Goal: Task Accomplishment & Management: Manage account settings

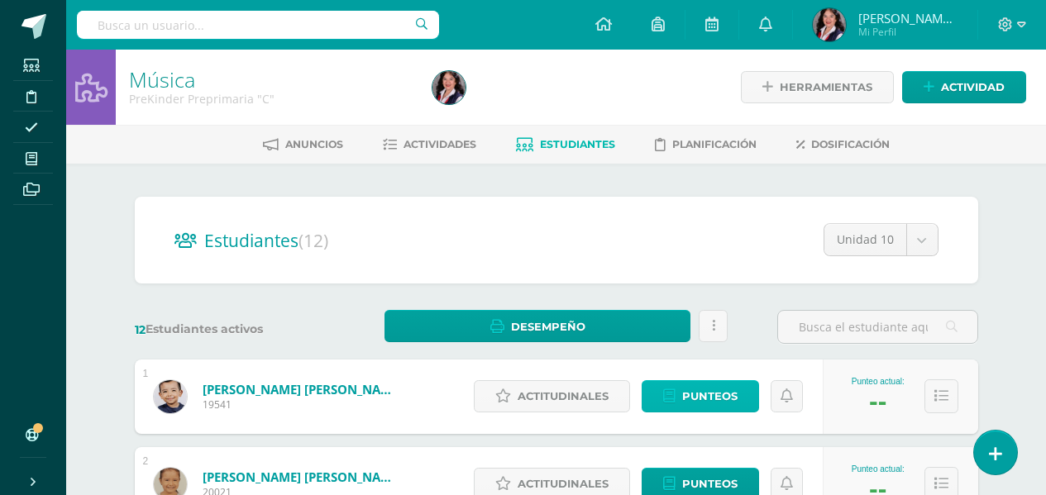
click at [675, 389] on icon at bounding box center [669, 396] width 12 height 14
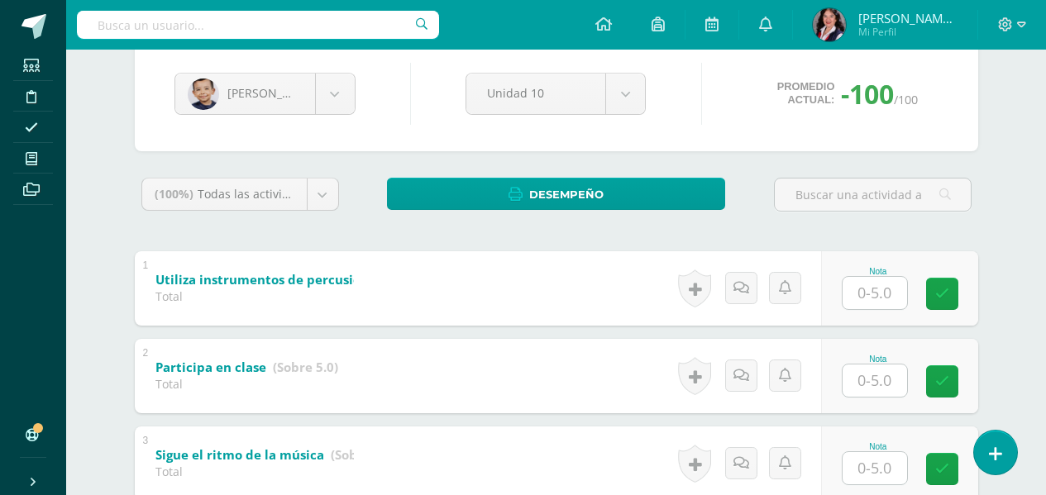
scroll to position [199, 0]
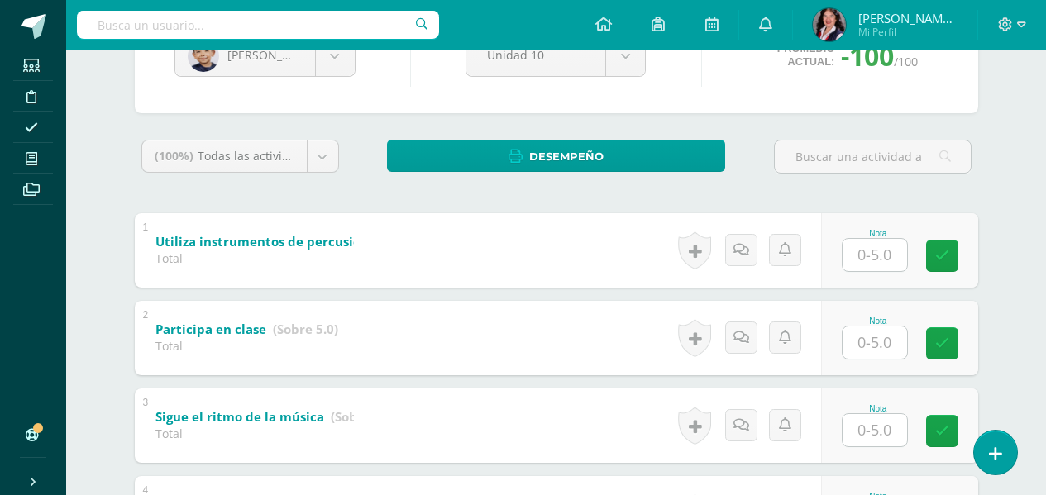
click at [871, 266] on input "text" at bounding box center [874, 255] width 64 height 32
type input "5"
click at [864, 340] on input "text" at bounding box center [884, 342] width 66 height 33
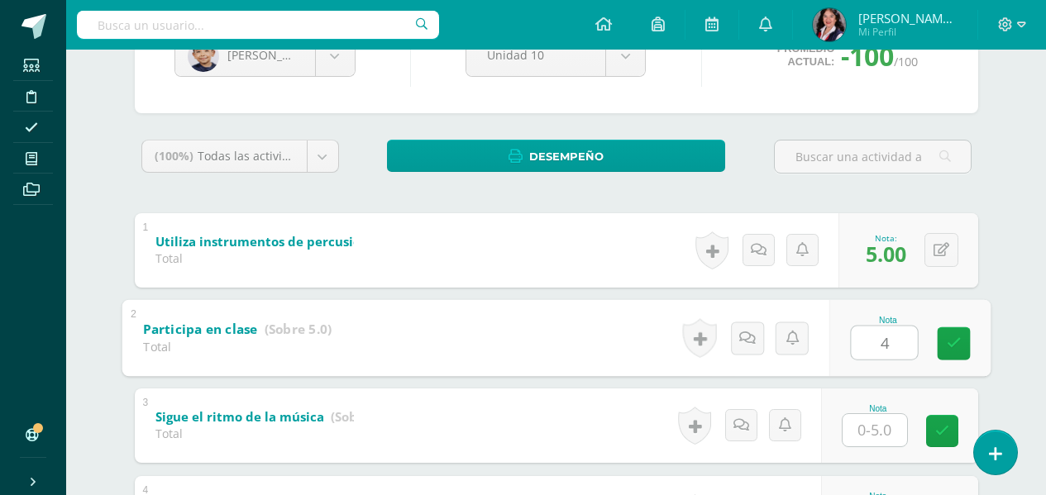
type input "4"
click at [880, 427] on input "text" at bounding box center [874, 430] width 64 height 32
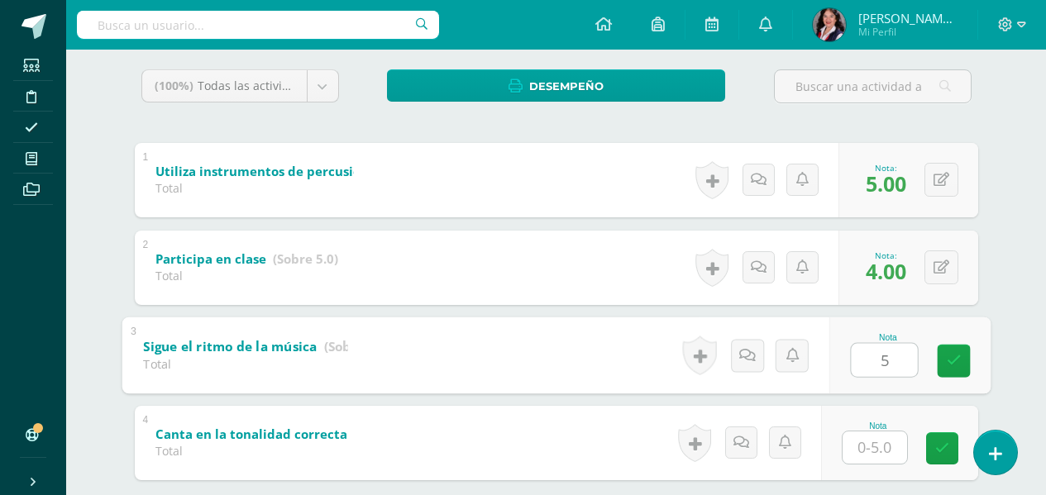
scroll to position [365, 0]
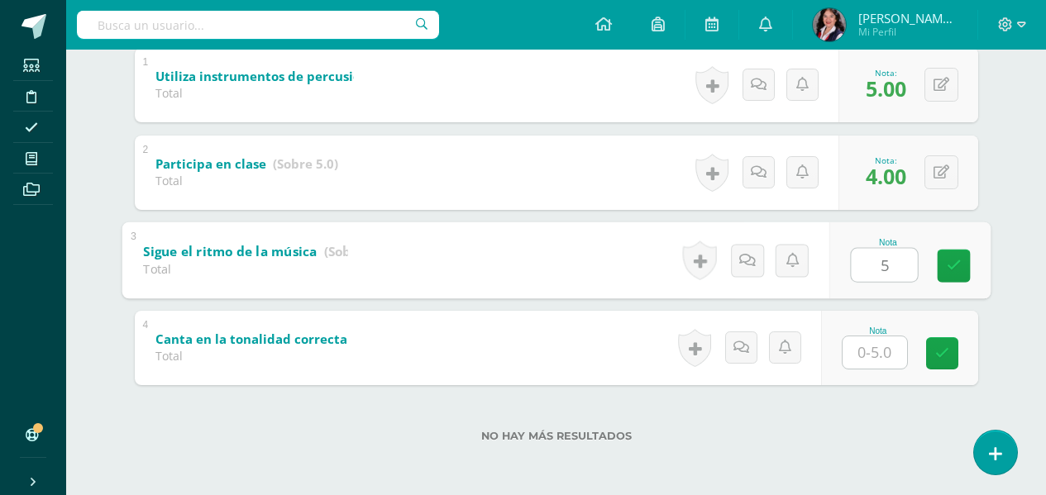
type input "5"
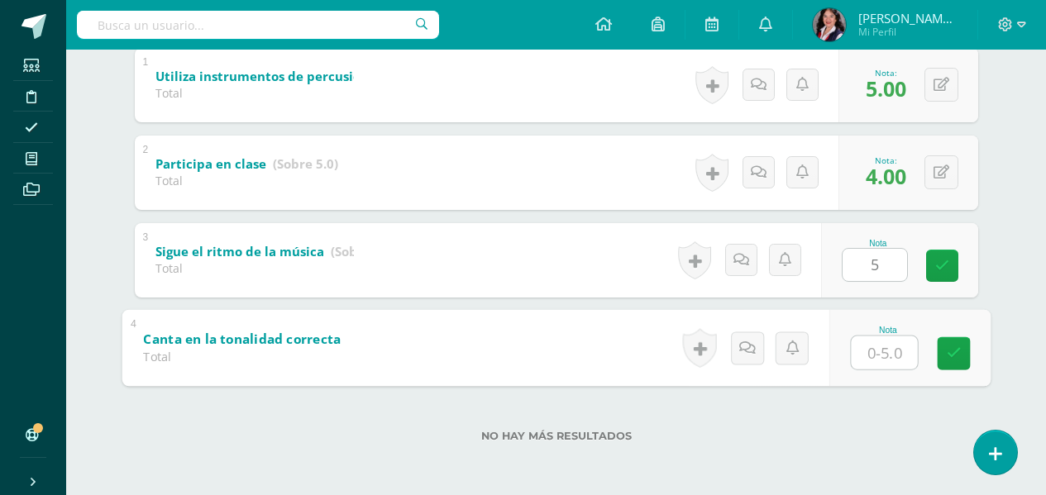
click at [856, 360] on input "text" at bounding box center [884, 352] width 66 height 33
type input "4"
click at [961, 355] on link at bounding box center [953, 352] width 33 height 33
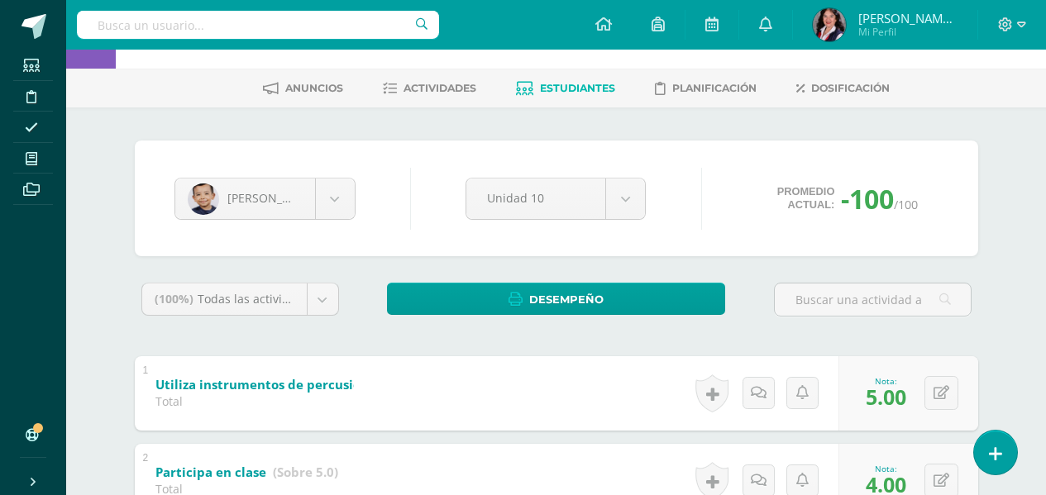
scroll to position [34, 0]
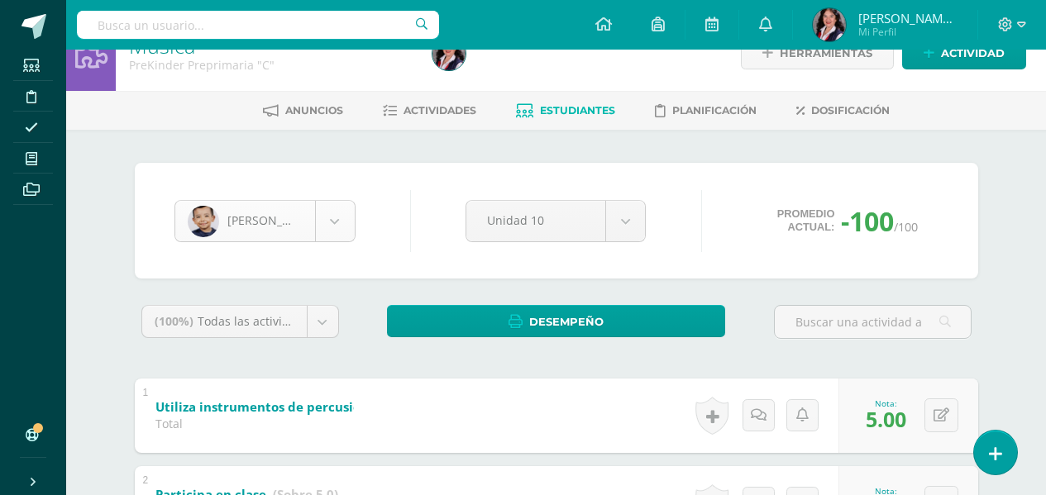
click at [331, 223] on body "Estudiantes Disciplina Asistencia Mis cursos Archivos Soporte Ayuda Reportar un…" at bounding box center [523, 396] width 1046 height 860
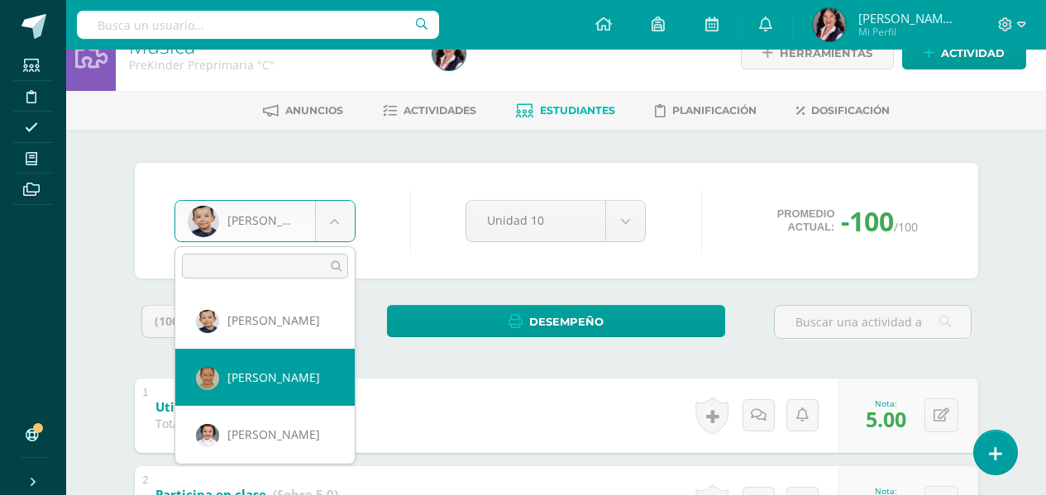
select select "3470"
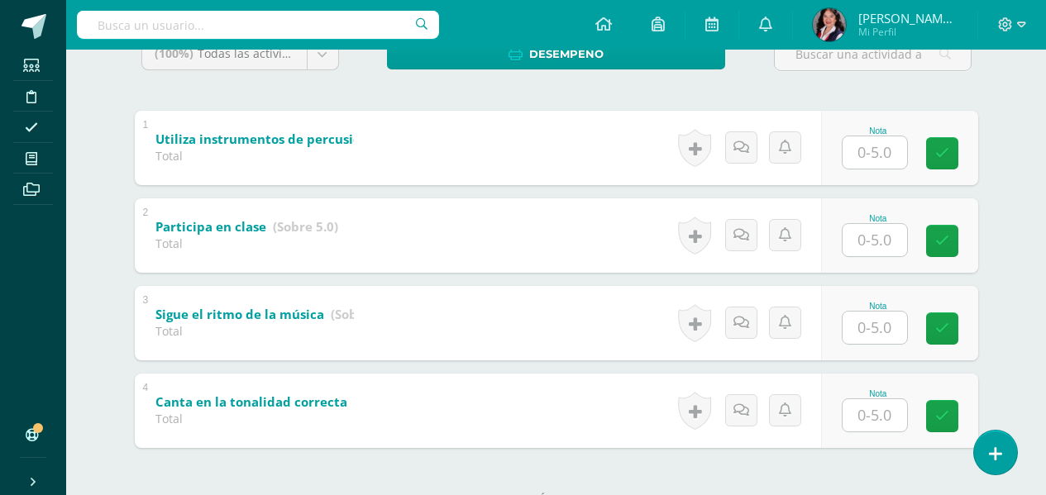
scroll to position [331, 0]
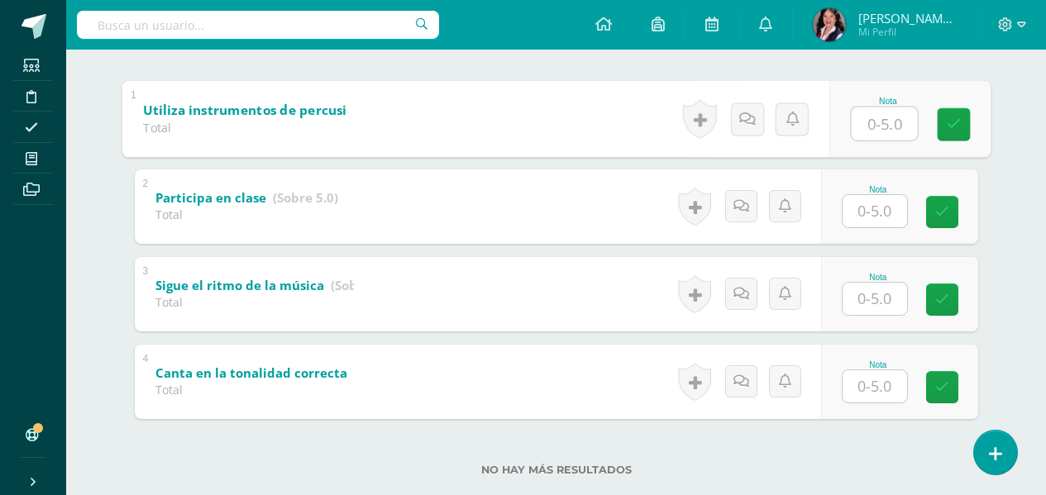
click at [879, 130] on input "text" at bounding box center [884, 123] width 66 height 33
type input "5"
click at [876, 217] on input "text" at bounding box center [874, 211] width 64 height 32
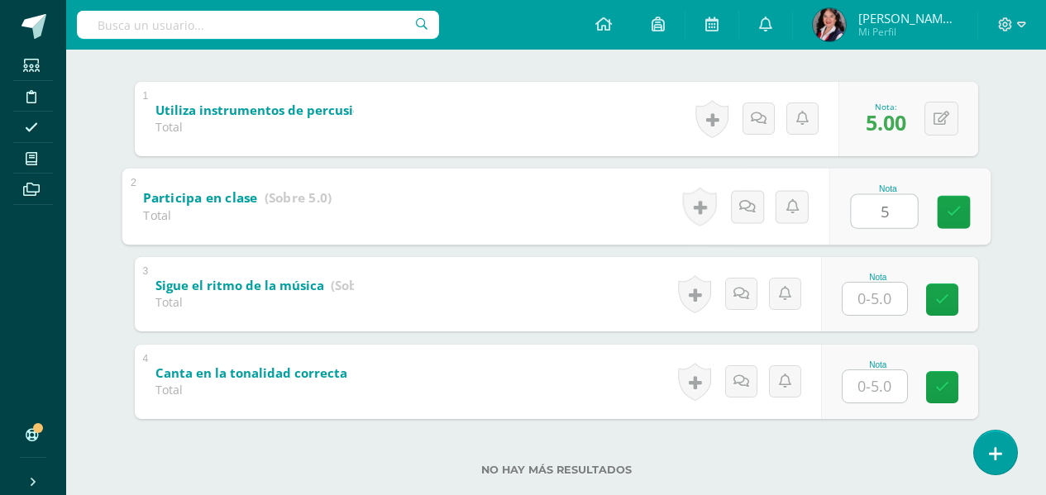
type input "5"
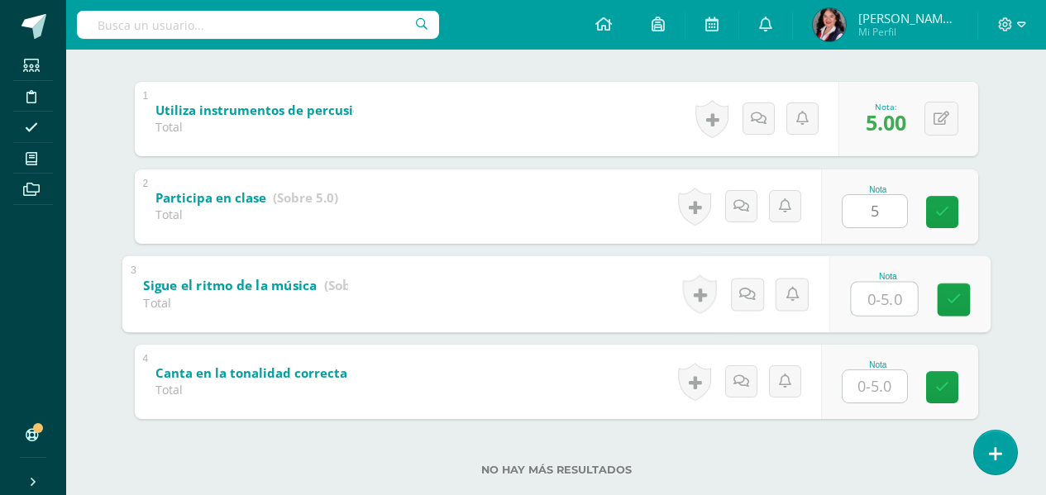
click at [891, 292] on input "text" at bounding box center [884, 298] width 66 height 33
type input "5"
click at [865, 386] on input "text" at bounding box center [874, 386] width 64 height 32
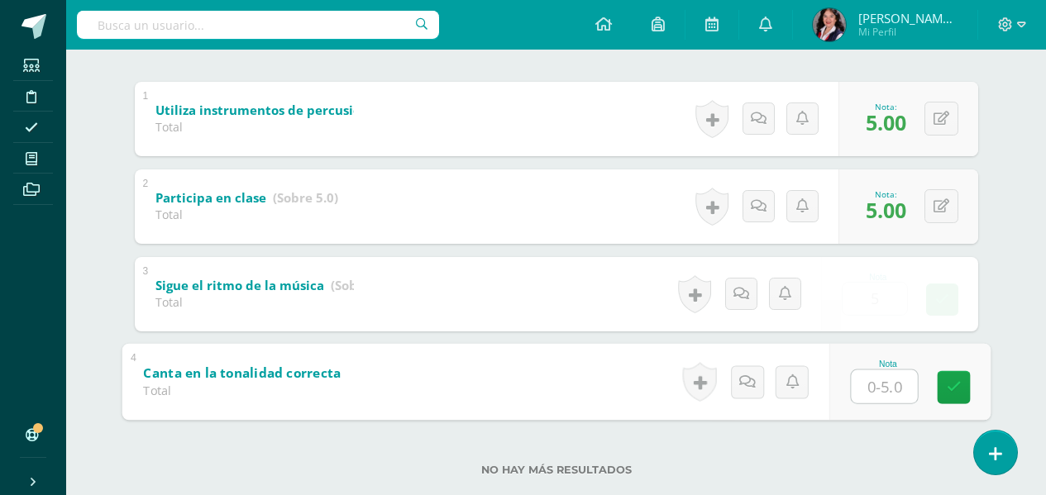
type input "5"
click at [947, 384] on icon at bounding box center [953, 387] width 15 height 14
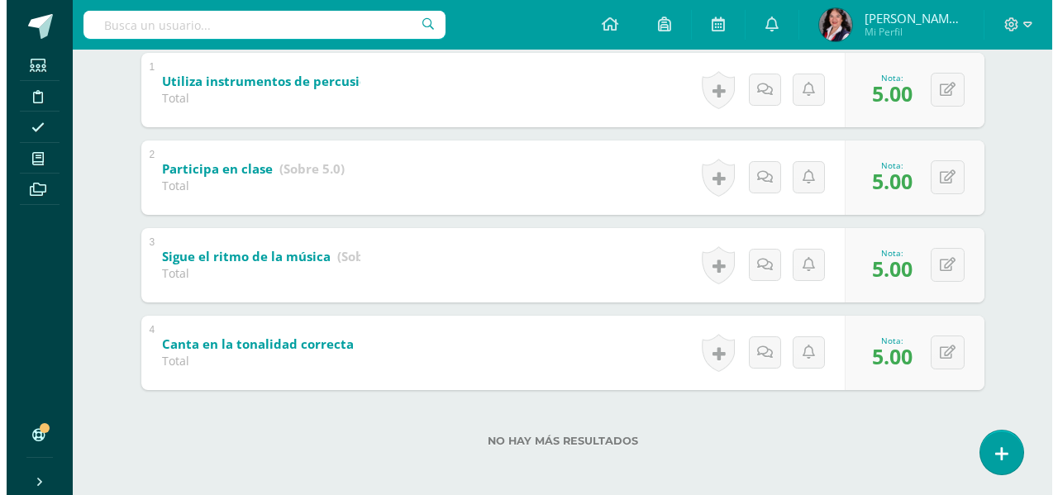
scroll to position [365, 0]
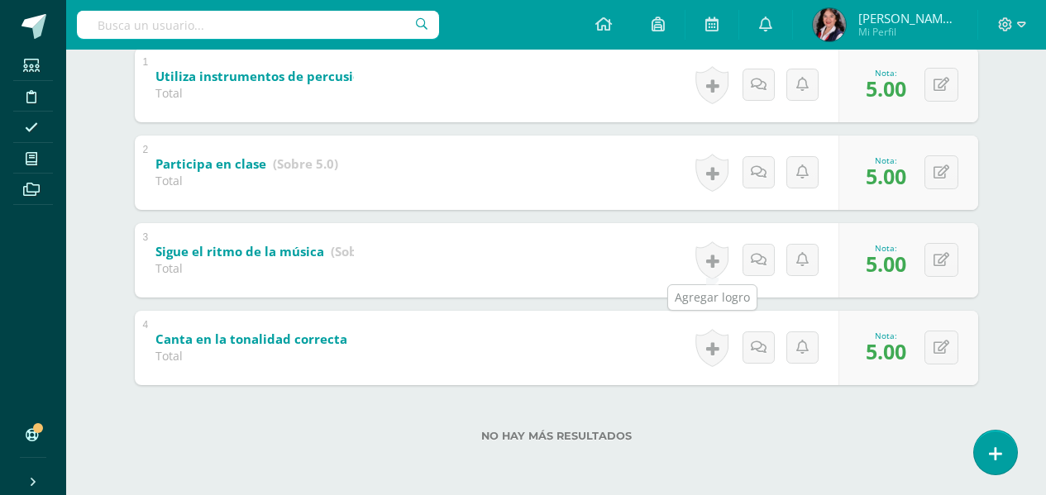
click at [711, 255] on link at bounding box center [711, 260] width 33 height 38
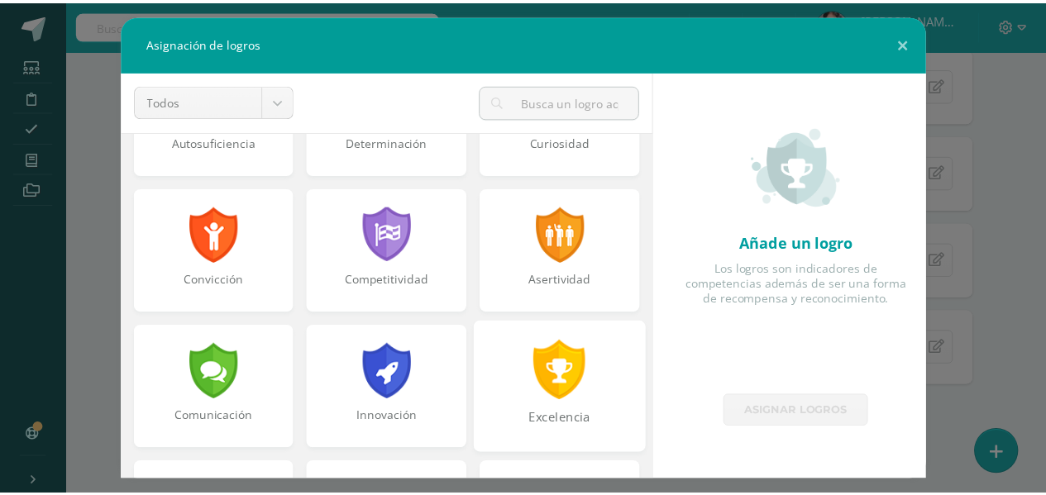
scroll to position [248, 0]
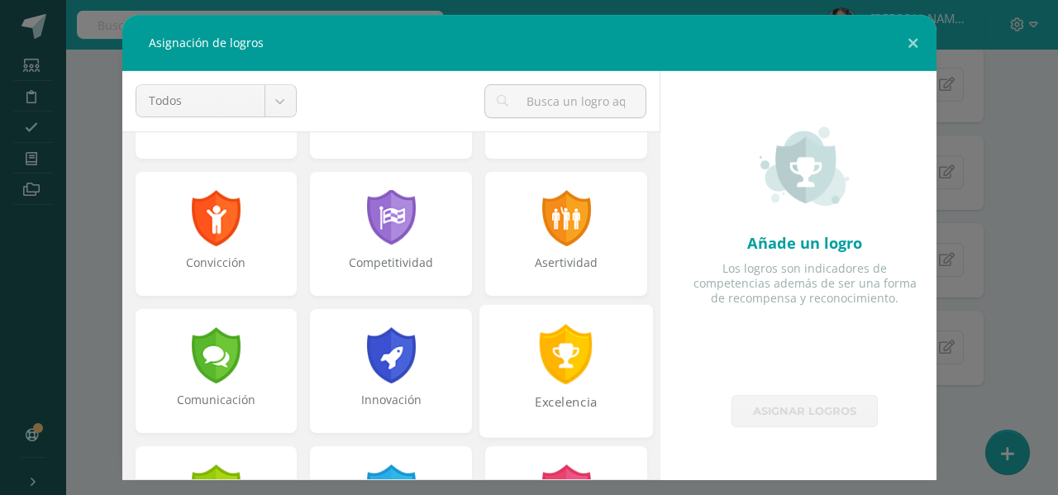
click at [560, 409] on div "Excelencia" at bounding box center [566, 411] width 170 height 36
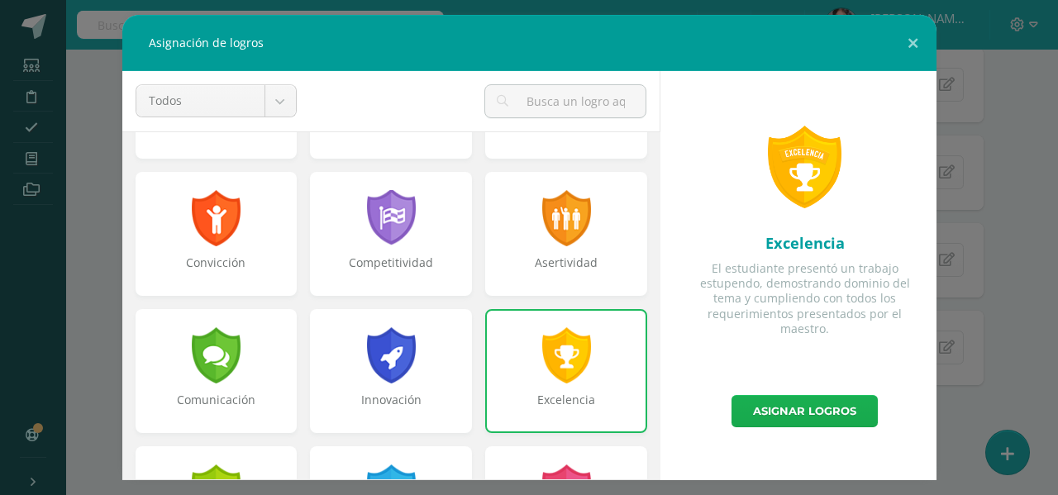
click at [799, 416] on link "Asignar logros" at bounding box center [805, 411] width 146 height 32
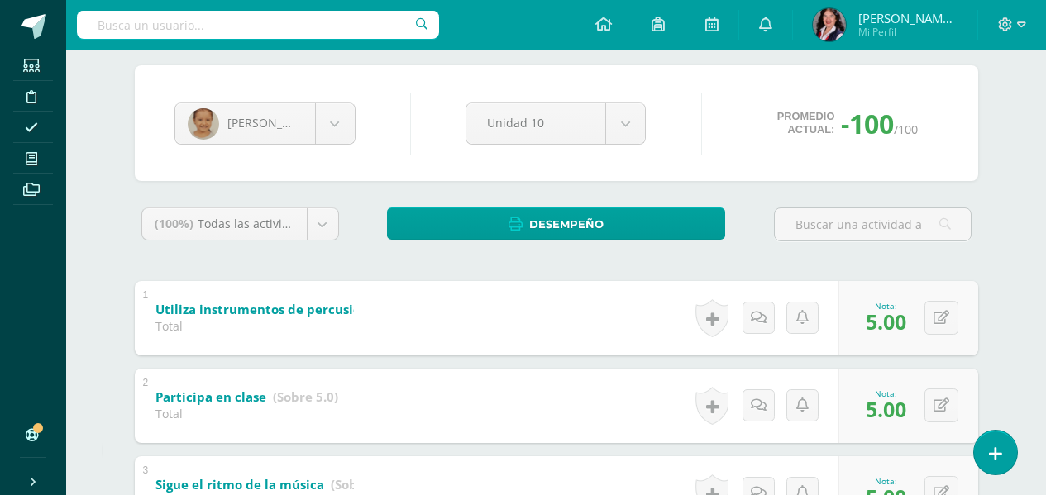
scroll to position [117, 0]
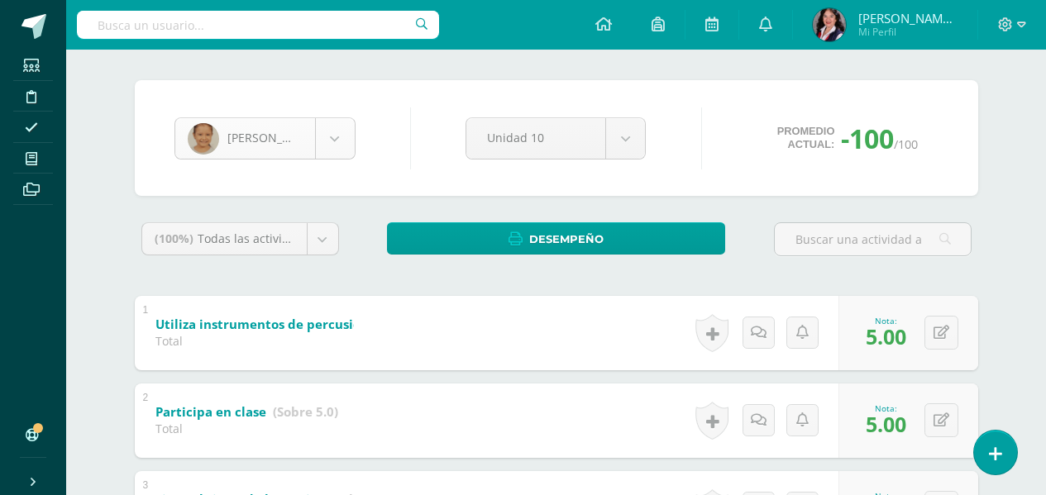
click at [338, 136] on body "Logros asignados con éxito Estudiantes Disciplina Asistencia Mis cursos Archivo…" at bounding box center [523, 313] width 1046 height 860
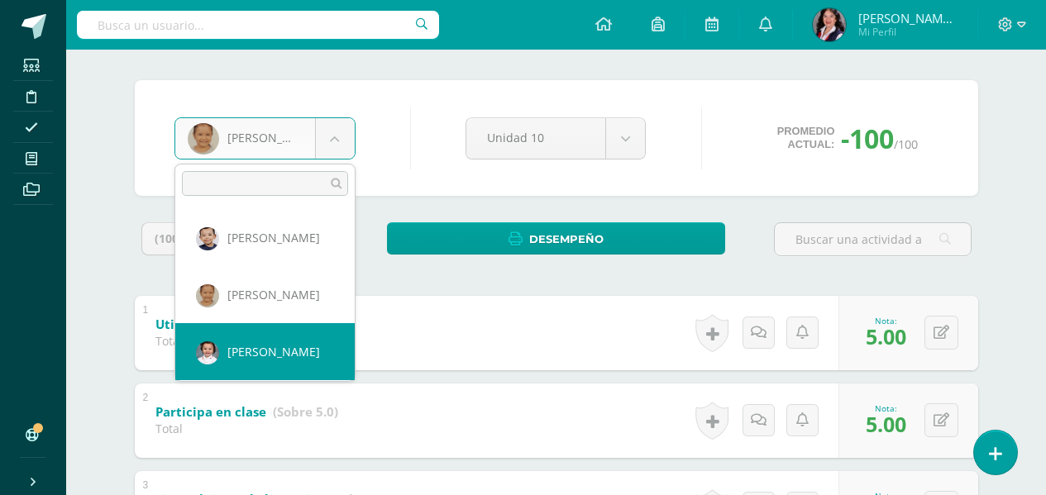
select select "3207"
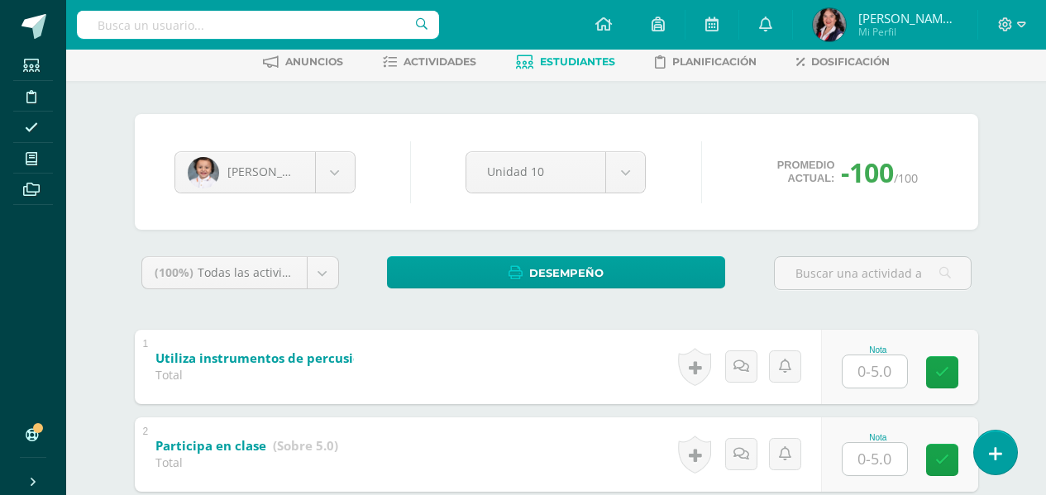
scroll to position [165, 0]
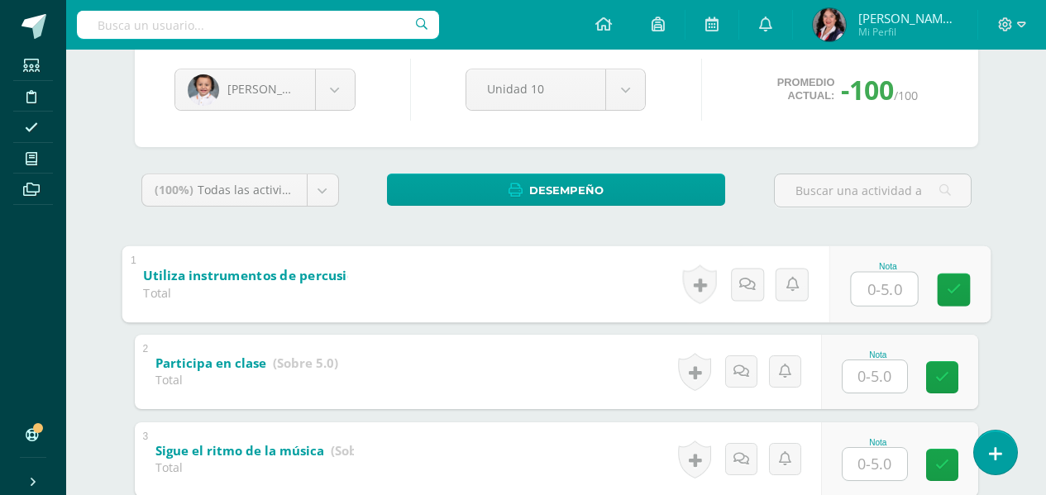
click at [866, 279] on input "text" at bounding box center [884, 288] width 66 height 33
type input "5"
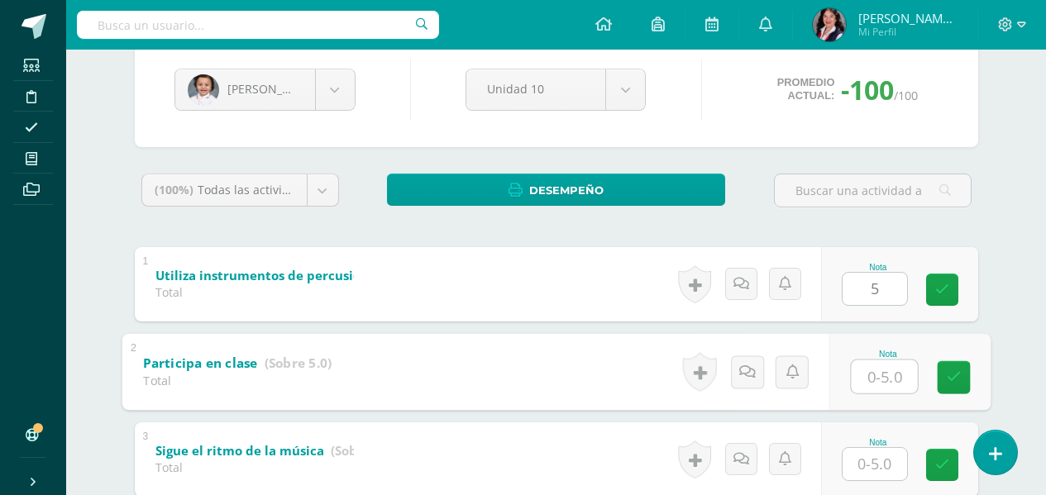
click at [868, 379] on input "text" at bounding box center [884, 376] width 66 height 33
type input "4"
type input "5"
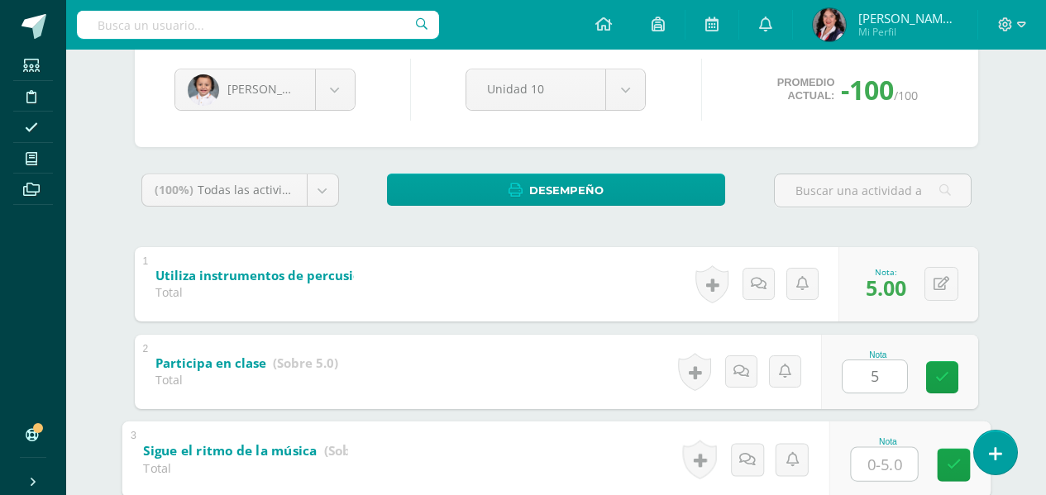
click at [886, 460] on input "text" at bounding box center [884, 463] width 66 height 33
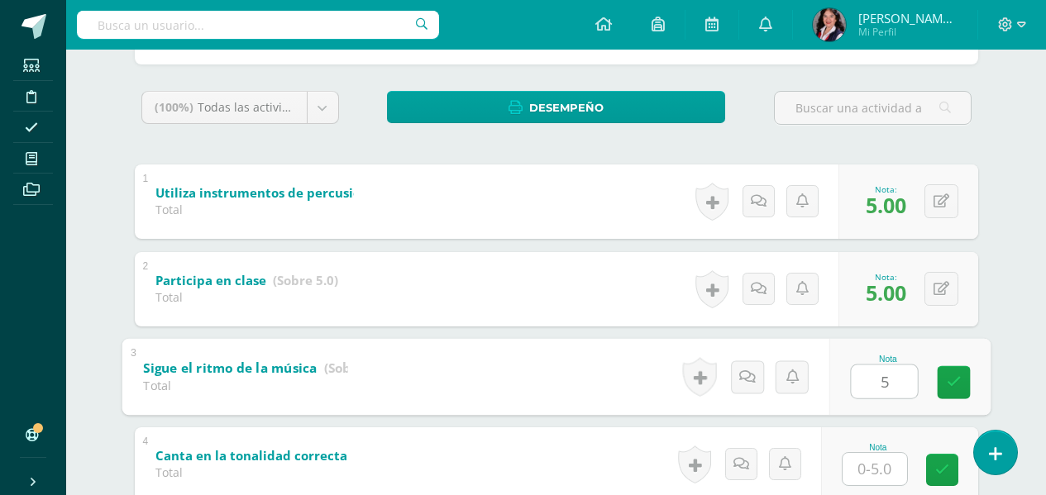
scroll to position [331, 0]
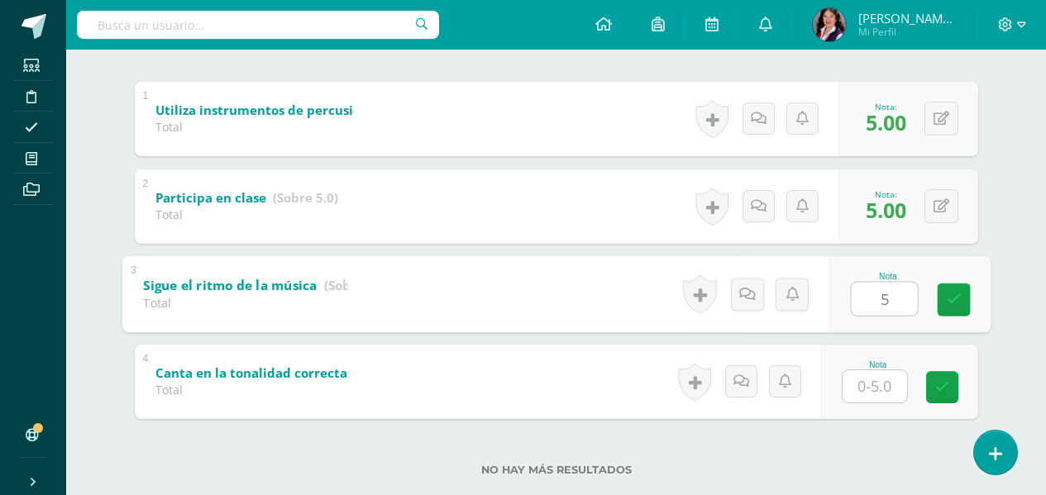
type input "5"
click at [878, 388] on input "text" at bounding box center [874, 386] width 64 height 32
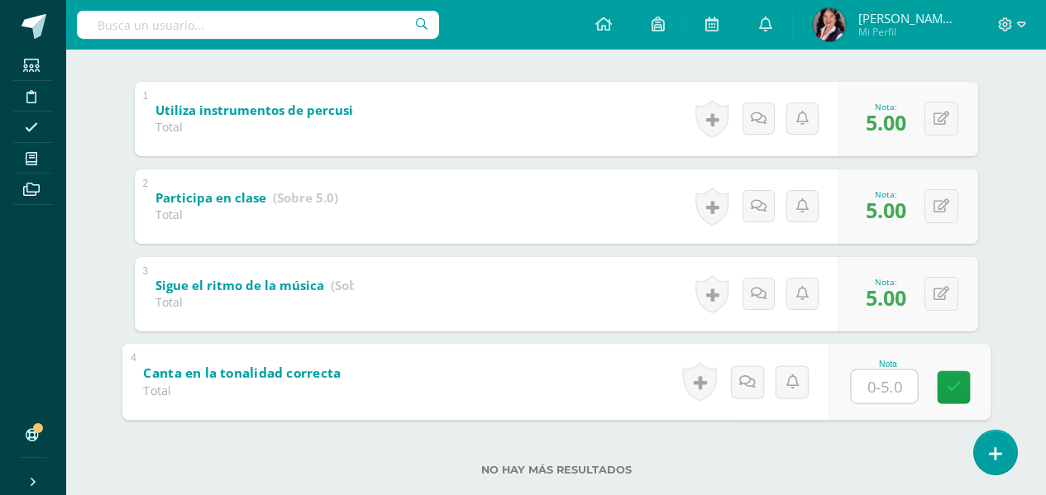
type input "4"
click at [951, 385] on icon at bounding box center [953, 387] width 15 height 14
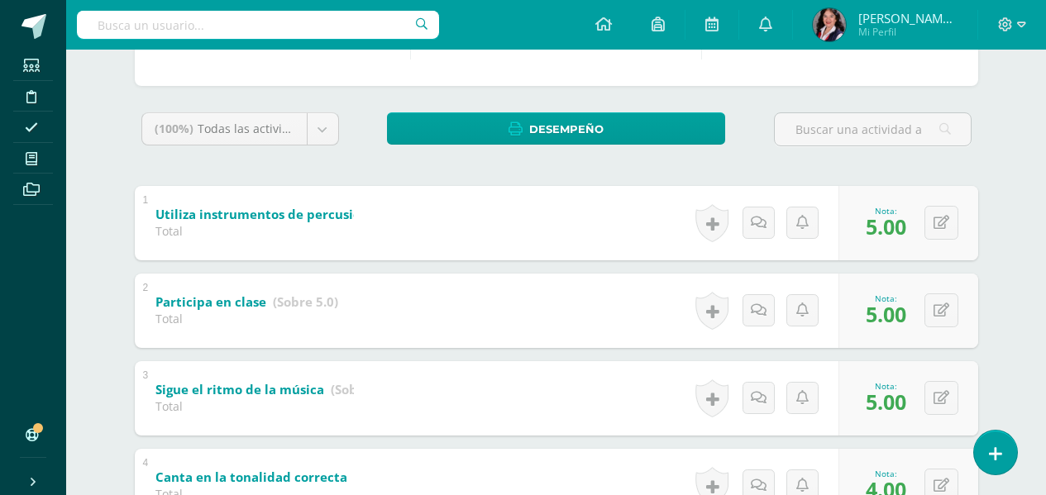
scroll to position [83, 0]
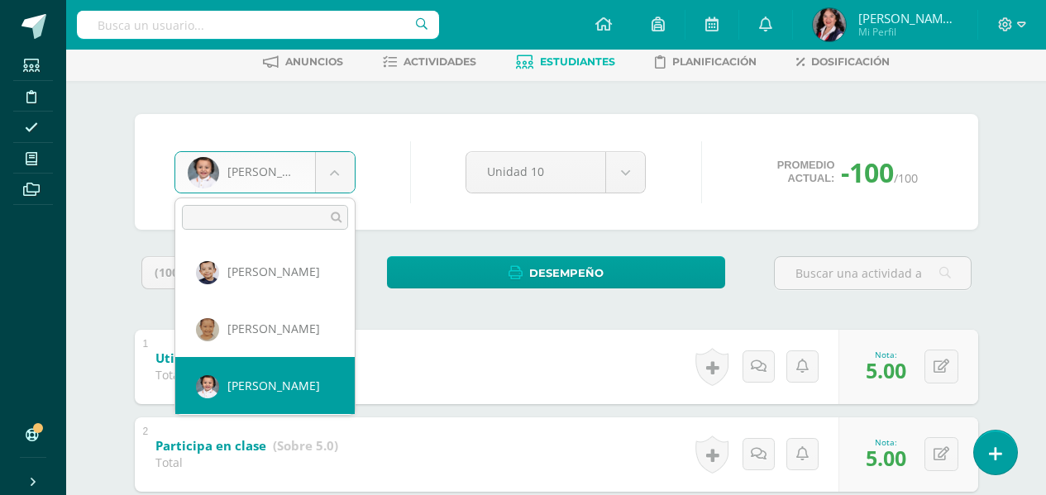
click at [332, 175] on body "Estudiantes Disciplina Asistencia Mis cursos Archivos Soporte Ayuda Reportar un…" at bounding box center [523, 347] width 1046 height 860
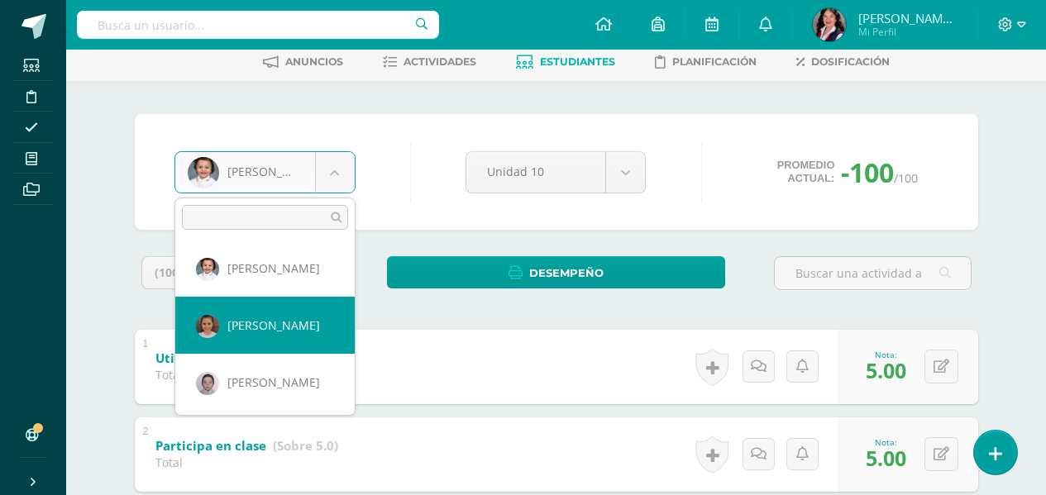
select select "3473"
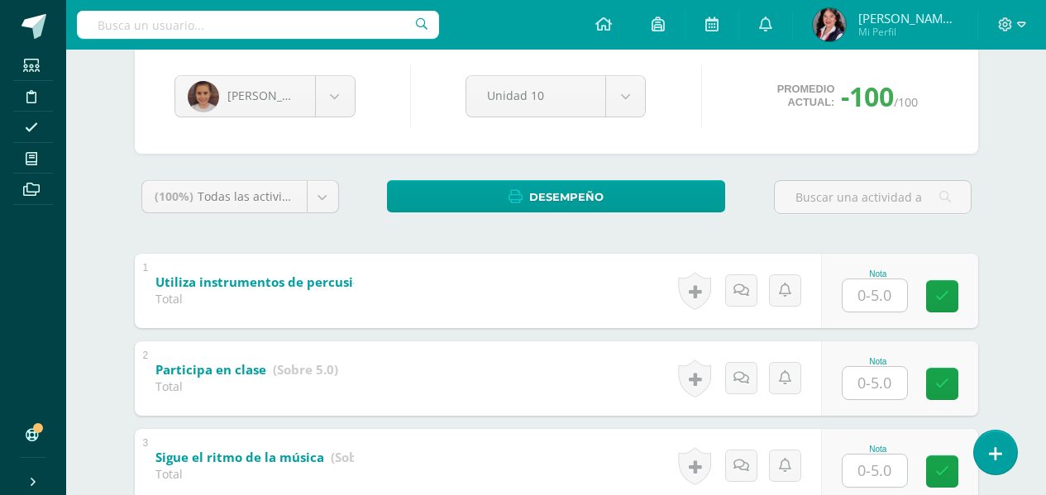
scroll to position [165, 0]
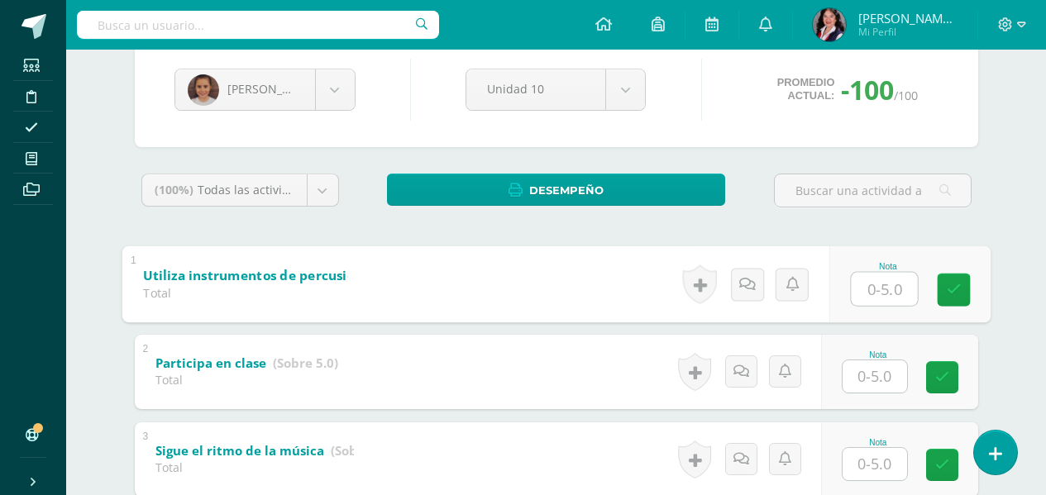
click at [881, 293] on input "text" at bounding box center [884, 288] width 66 height 33
type input "5"
click at [894, 385] on input "text" at bounding box center [874, 376] width 64 height 32
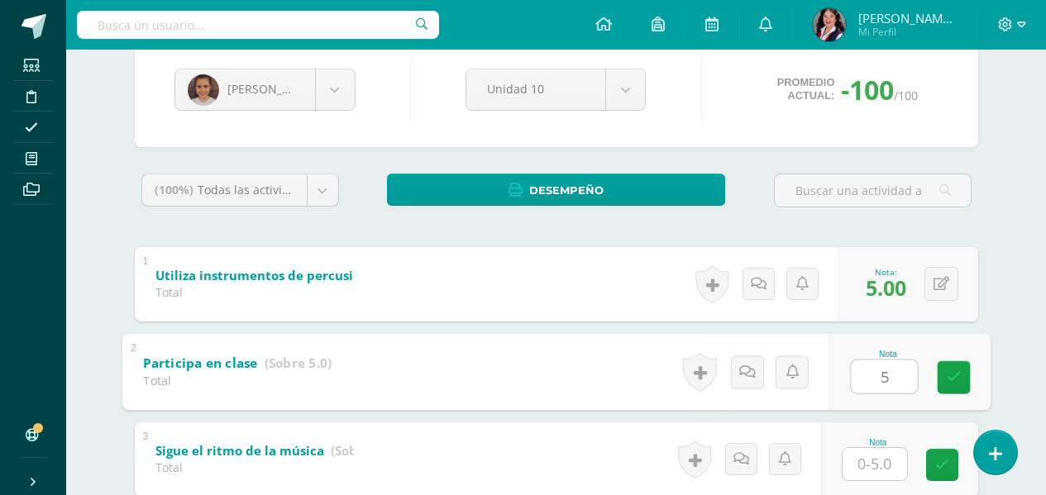
type input "5"
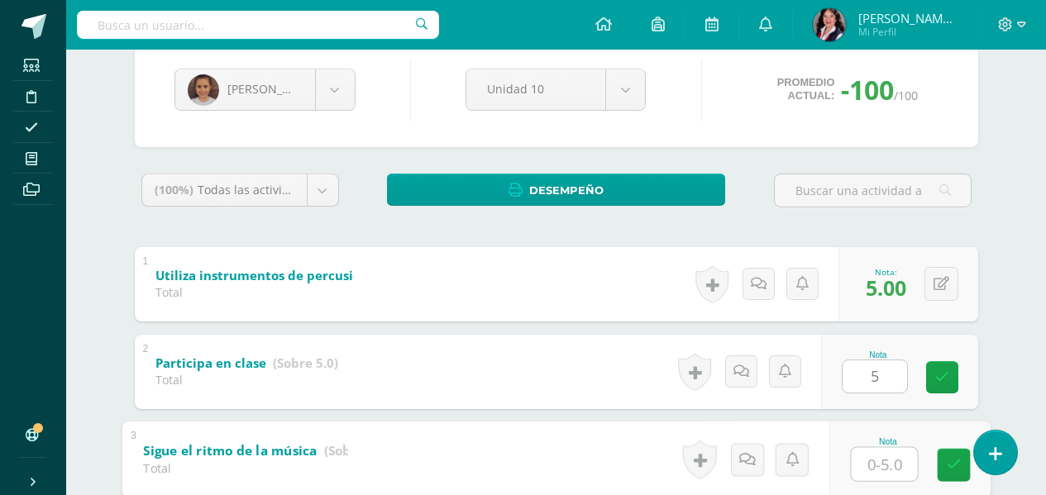
click at [867, 462] on input "text" at bounding box center [884, 463] width 66 height 33
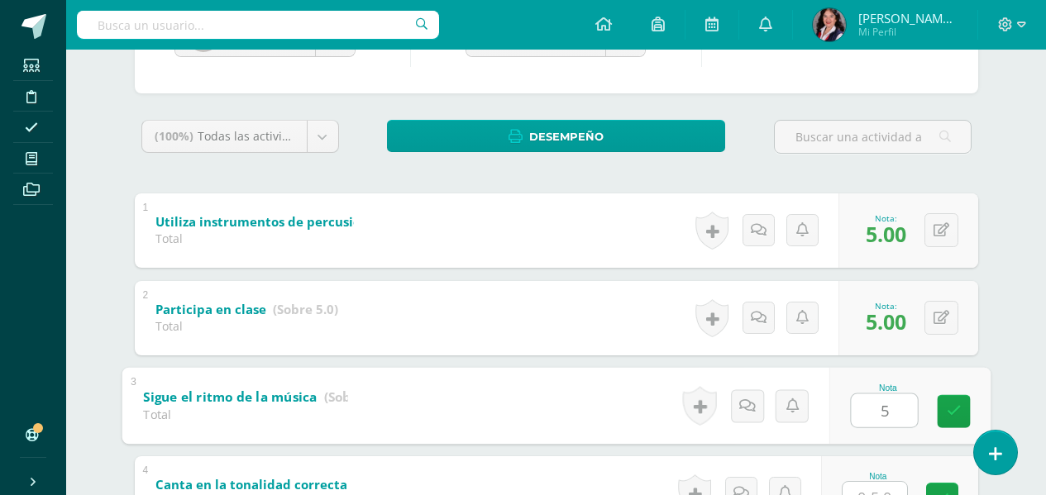
scroll to position [248, 0]
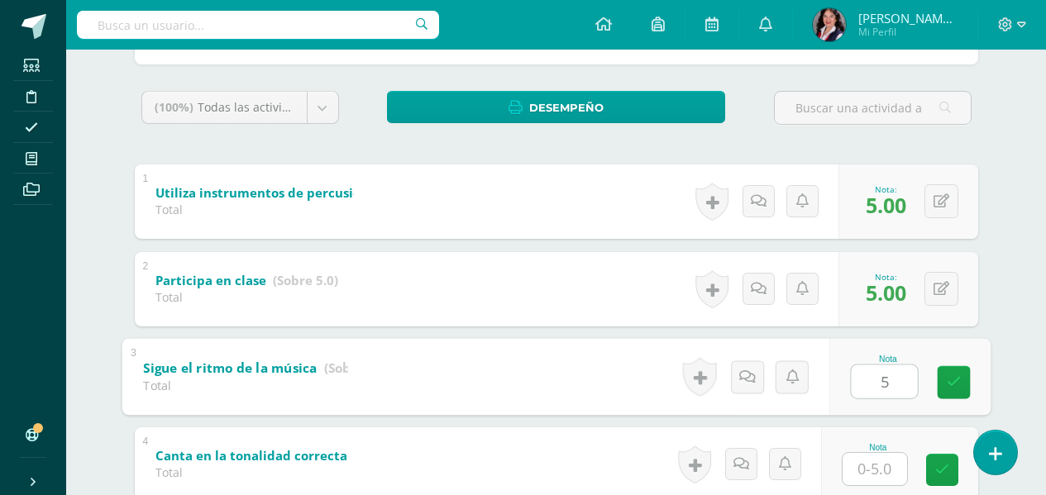
type input "5"
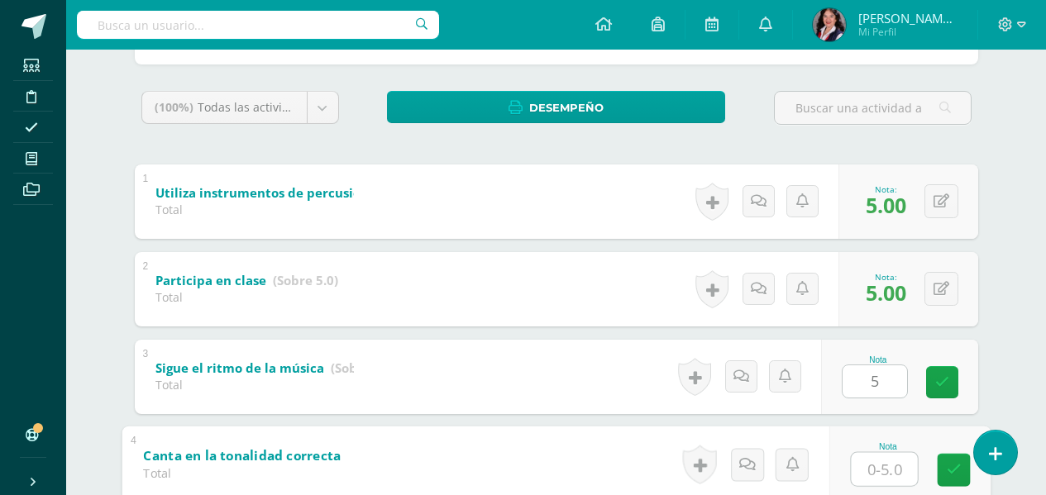
click at [869, 461] on input "text" at bounding box center [884, 468] width 66 height 33
type input "5"
click at [947, 460] on link at bounding box center [953, 469] width 33 height 33
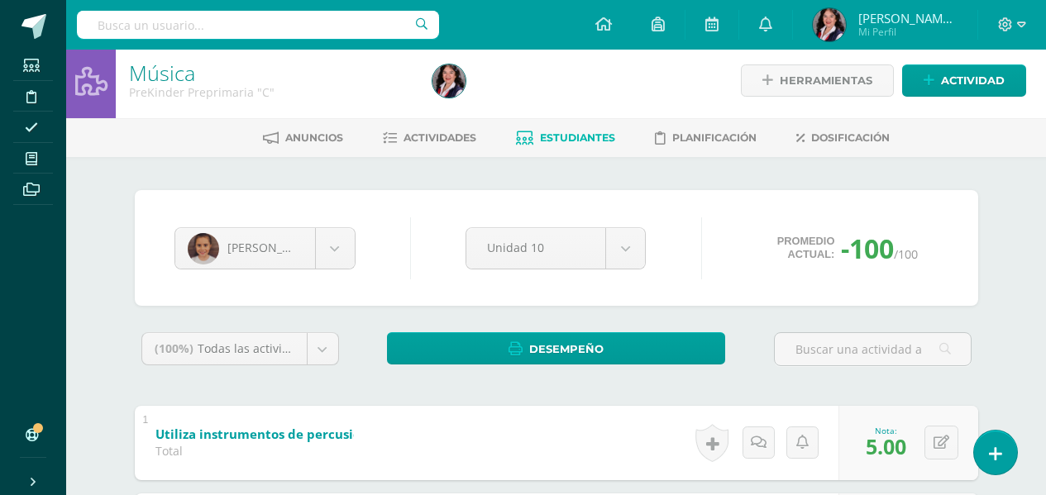
scroll to position [0, 0]
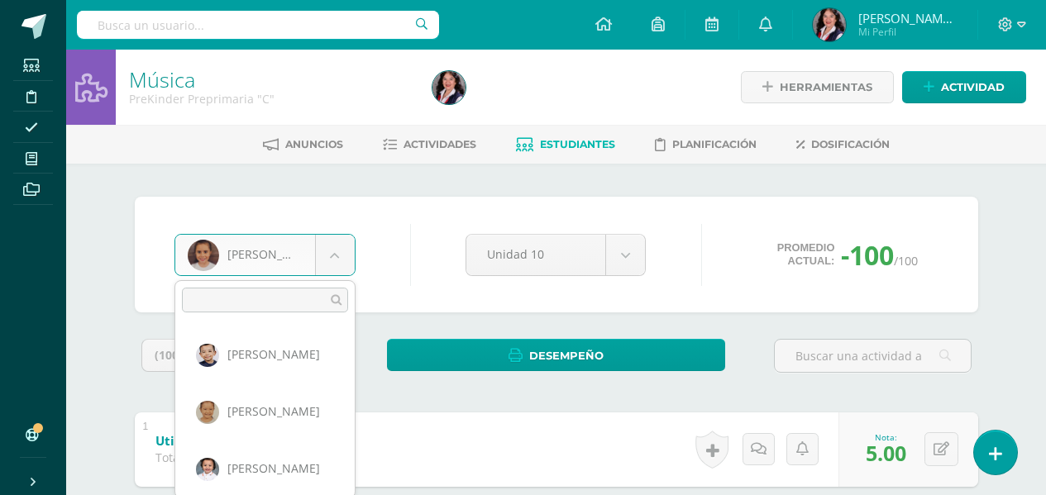
click at [346, 257] on body "Estudiantes Disciplina Asistencia Mis cursos Archivos Soporte Ayuda Reportar un…" at bounding box center [523, 430] width 1046 height 860
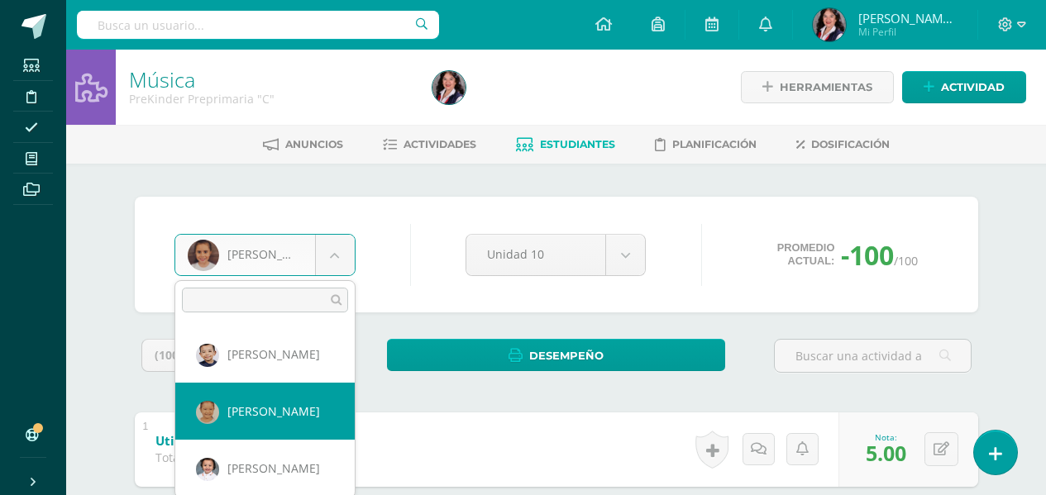
select select "3470"
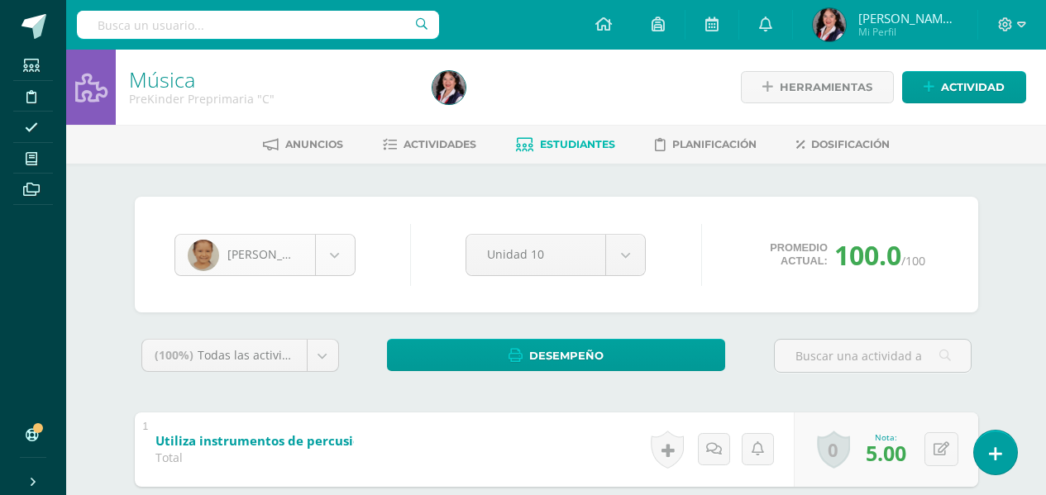
click at [343, 249] on body "Estudiantes Disciplina Asistencia Mis cursos Archivos Soporte Ayuda Reportar un…" at bounding box center [523, 430] width 1046 height 860
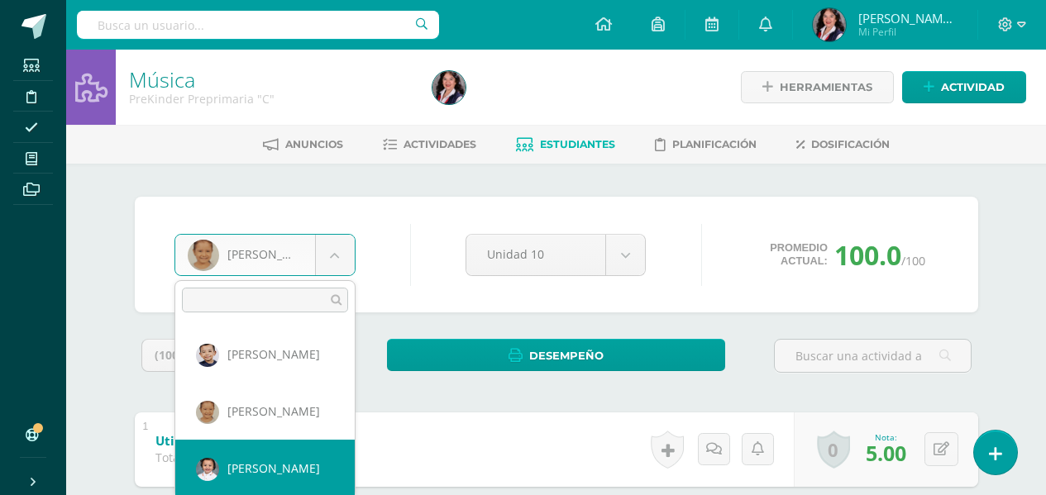
select select "3207"
drag, startPoint x: 345, startPoint y: 247, endPoint x: 341, endPoint y: 283, distance: 35.8
click at [345, 258] on body "Estudiantes Disciplina Asistencia Mis cursos Archivos Soporte Ayuda Reportar un…" at bounding box center [523, 430] width 1046 height 860
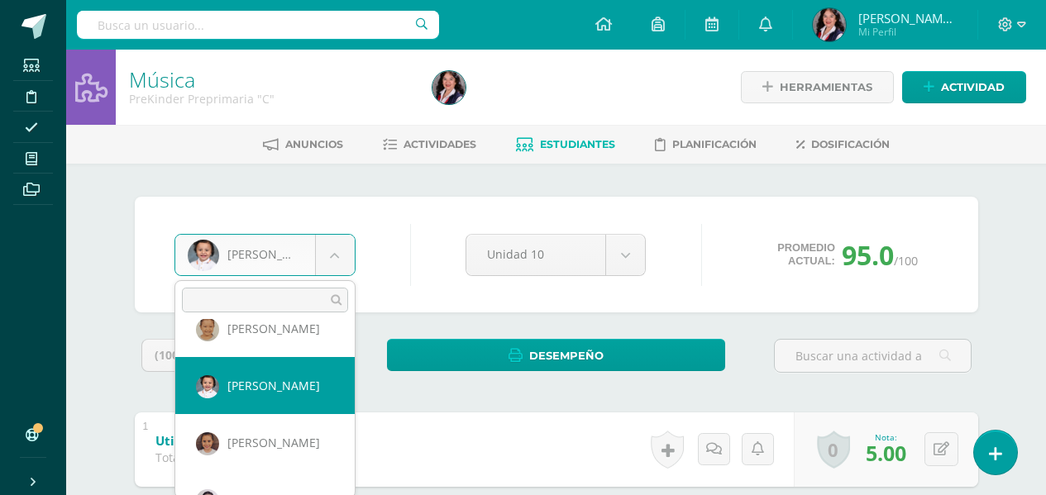
select select "3473"
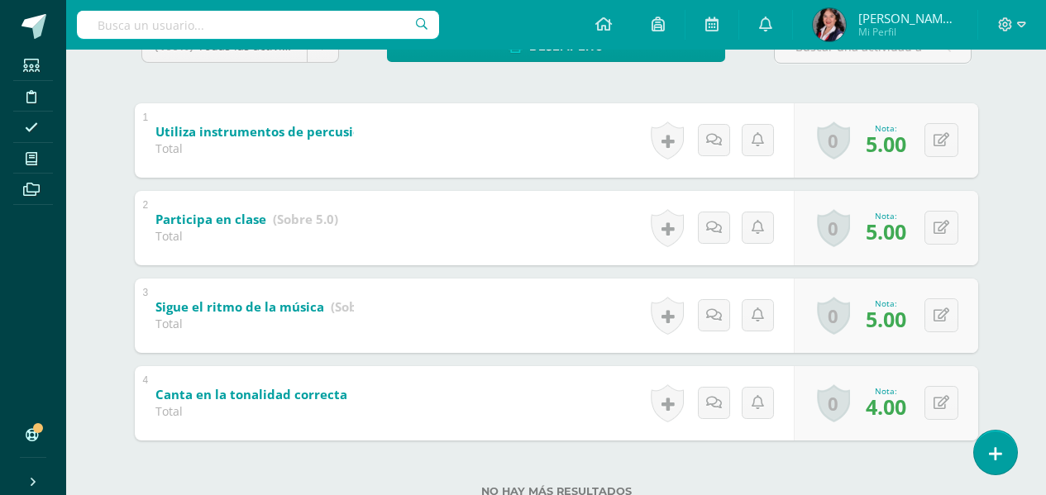
scroll to position [331, 0]
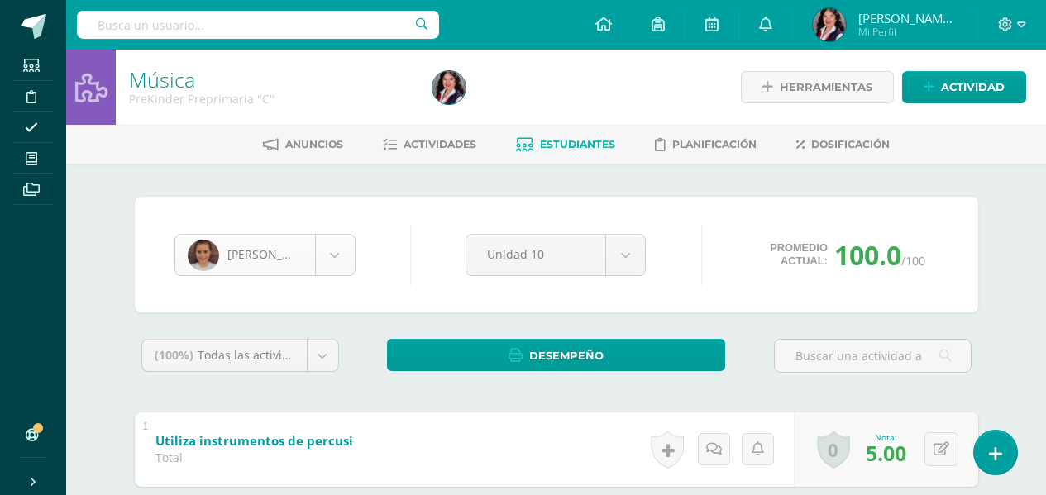
scroll to position [56, 0]
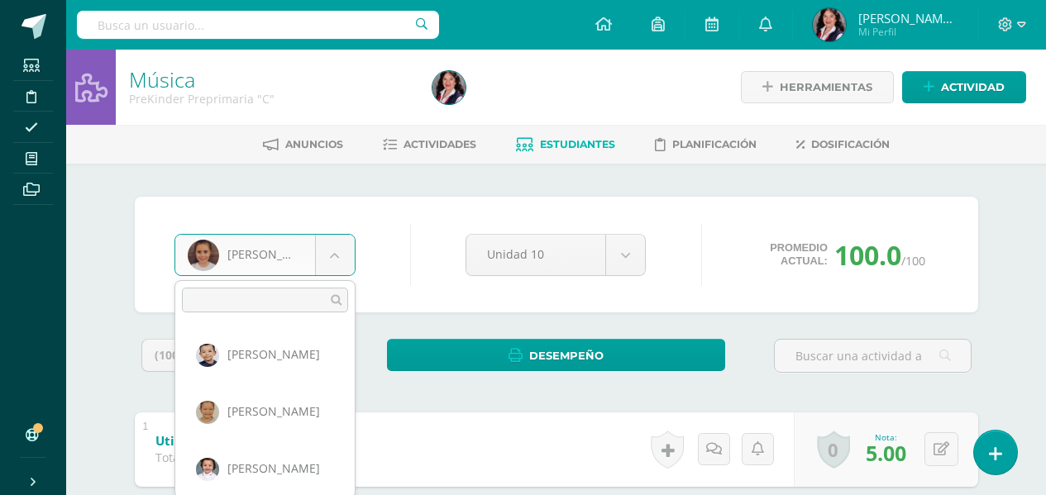
click at [345, 255] on body "Estudiantes Disciplina Asistencia Mis cursos Archivos Soporte Ayuda Reportar un…" at bounding box center [523, 430] width 1046 height 860
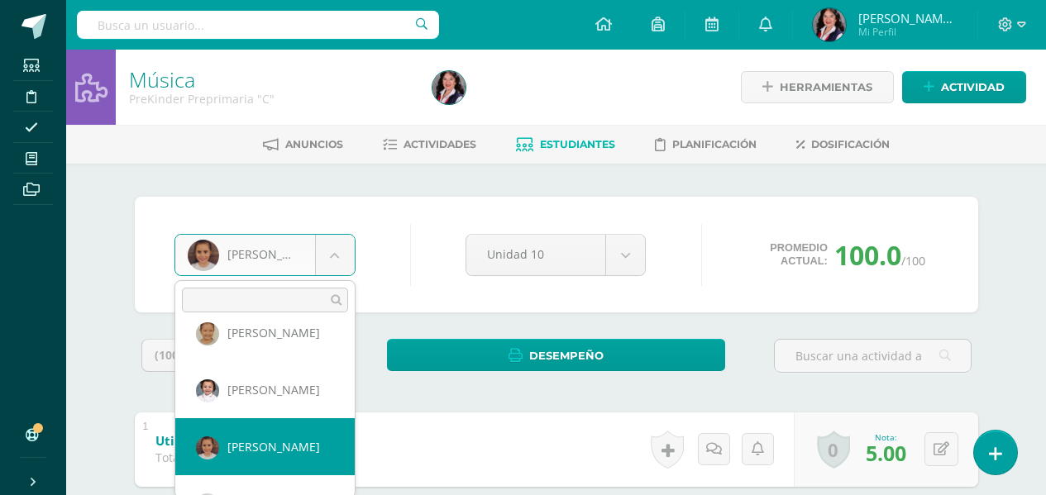
scroll to position [122, 0]
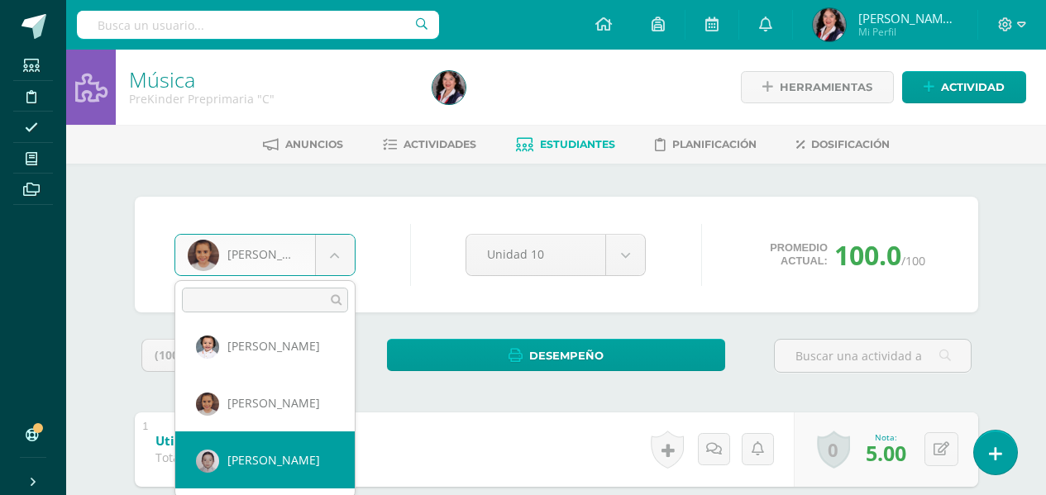
select select "3517"
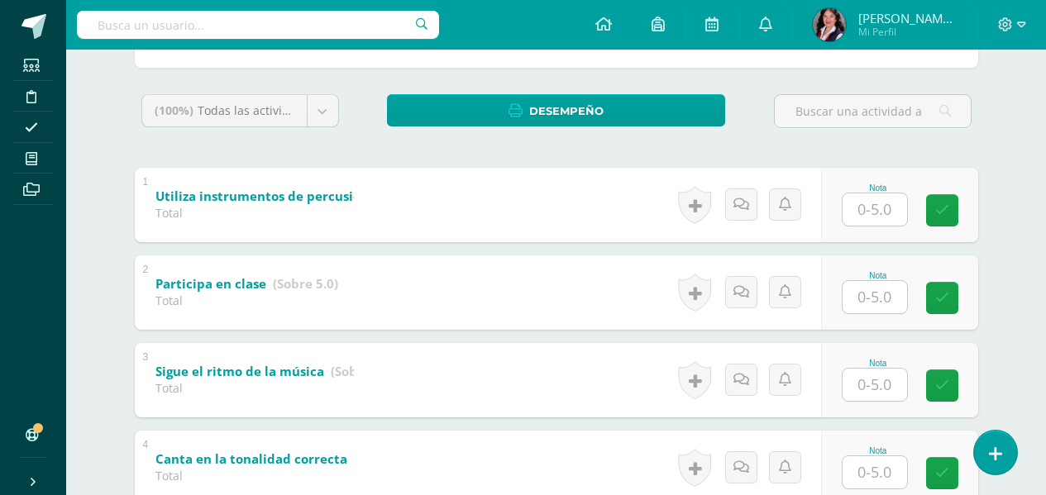
scroll to position [248, 0]
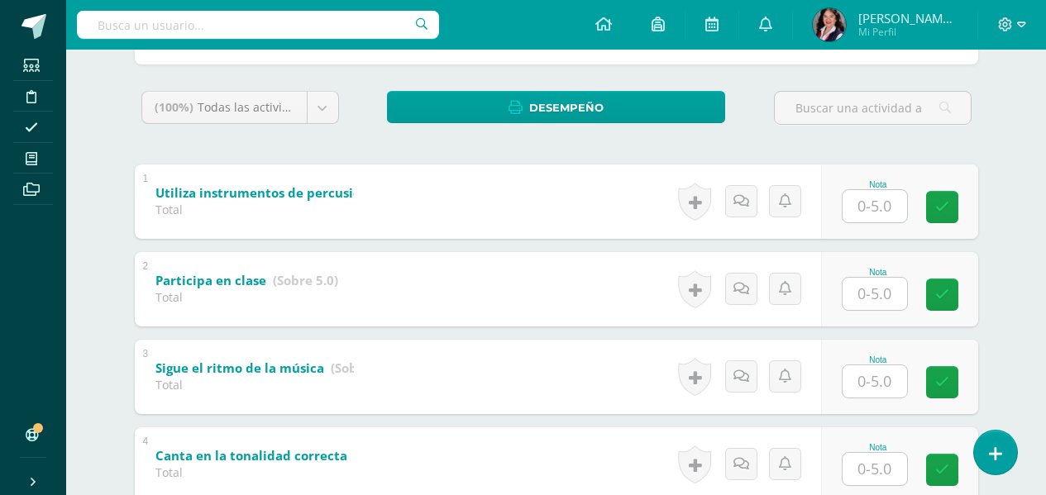
click at [881, 201] on input "text" at bounding box center [874, 206] width 64 height 32
type input "4"
click at [877, 289] on input "text" at bounding box center [884, 293] width 66 height 33
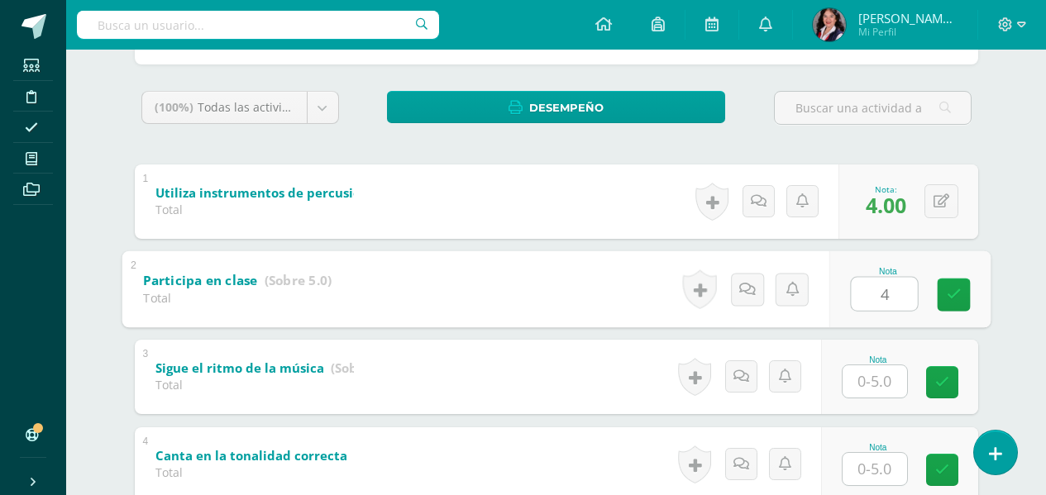
type input "4"
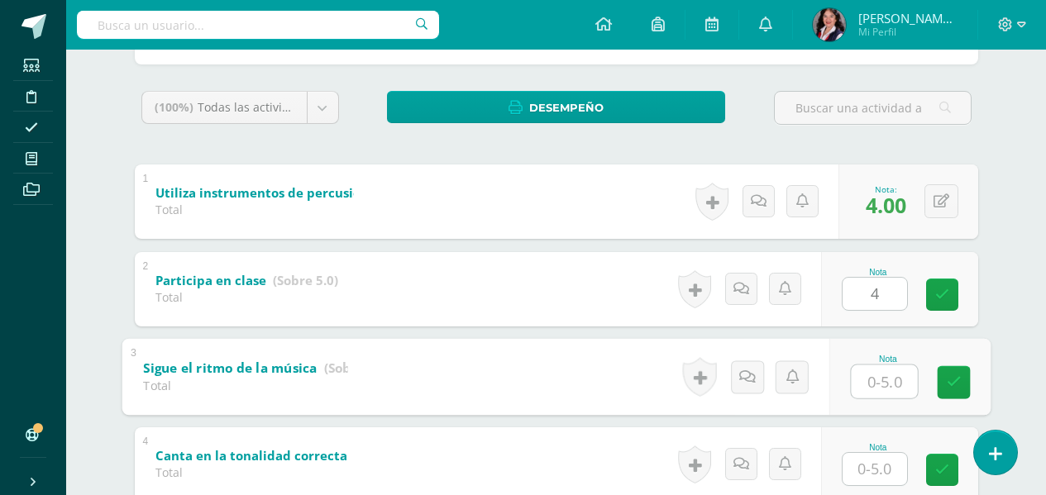
click at [880, 375] on input "text" at bounding box center [884, 381] width 66 height 33
type input "4"
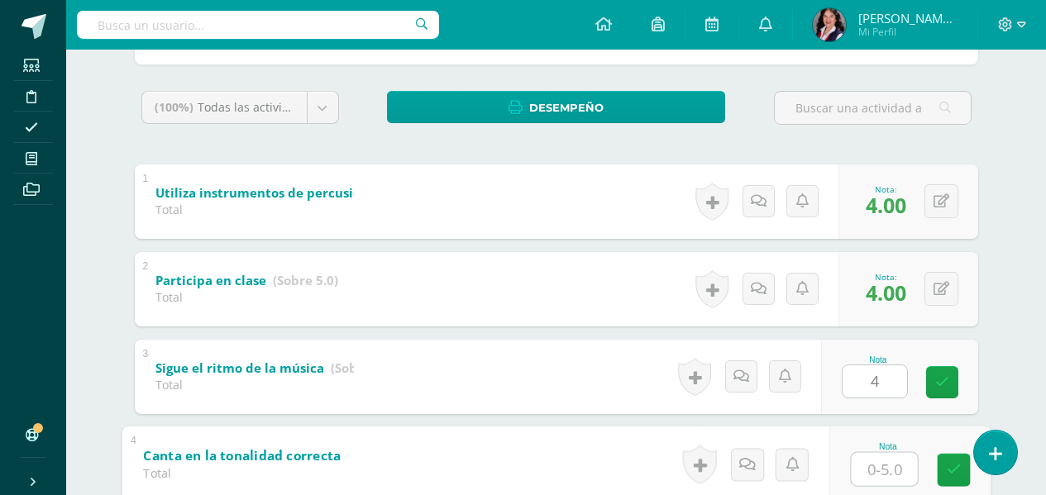
click at [872, 465] on input "text" at bounding box center [884, 468] width 66 height 33
type input "3"
type input "4"
click at [950, 471] on icon at bounding box center [953, 470] width 15 height 14
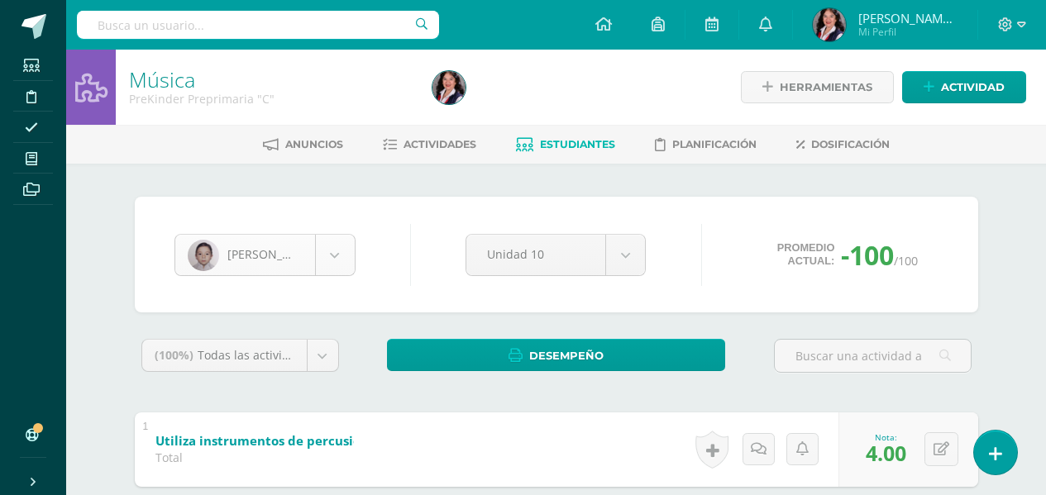
scroll to position [113, 0]
click at [333, 248] on body "Estudiantes Disciplina Asistencia Mis cursos Archivos Soporte Ayuda Reportar un…" at bounding box center [523, 430] width 1046 height 860
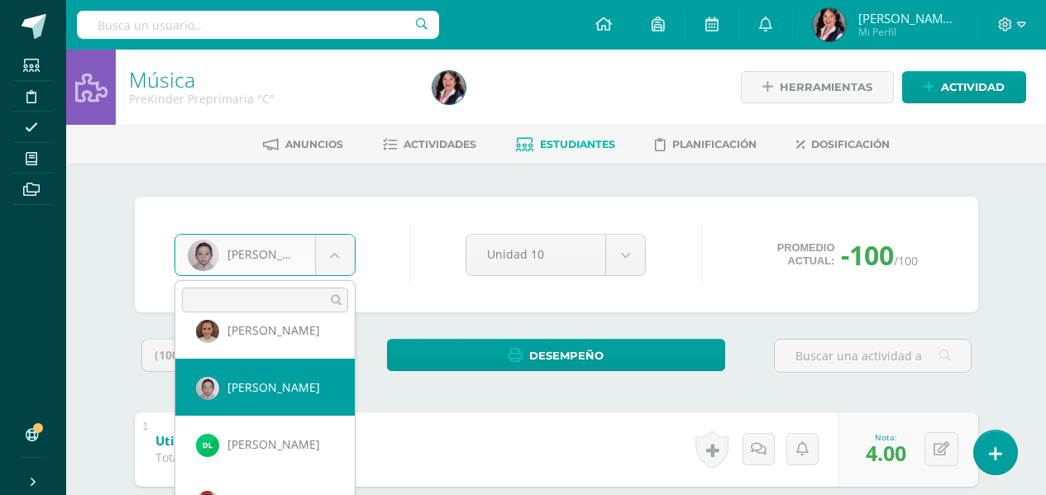
scroll to position [230, 0]
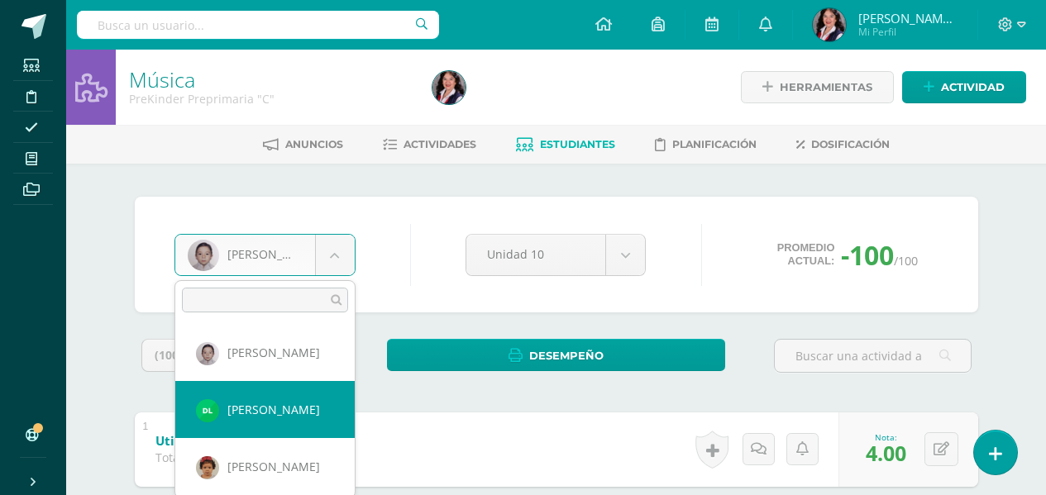
select select "3528"
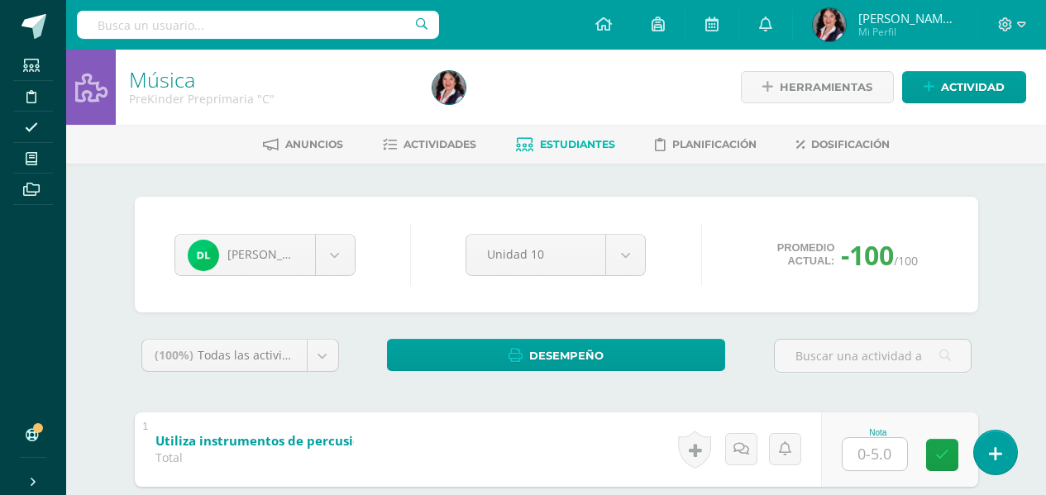
click at [897, 460] on input "text" at bounding box center [874, 454] width 64 height 32
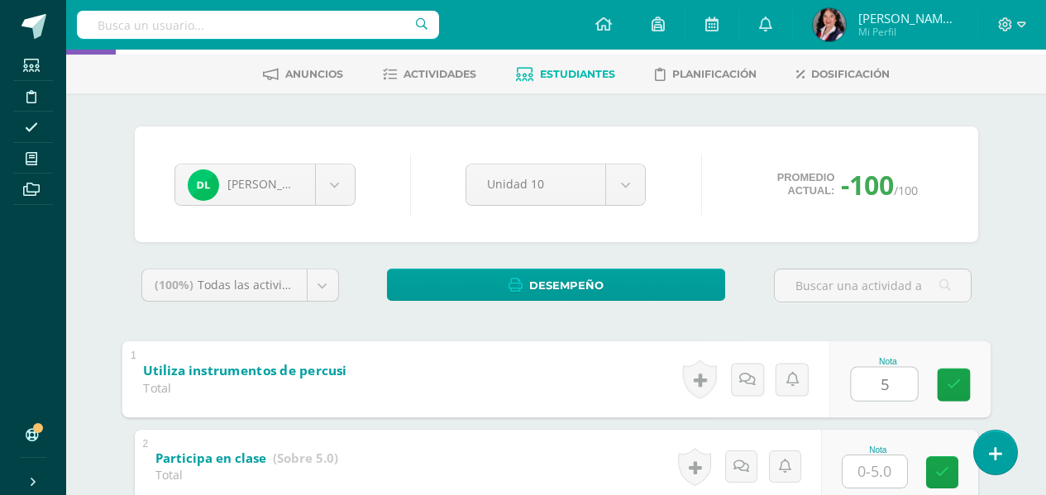
scroll to position [165, 0]
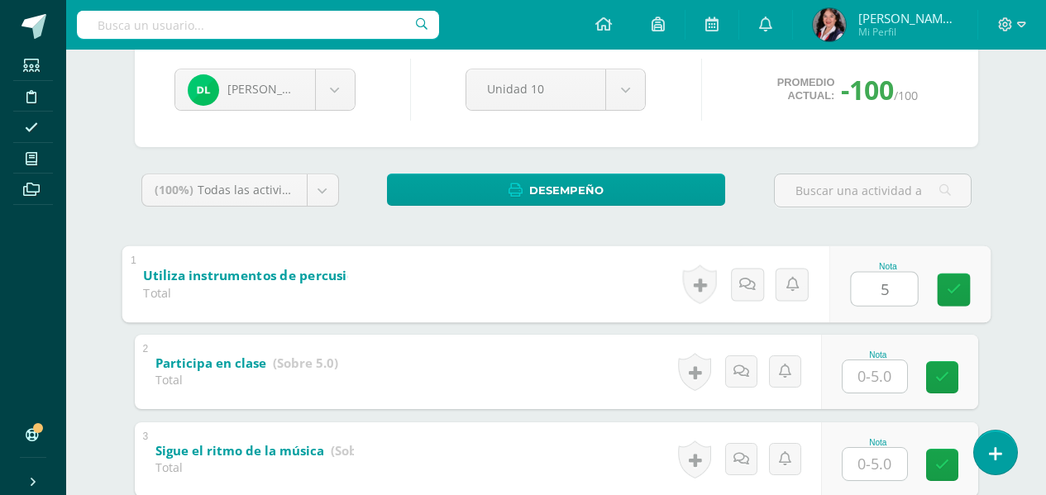
type input "5"
click at [882, 380] on input "text" at bounding box center [874, 376] width 64 height 32
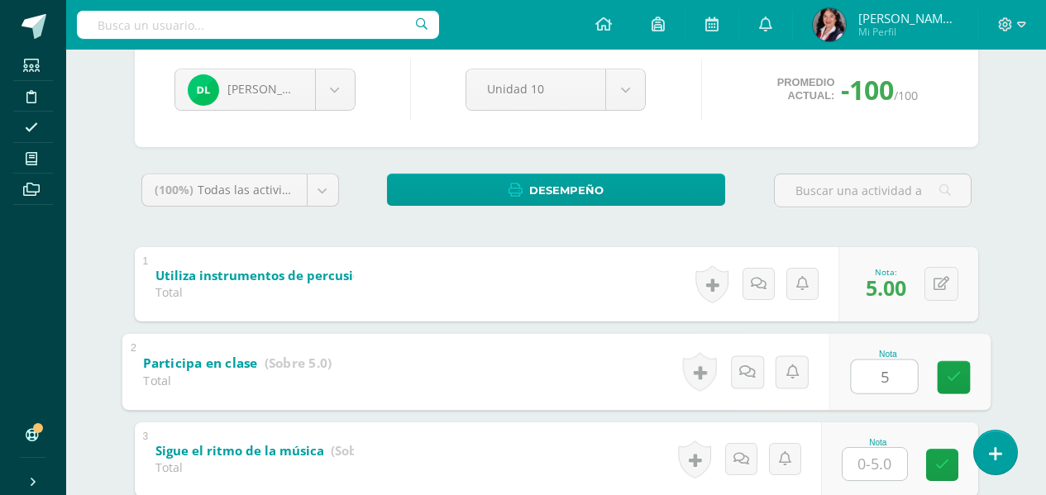
type input "5"
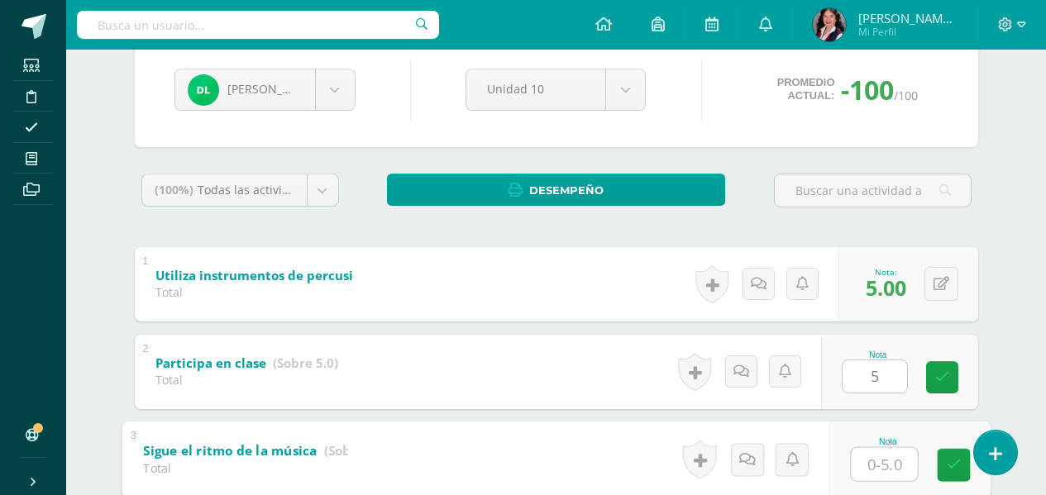
click at [885, 459] on input "text" at bounding box center [884, 463] width 66 height 33
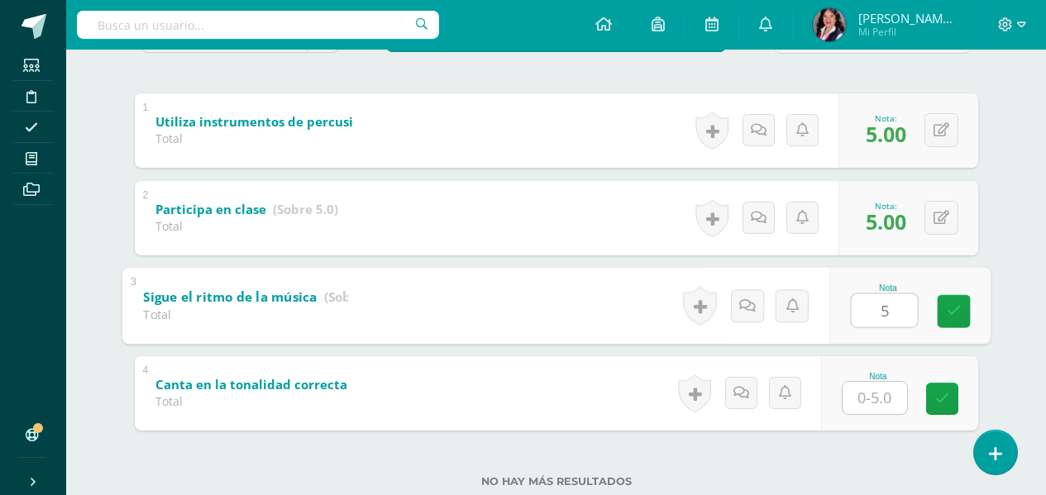
scroll to position [331, 0]
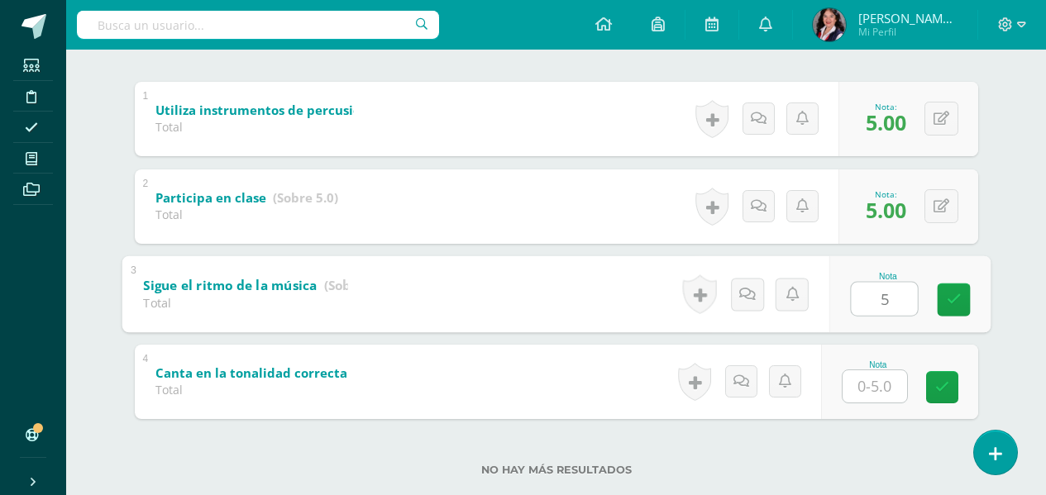
type input "5"
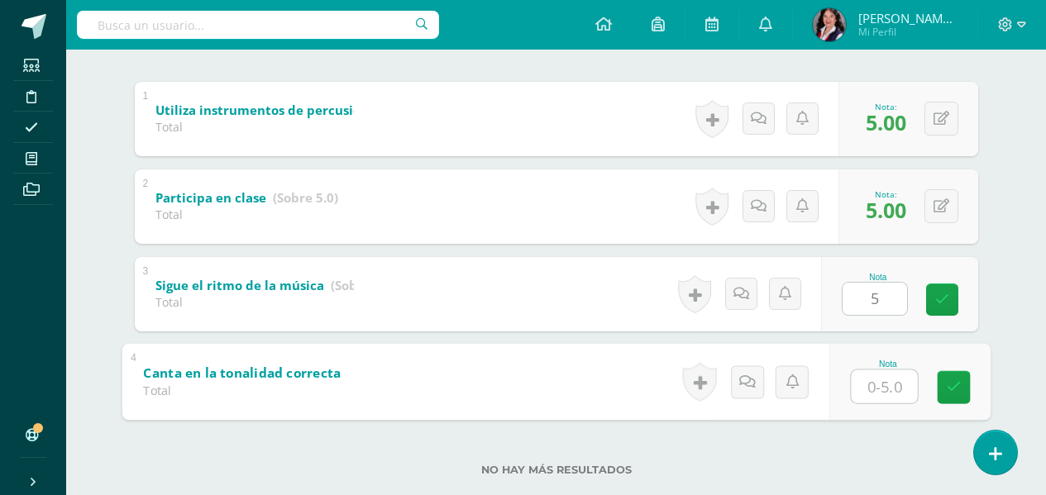
click at [886, 382] on input "text" at bounding box center [884, 386] width 66 height 33
type input "5"
click at [962, 392] on link at bounding box center [953, 386] width 33 height 33
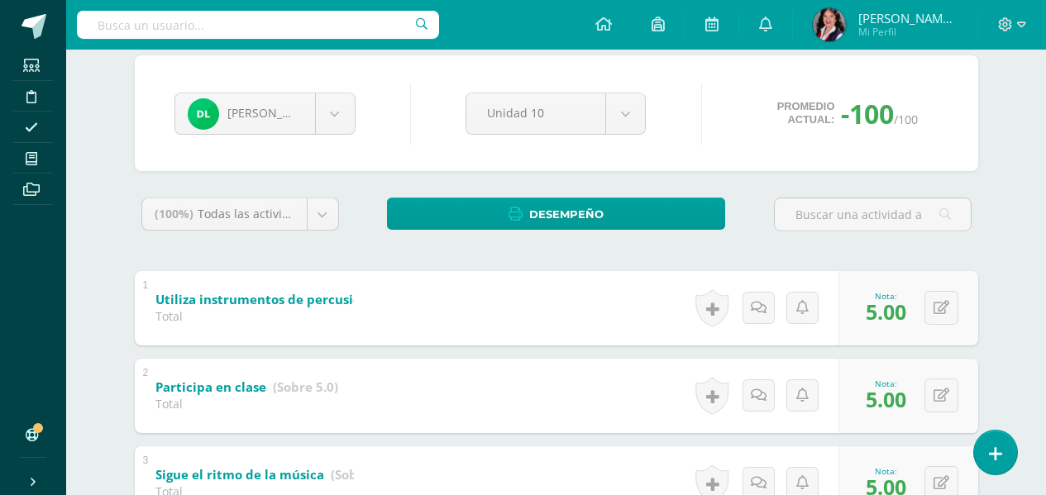
scroll to position [0, 0]
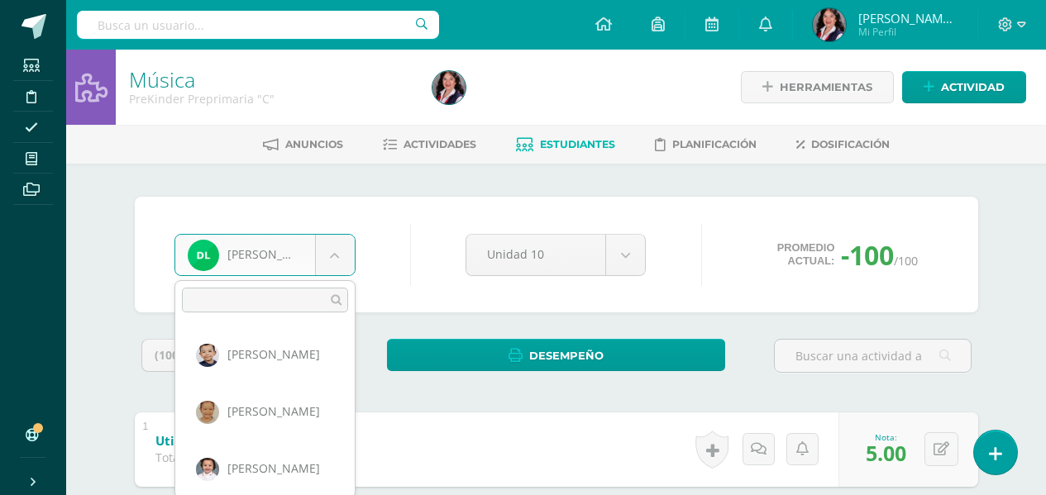
click at [319, 261] on body "Estudiantes Disciplina Asistencia Mis cursos Archivos Soporte Ayuda Reportar un…" at bounding box center [523, 430] width 1046 height 860
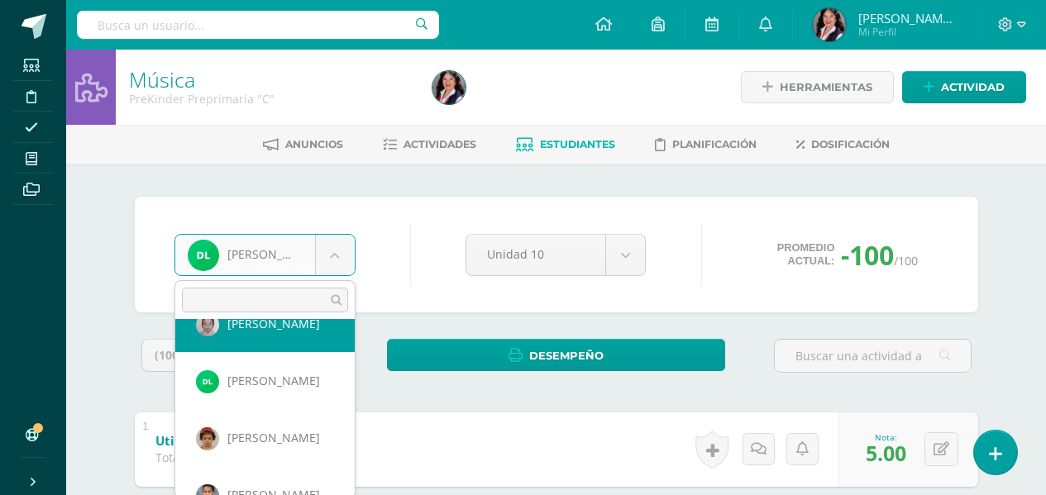
scroll to position [286, 0]
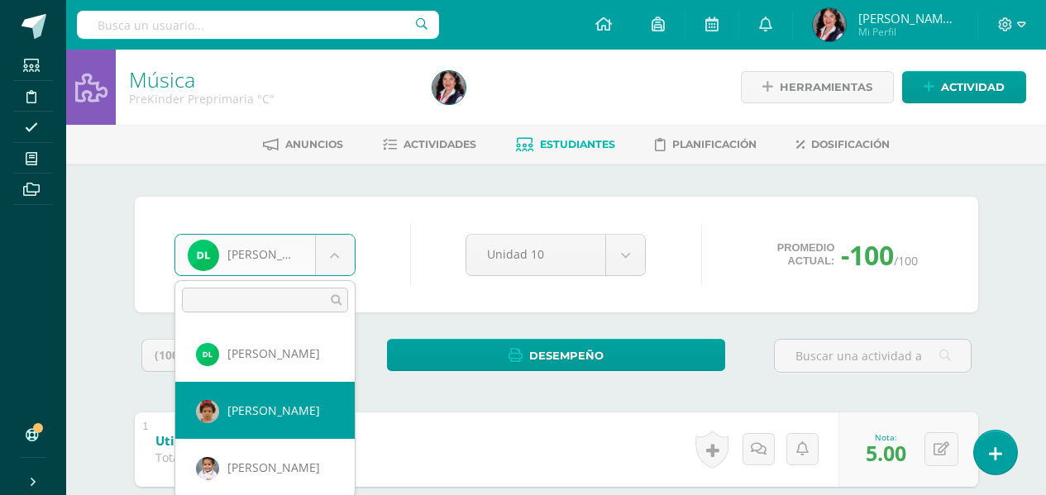
select select "3474"
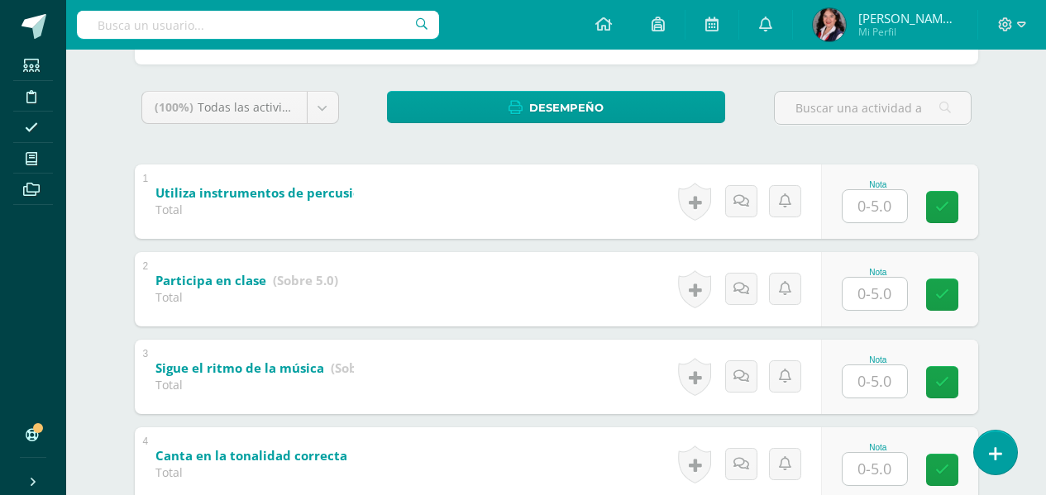
scroll to position [331, 0]
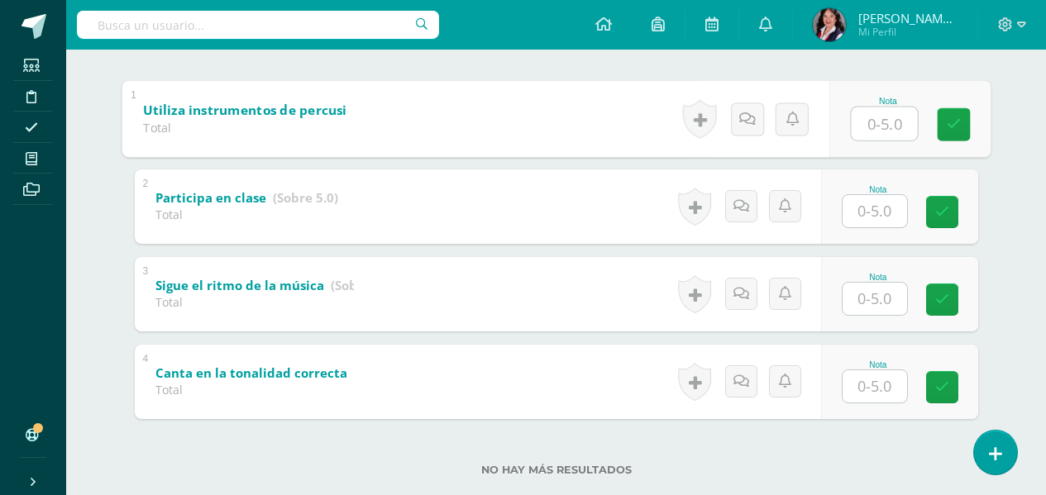
click at [878, 113] on input "text" at bounding box center [884, 123] width 66 height 33
type input "5"
click at [886, 212] on input "text" at bounding box center [874, 211] width 64 height 32
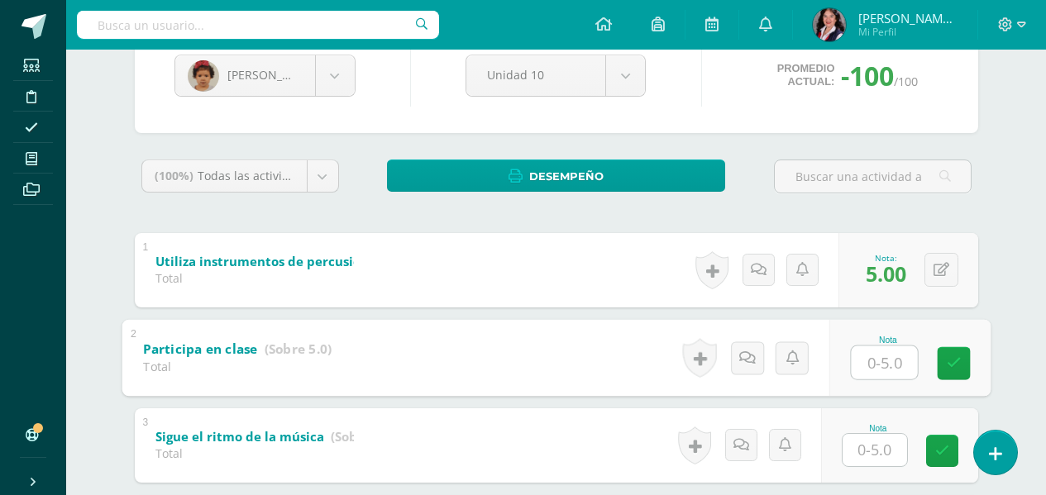
scroll to position [248, 0]
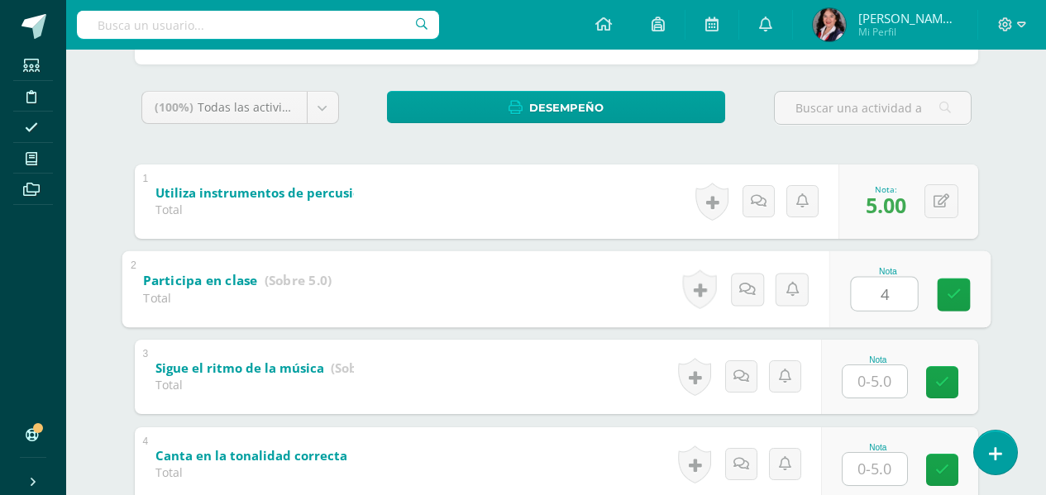
type input "4"
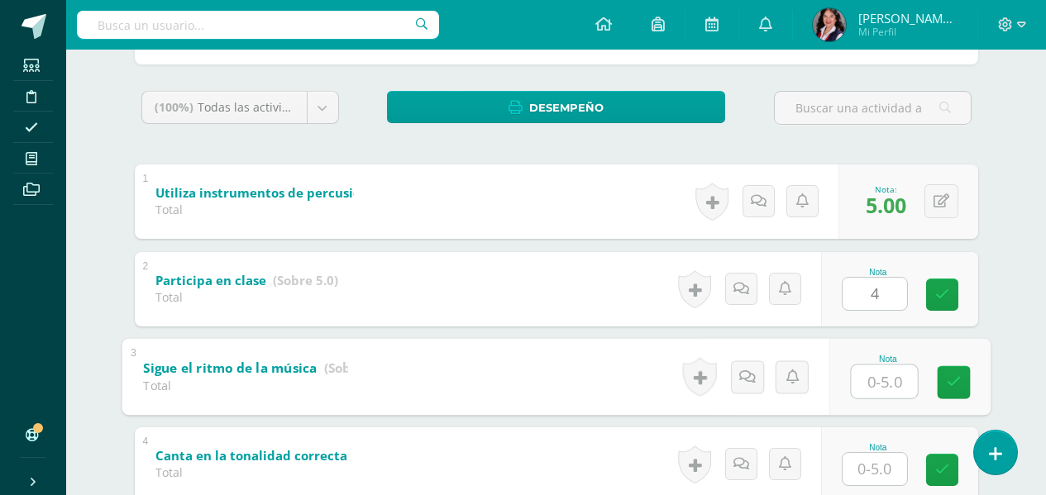
click at [889, 382] on input "text" at bounding box center [884, 381] width 66 height 33
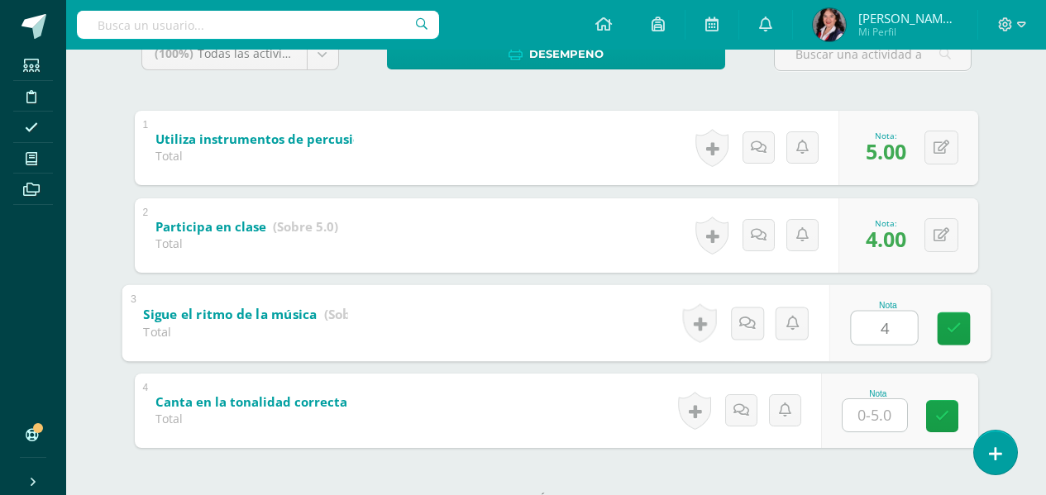
scroll to position [331, 0]
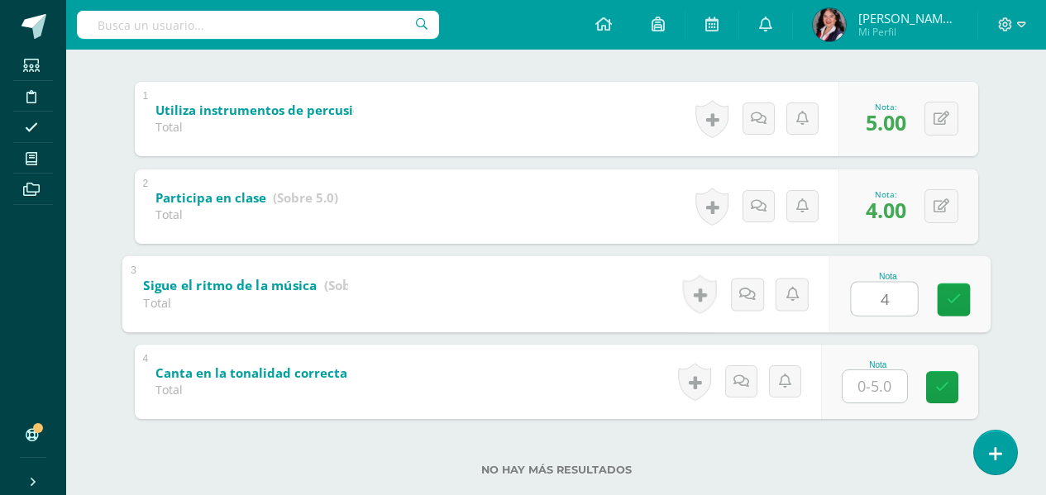
type input "4"
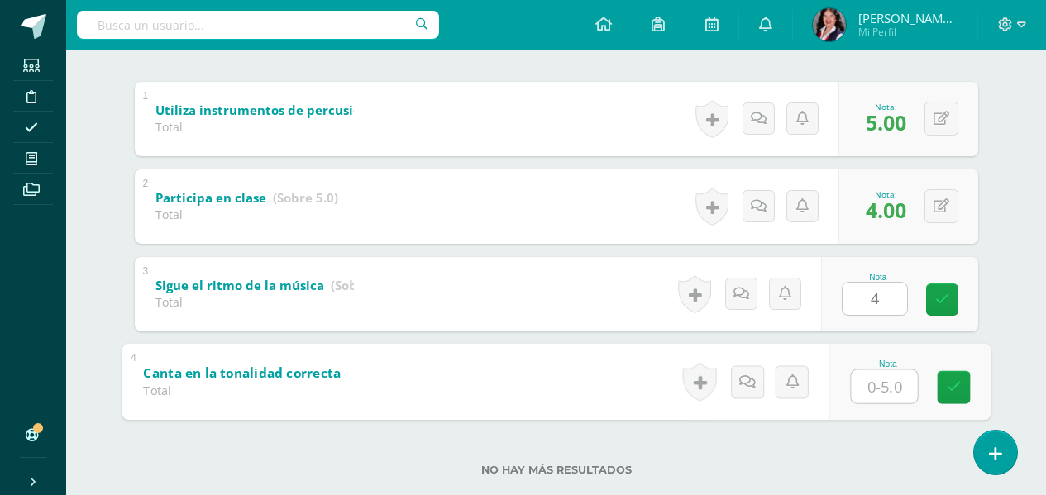
click at [876, 385] on input "text" at bounding box center [884, 386] width 66 height 33
type input "4"
click at [945, 392] on link at bounding box center [953, 386] width 33 height 33
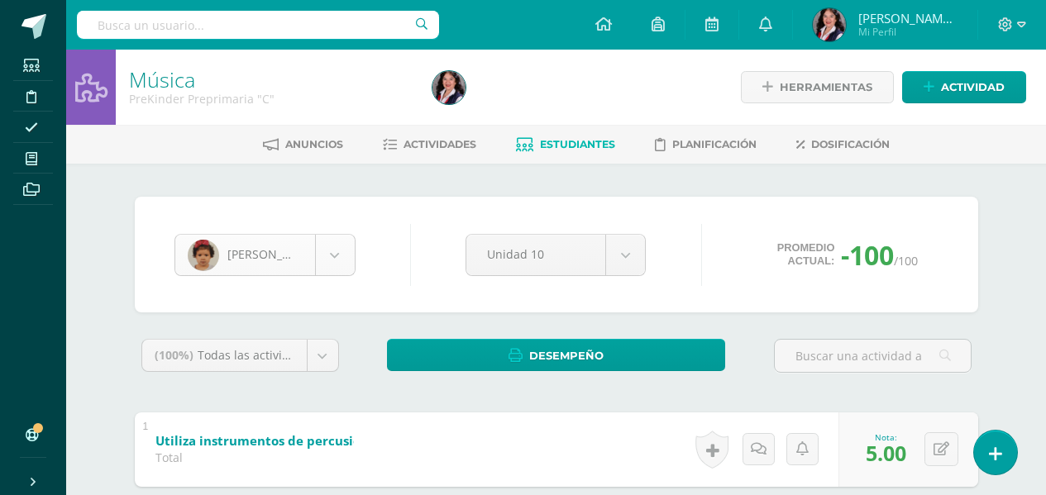
scroll to position [227, 0]
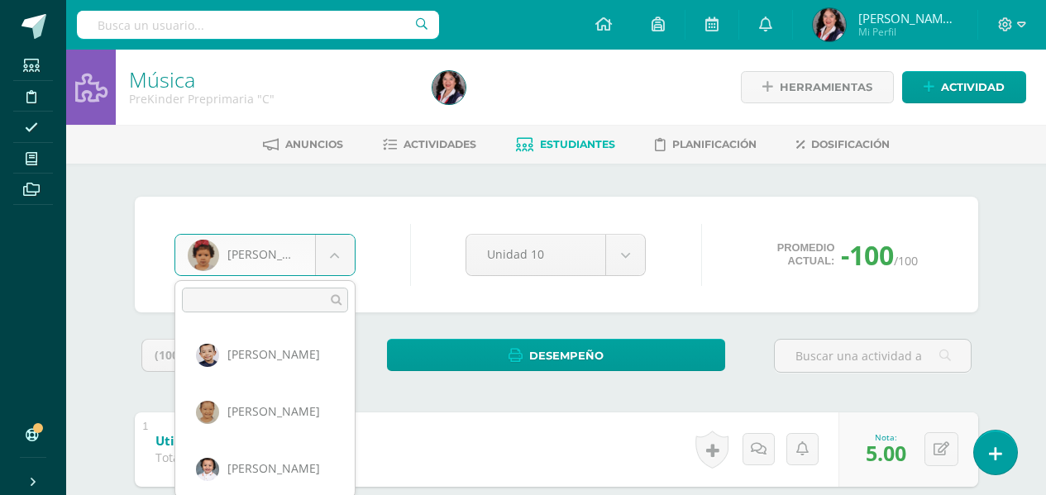
click at [333, 249] on body "Estudiantes Disciplina Asistencia Mis cursos Archivos Soporte Ayuda Reportar un…" at bounding box center [523, 430] width 1046 height 860
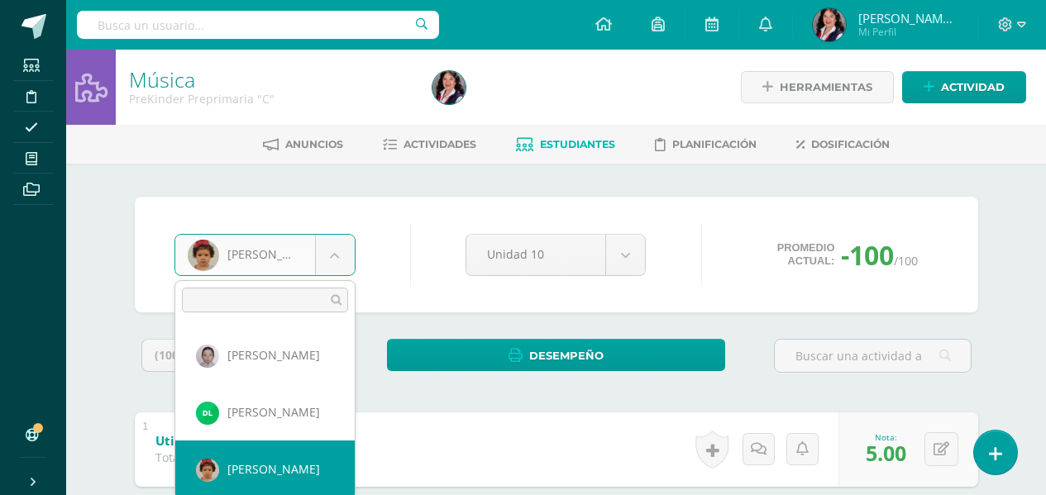
scroll to position [310, 0]
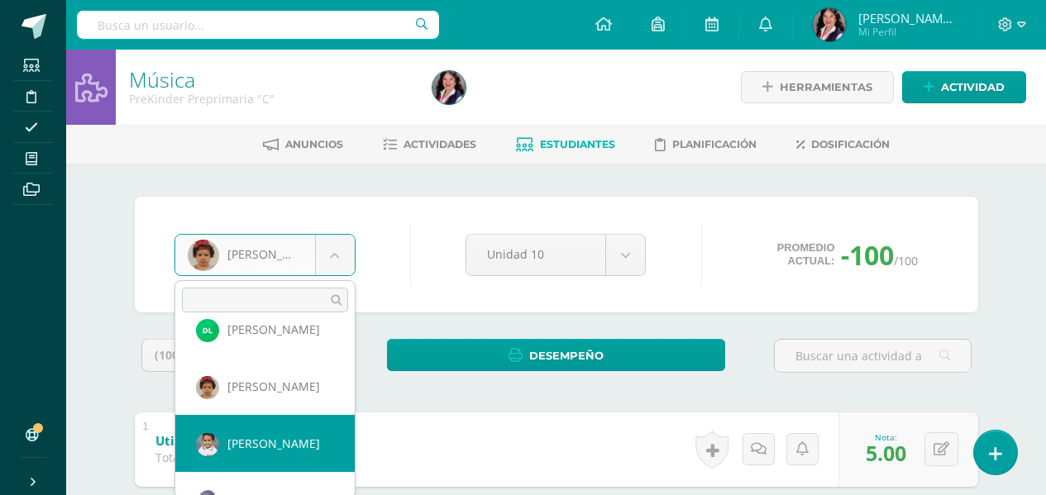
select select "3347"
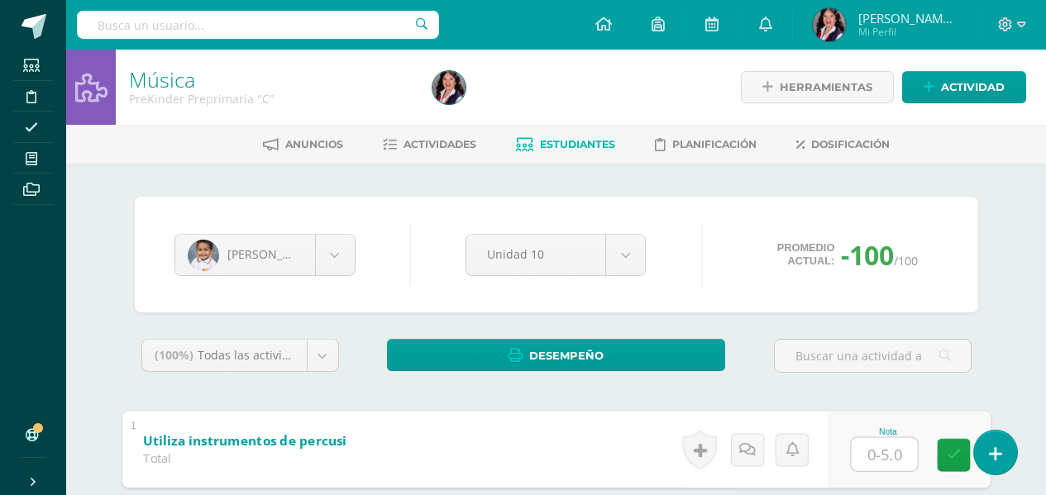
click at [881, 450] on input "text" at bounding box center [884, 453] width 66 height 33
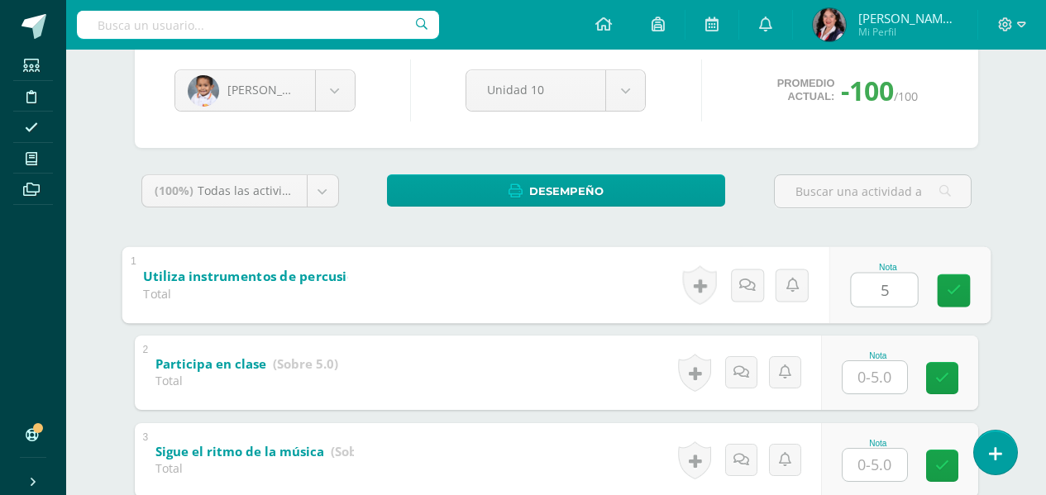
scroll to position [165, 0]
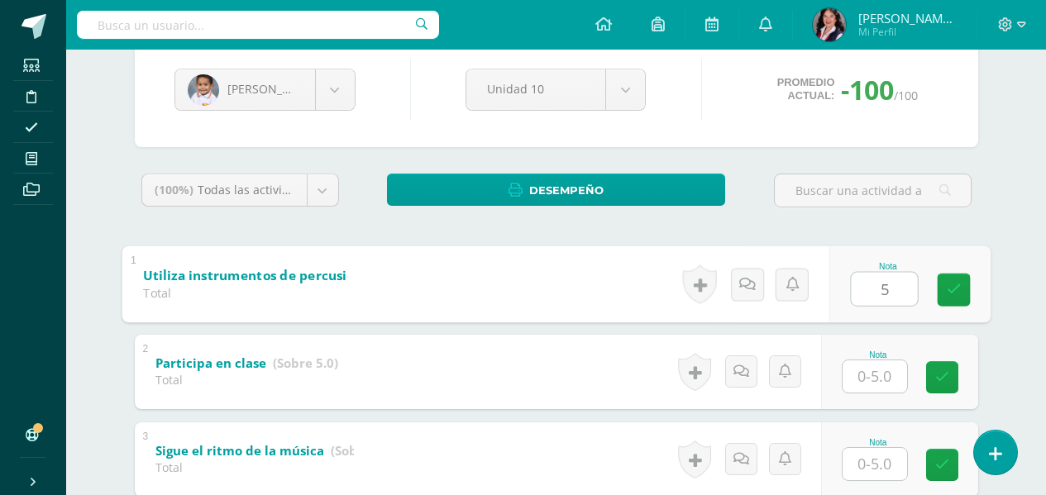
type input "5"
click at [886, 369] on input "text" at bounding box center [874, 376] width 64 height 32
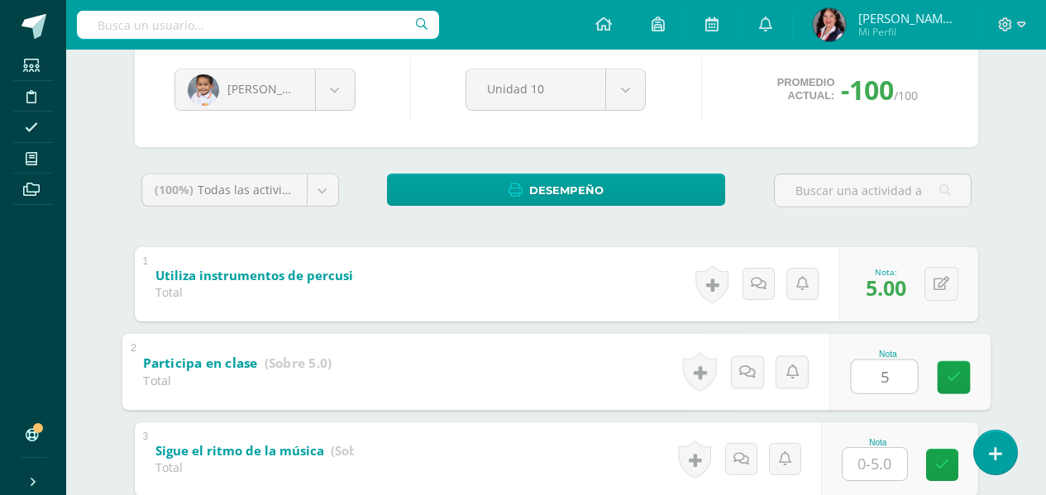
type input "5"
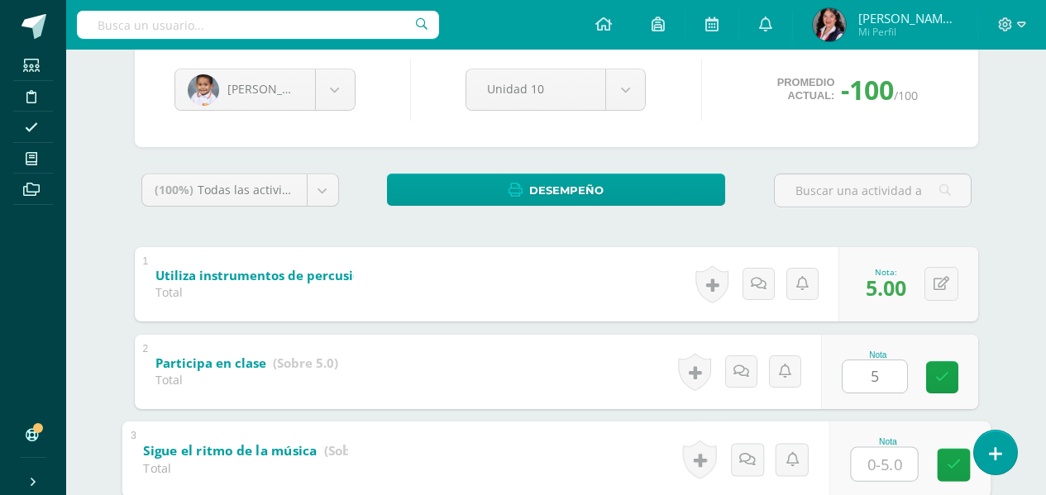
click at [886, 455] on input "text" at bounding box center [884, 463] width 66 height 33
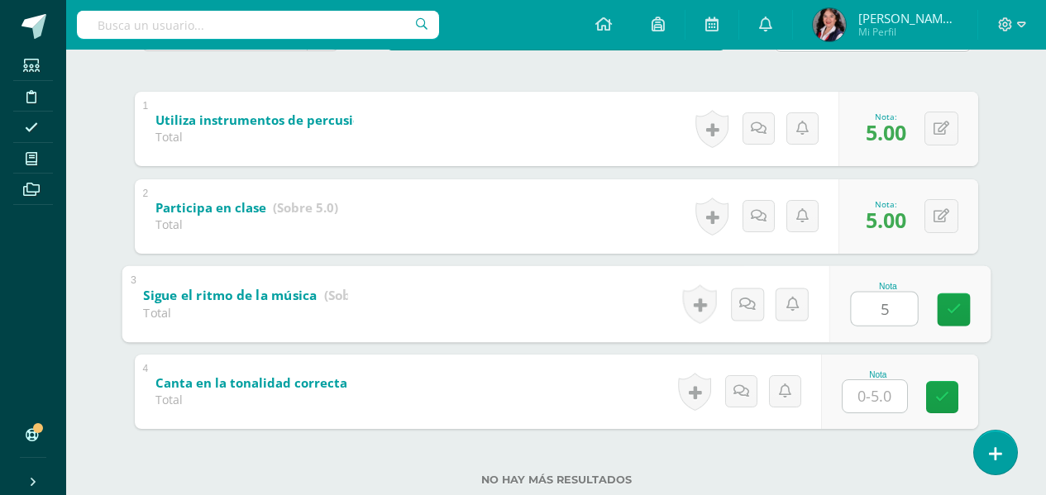
scroll to position [331, 0]
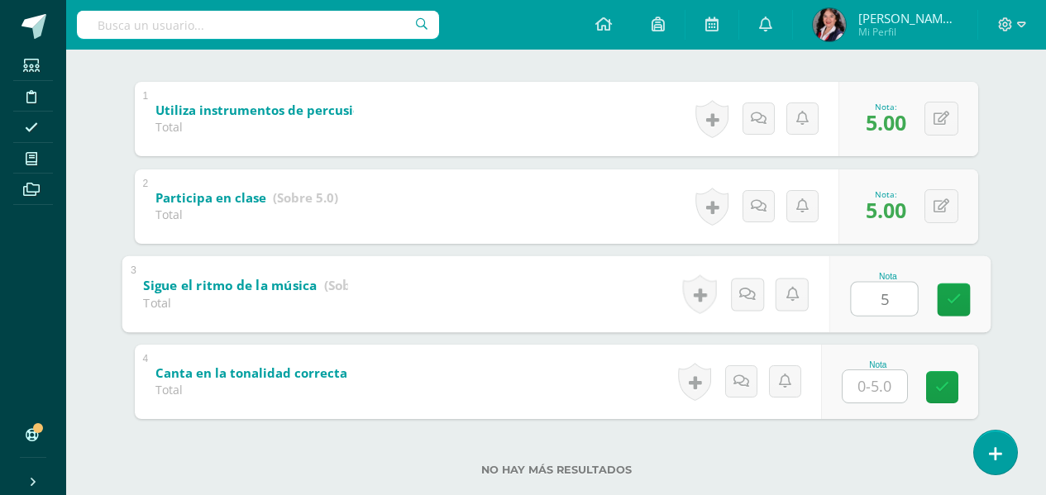
type input "5"
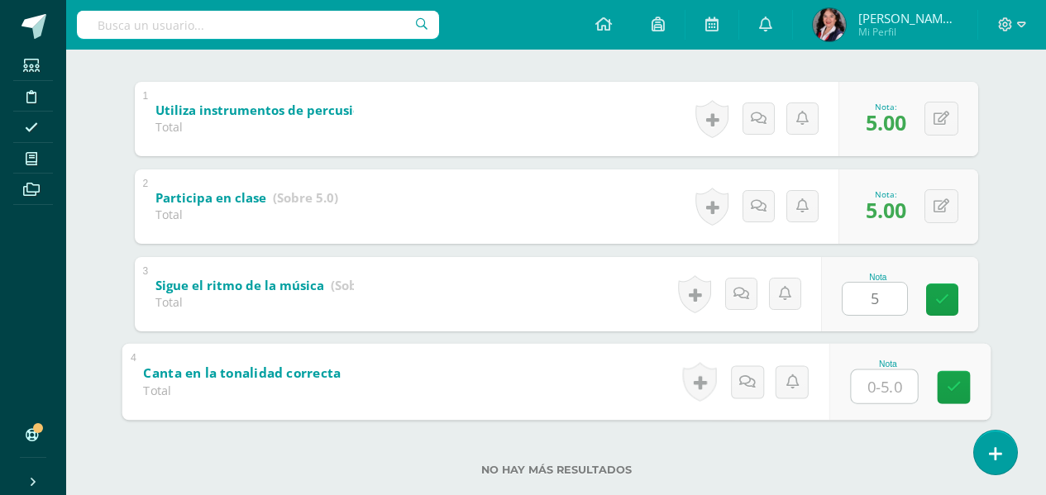
click at [875, 393] on input "text" at bounding box center [884, 386] width 66 height 33
type input "5"
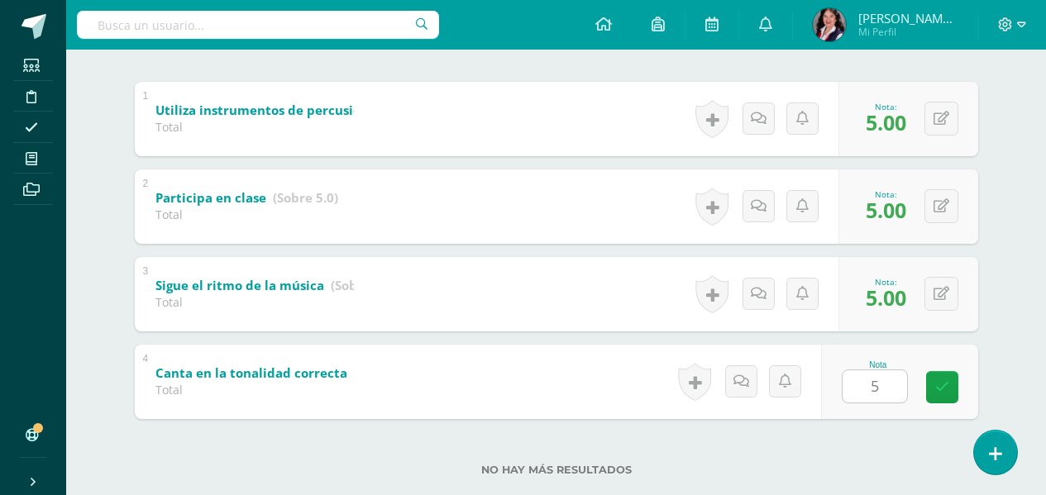
drag, startPoint x: 873, startPoint y: 401, endPoint x: 508, endPoint y: 121, distance: 459.8
click at [508, 121] on div "1 Utiliza instrumentos de percusión (Sobre 5.0) Total Nota 5.00 0 Logros Logros…" at bounding box center [556, 119] width 843 height 74
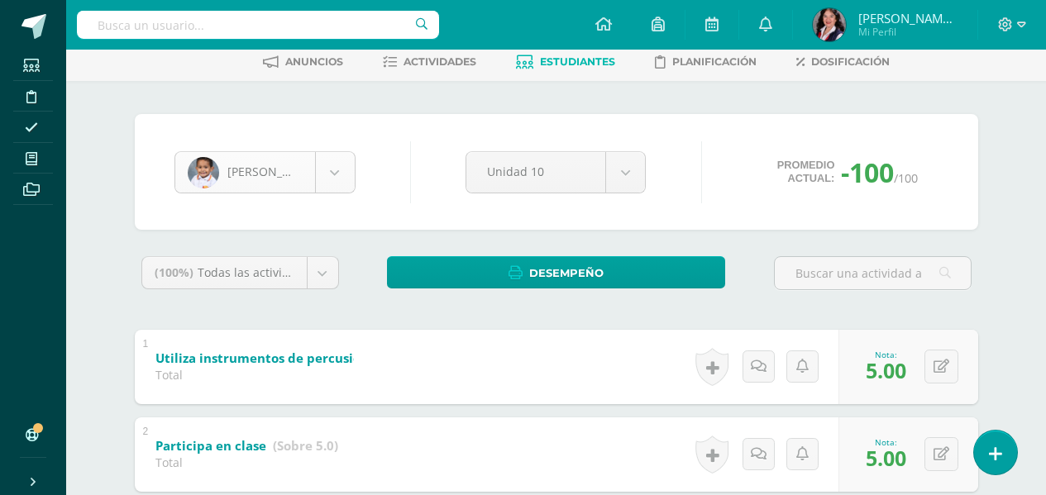
scroll to position [284, 0]
click at [327, 178] on body "Estudiantes Disciplina Asistencia Mis cursos Archivos Soporte Ayuda Reportar un…" at bounding box center [523, 347] width 1046 height 860
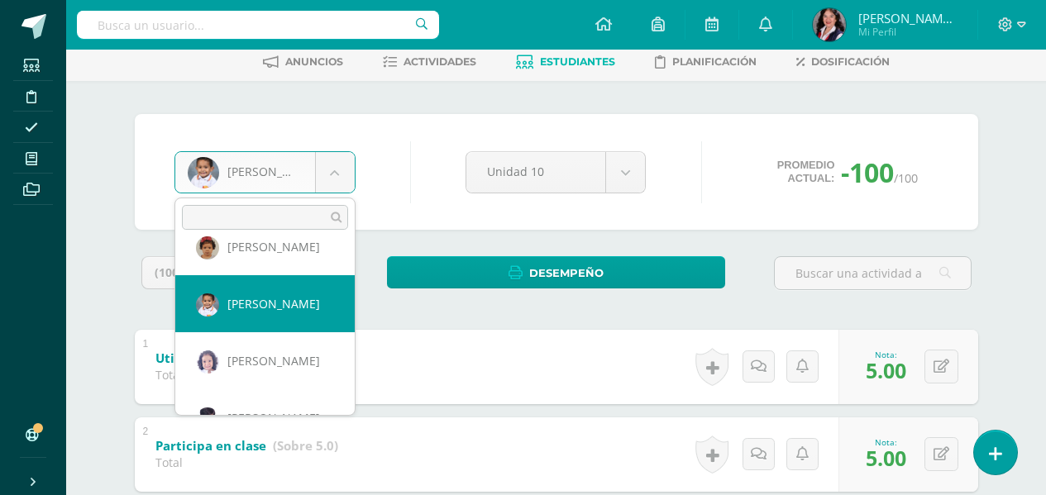
scroll to position [398, 0]
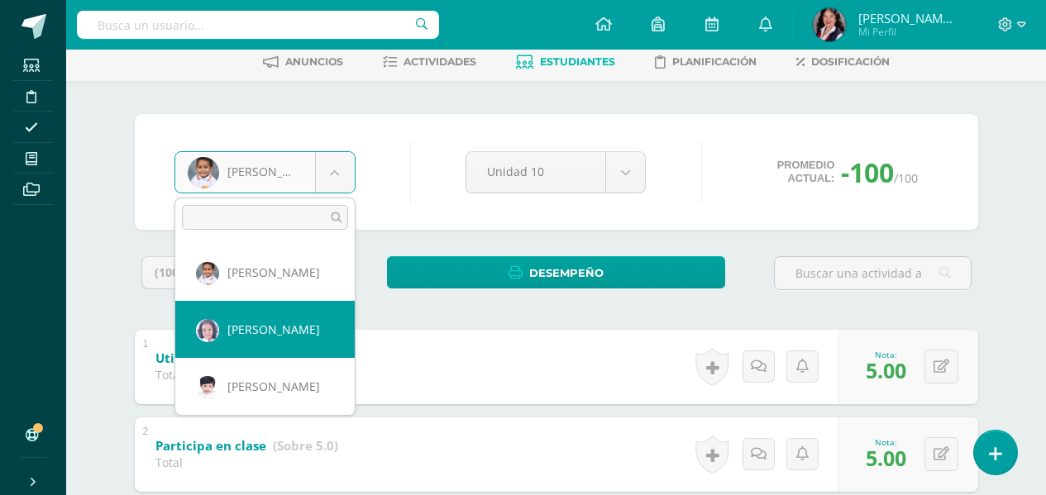
select select "3394"
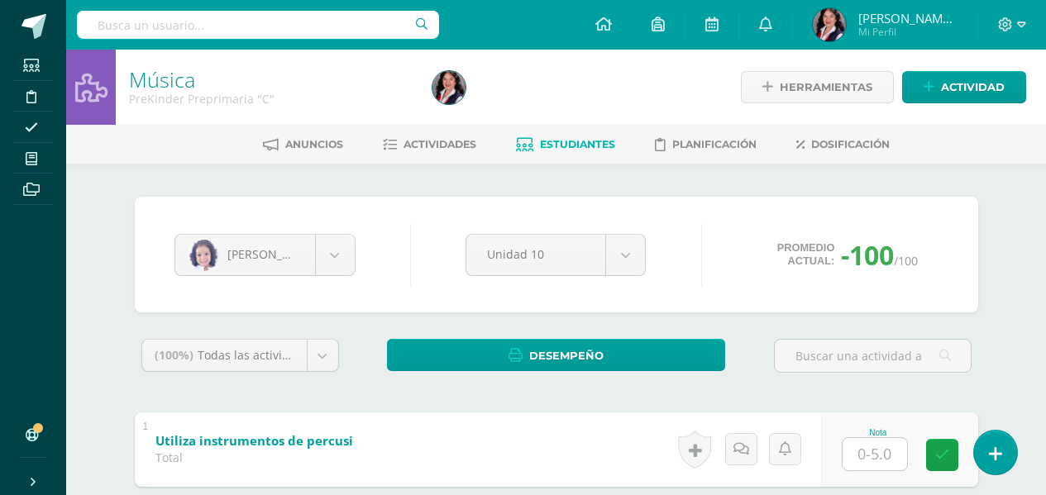
scroll to position [165, 0]
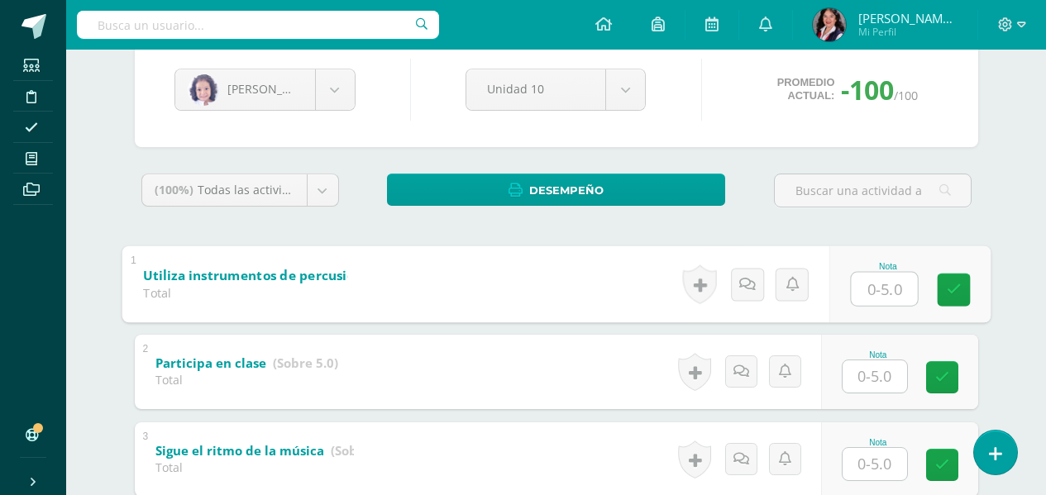
click at [870, 289] on input "text" at bounding box center [884, 288] width 66 height 33
type input "5"
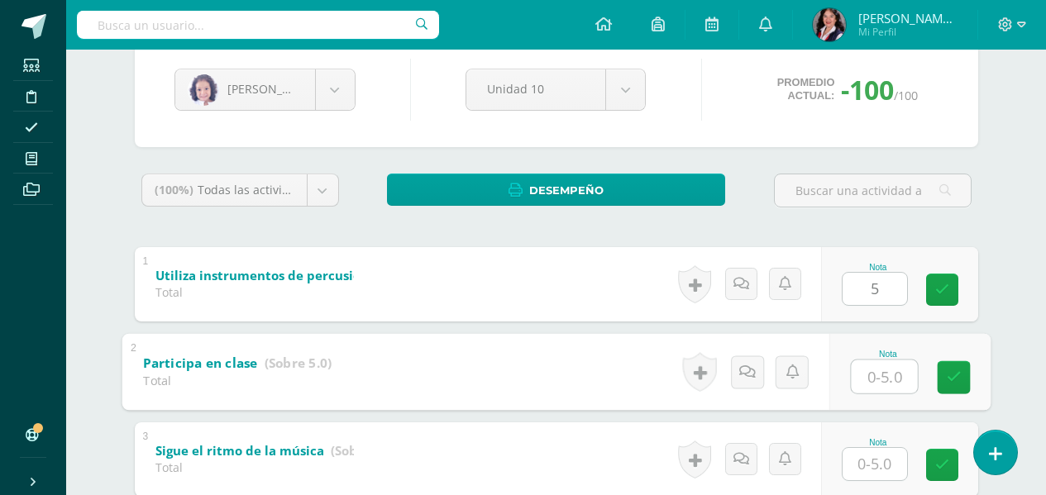
click at [886, 384] on input "text" at bounding box center [884, 376] width 66 height 33
type input "4"
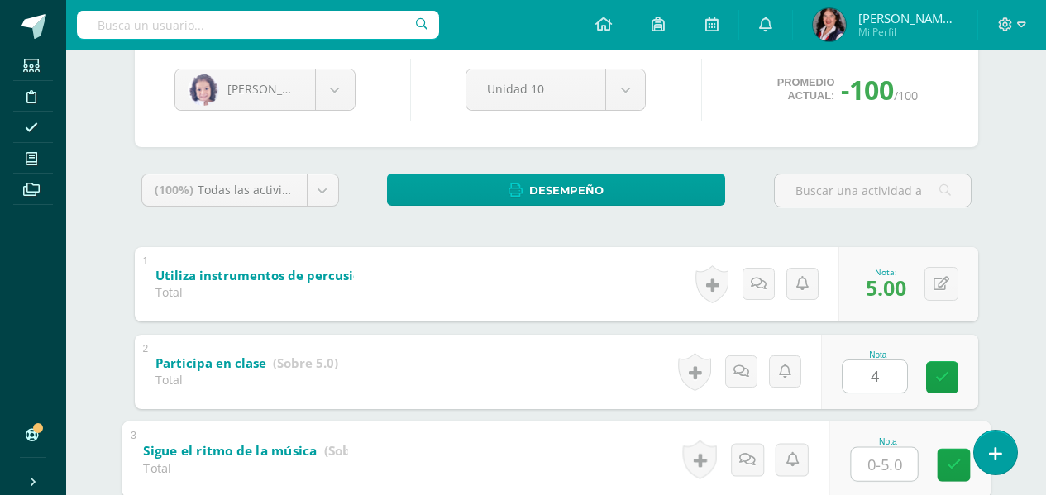
click at [885, 467] on input "text" at bounding box center [884, 463] width 66 height 33
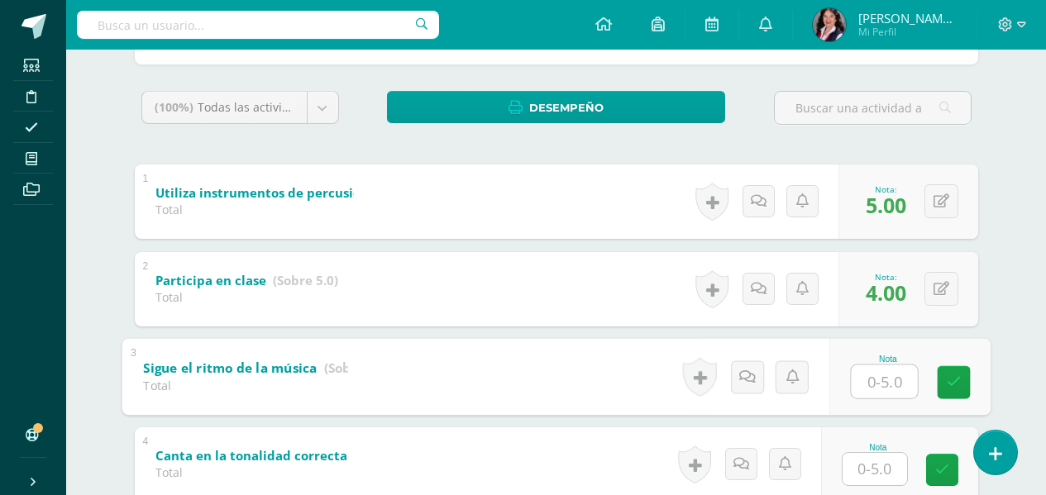
scroll to position [331, 0]
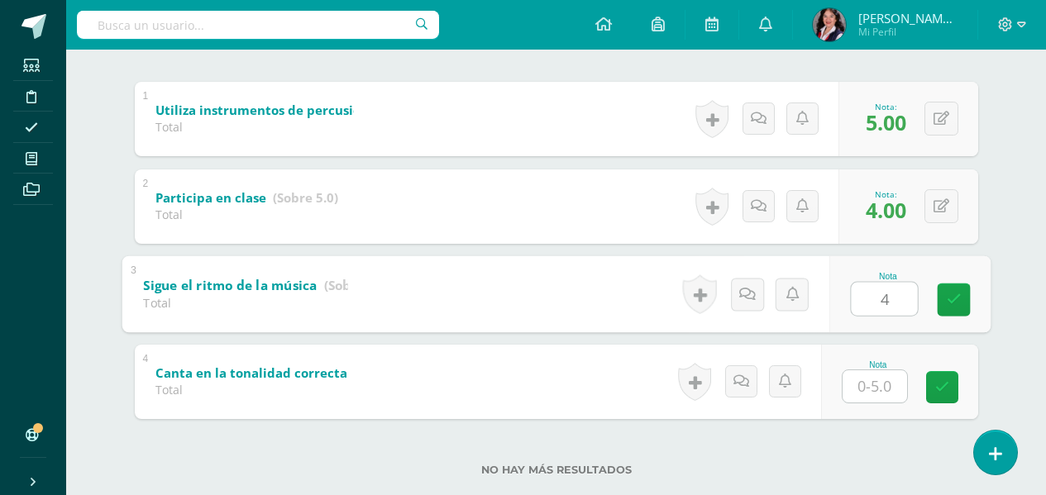
type input "4"
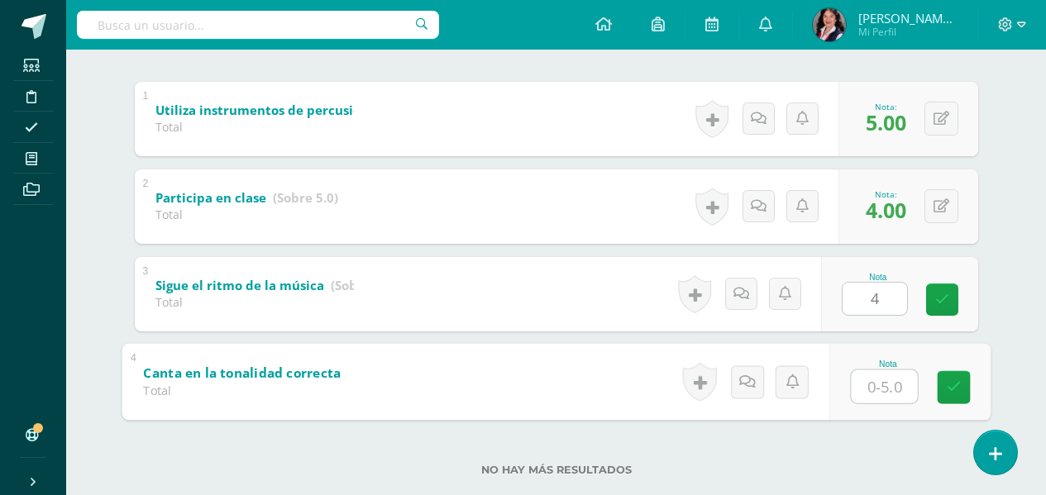
click at [873, 400] on input "text" at bounding box center [884, 386] width 66 height 33
click at [880, 389] on input "4444444444" at bounding box center [884, 386] width 66 height 33
click at [944, 381] on link at bounding box center [953, 386] width 33 height 33
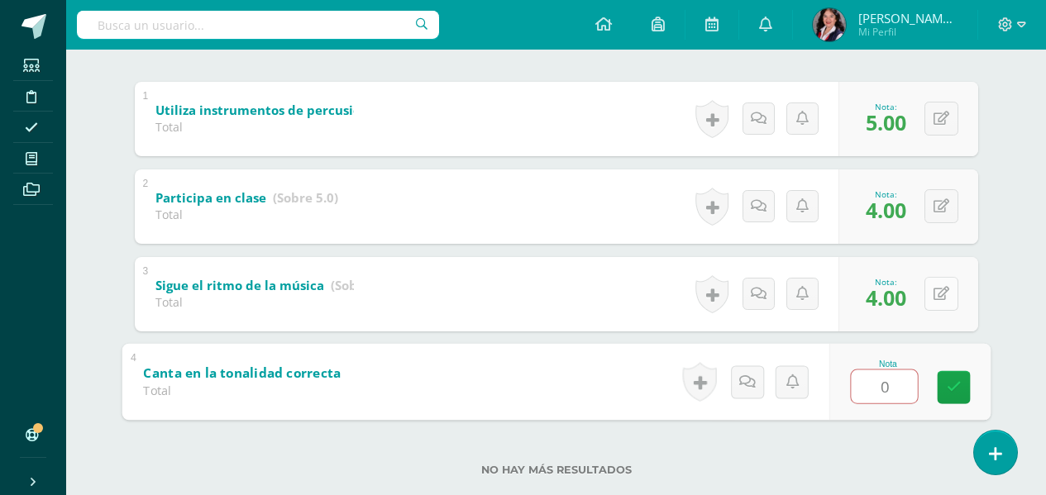
type input "0"
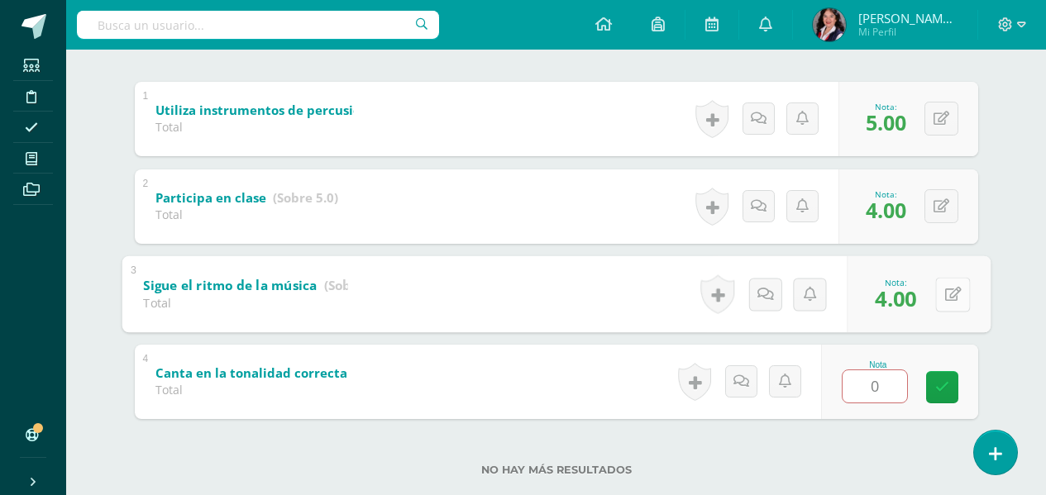
click at [934, 296] on div "0 Logros Logros obtenidos Aún no hay logros agregados Nota: 4.00" at bounding box center [918, 293] width 144 height 77
click at [958, 297] on icon at bounding box center [952, 294] width 17 height 14
click at [838, 298] on input "4.00" at bounding box center [839, 298] width 66 height 33
type input "5"
click at [910, 300] on icon at bounding box center [908, 300] width 15 height 14
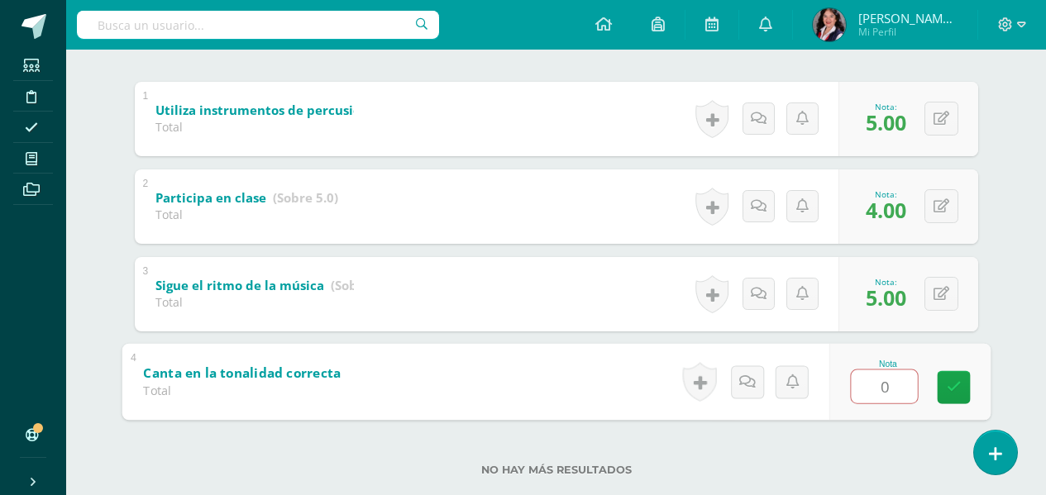
click at [889, 388] on input "0" at bounding box center [884, 386] width 66 height 33
type input "04"
click at [948, 383] on icon at bounding box center [953, 387] width 15 height 14
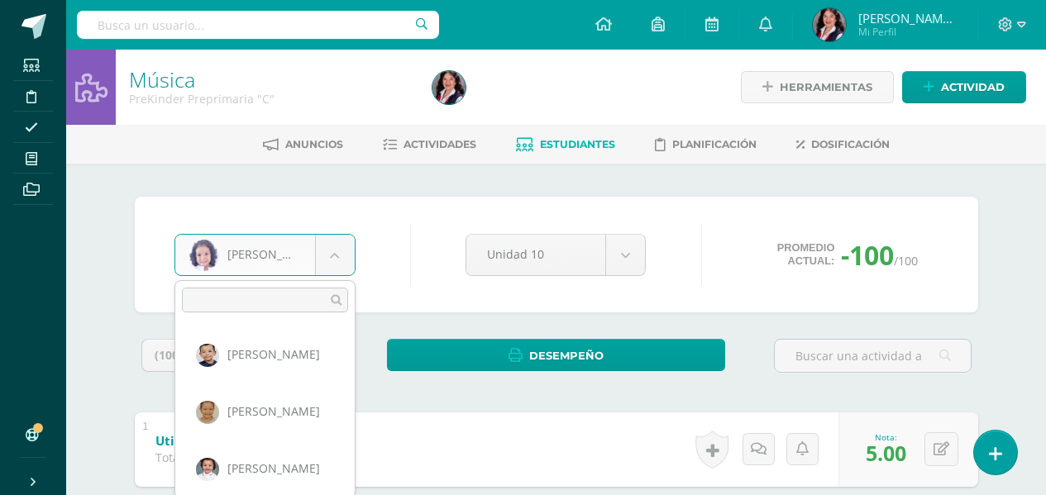
click at [336, 254] on body "Estudiantes Disciplina Asistencia Mis cursos Archivos Soporte Ayuda Reportar un…" at bounding box center [523, 430] width 1046 height 860
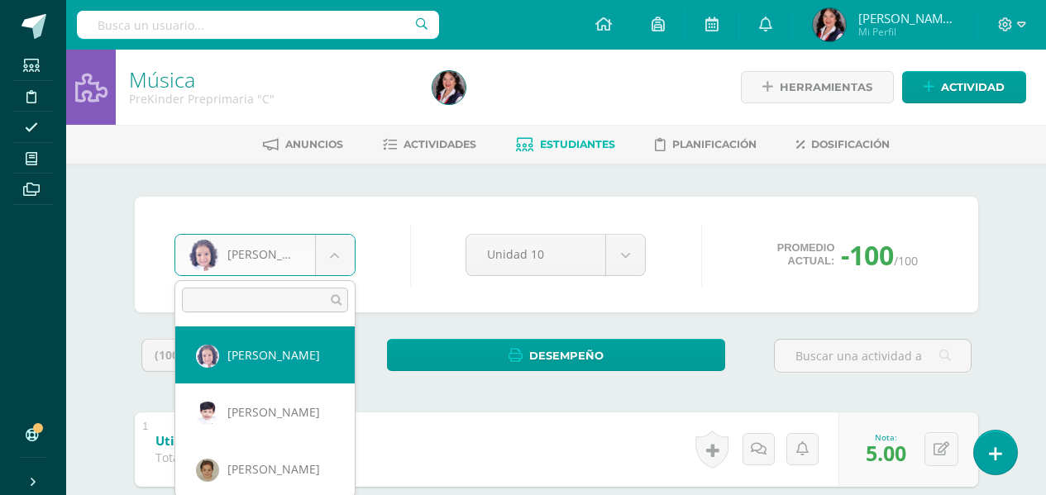
scroll to position [406, 0]
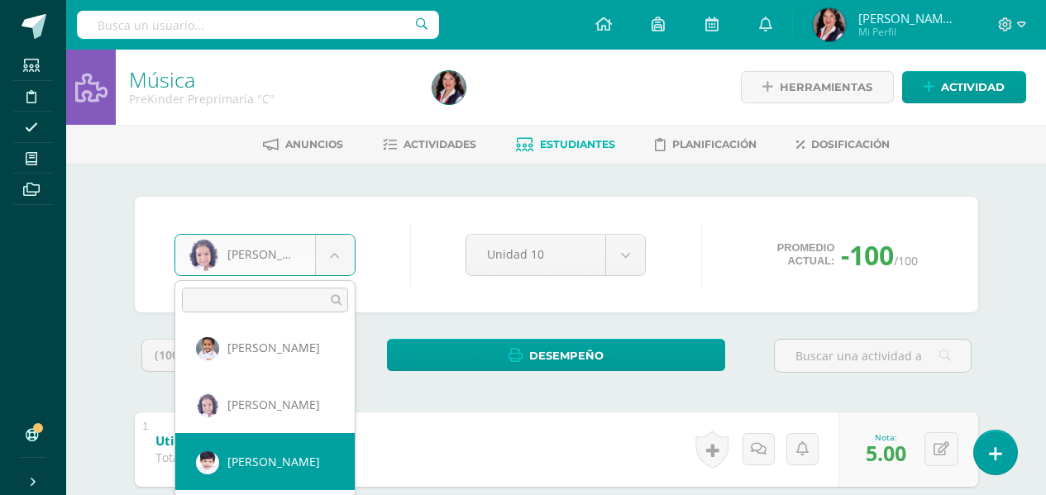
select select "3395"
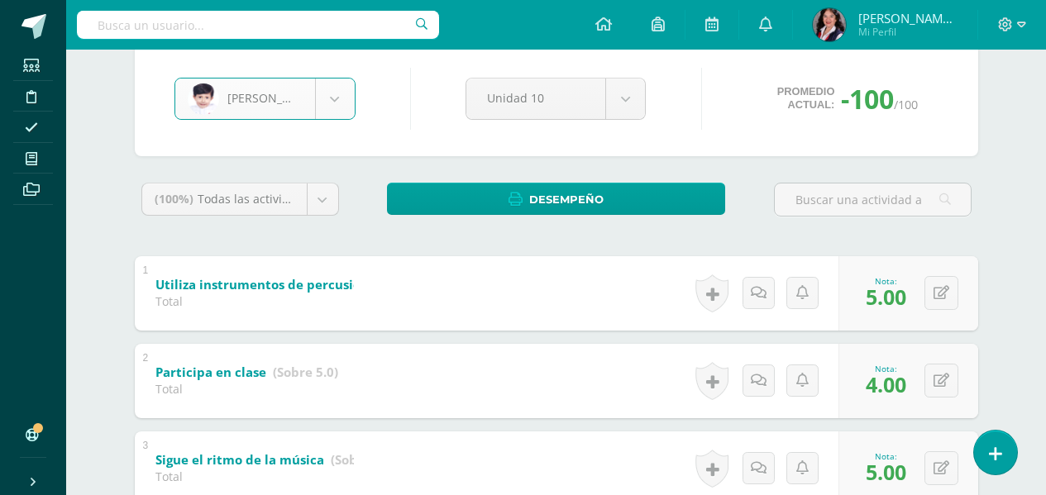
scroll to position [165, 0]
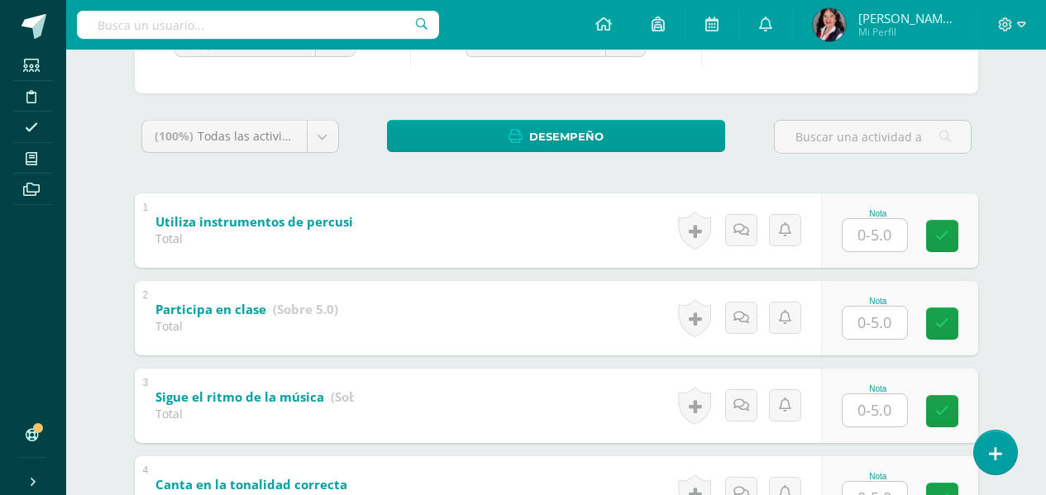
scroll to position [248, 0]
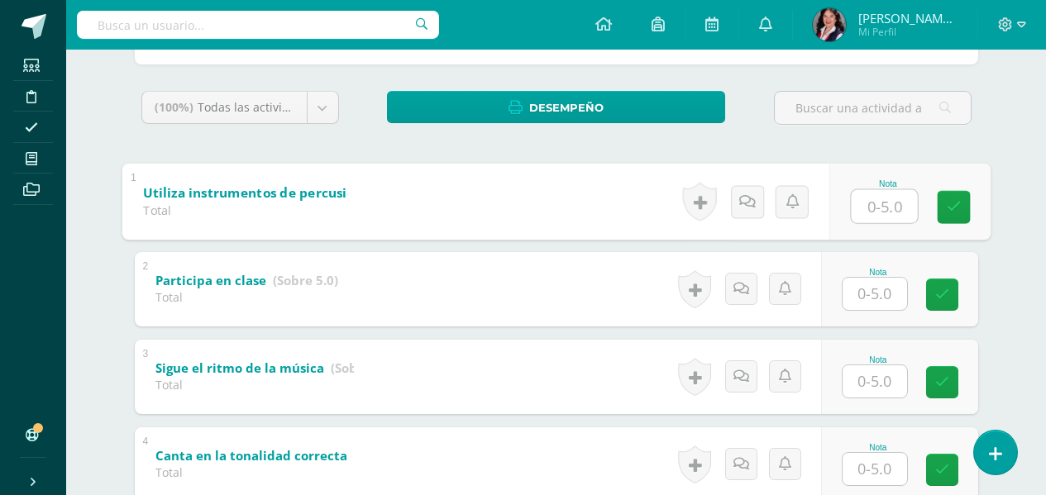
click at [894, 207] on input "text" at bounding box center [884, 205] width 66 height 33
type input "5"
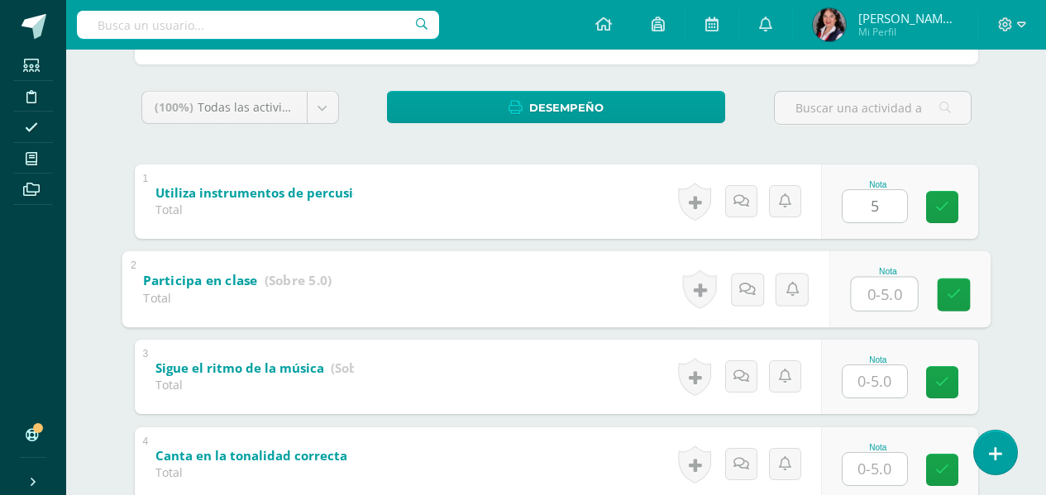
click at [882, 297] on input "text" at bounding box center [884, 293] width 66 height 33
type input "5"
click at [865, 377] on input "text" at bounding box center [874, 381] width 64 height 32
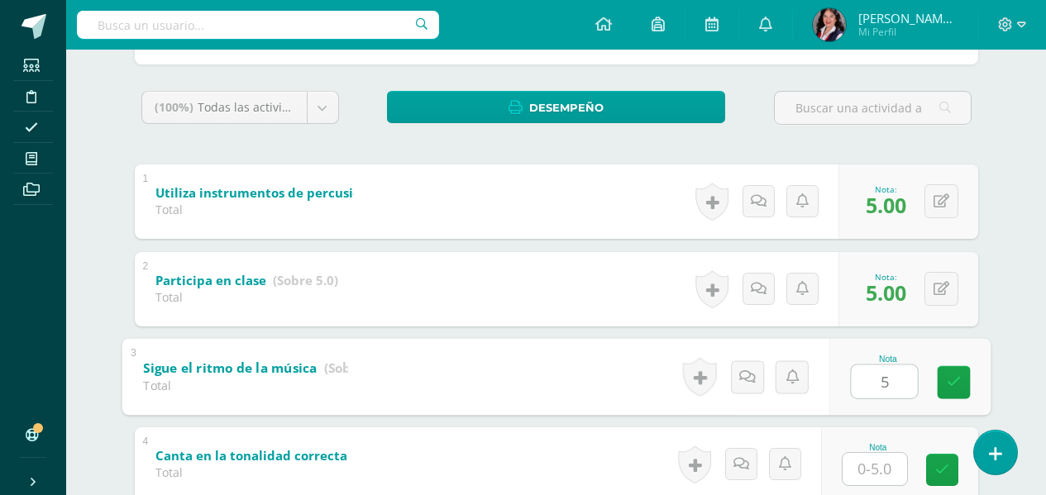
type input "5"
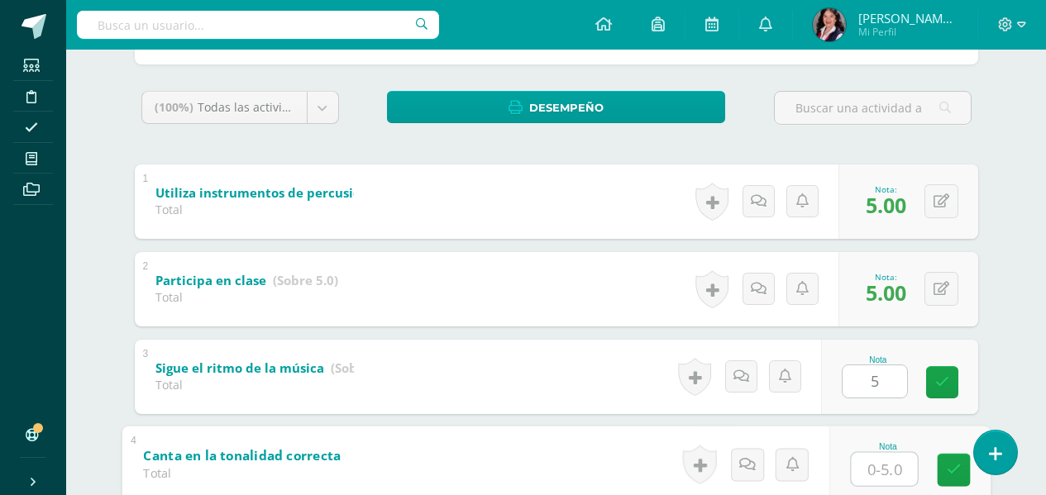
click at [890, 455] on input "text" at bounding box center [884, 468] width 66 height 33
type input "5"
click at [956, 472] on icon at bounding box center [953, 470] width 15 height 14
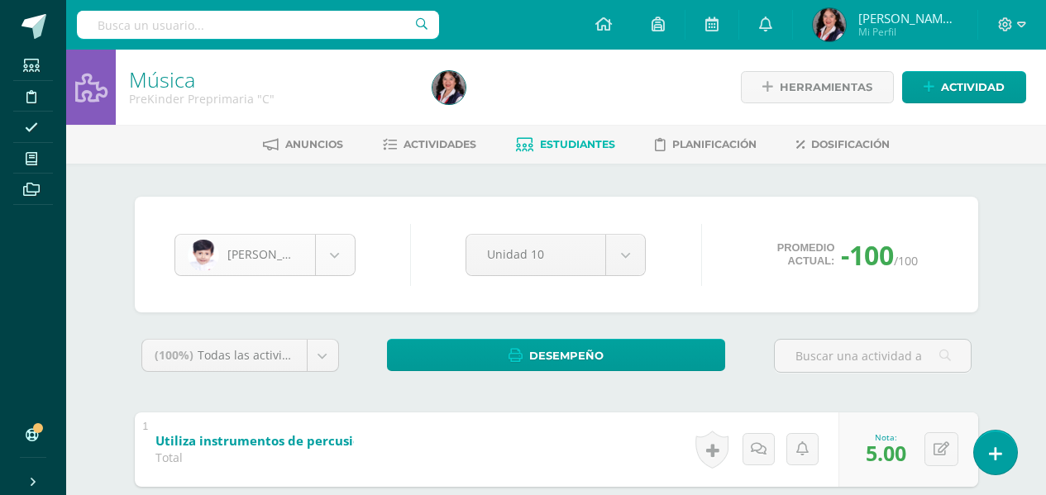
scroll to position [398, 0]
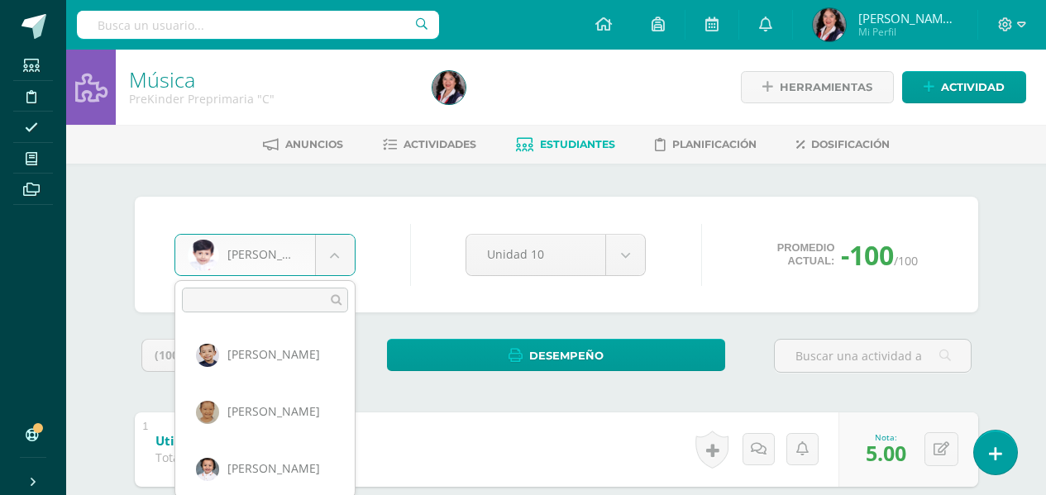
drag, startPoint x: 340, startPoint y: 254, endPoint x: 325, endPoint y: 275, distance: 26.1
click at [340, 255] on body "Estudiantes Disciplina Asistencia Mis cursos Archivos Soporte Ayuda Reportar un…" at bounding box center [523, 430] width 1046 height 860
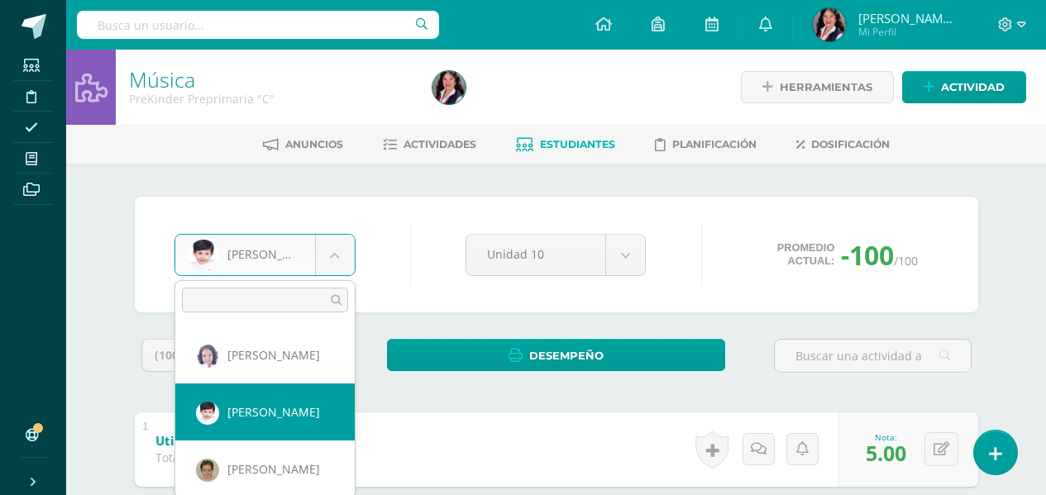
scroll to position [481, 0]
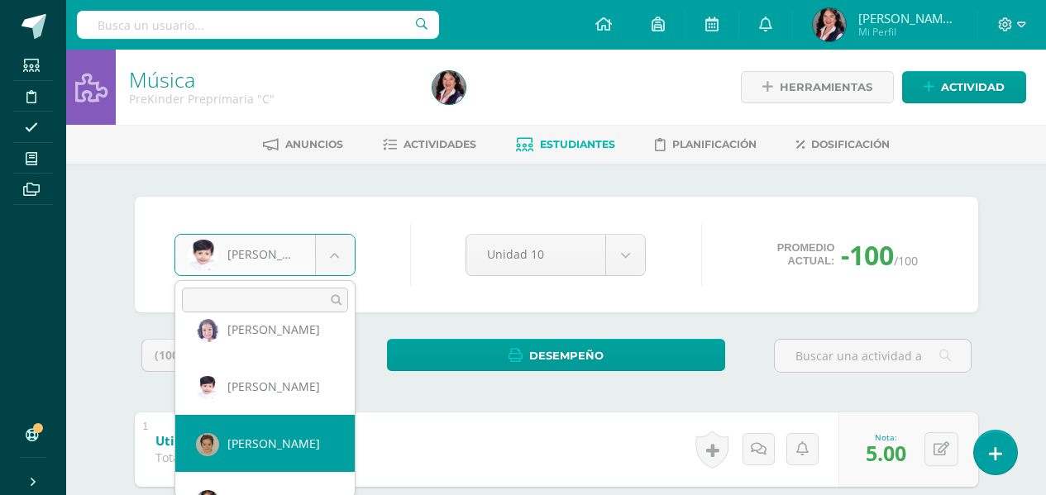
select select "3472"
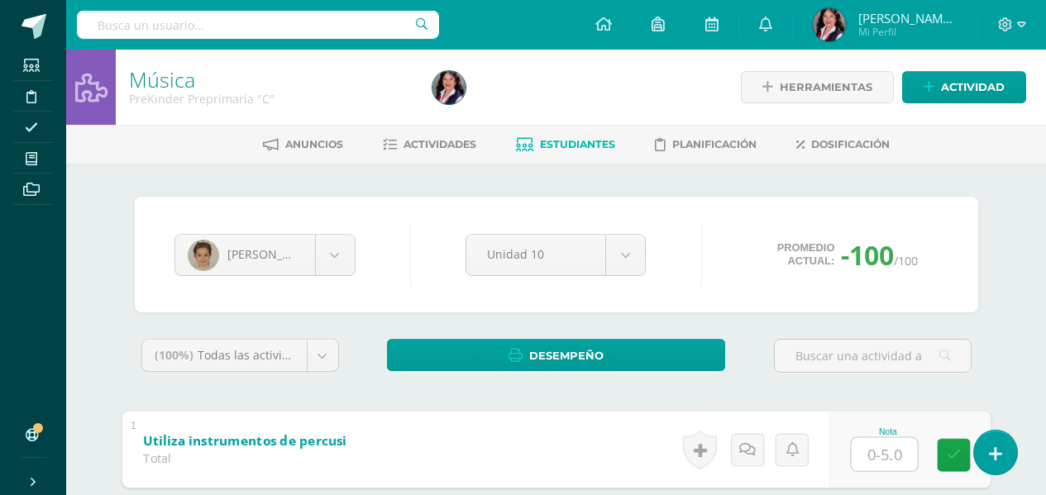
click at [886, 458] on input "text" at bounding box center [884, 453] width 66 height 33
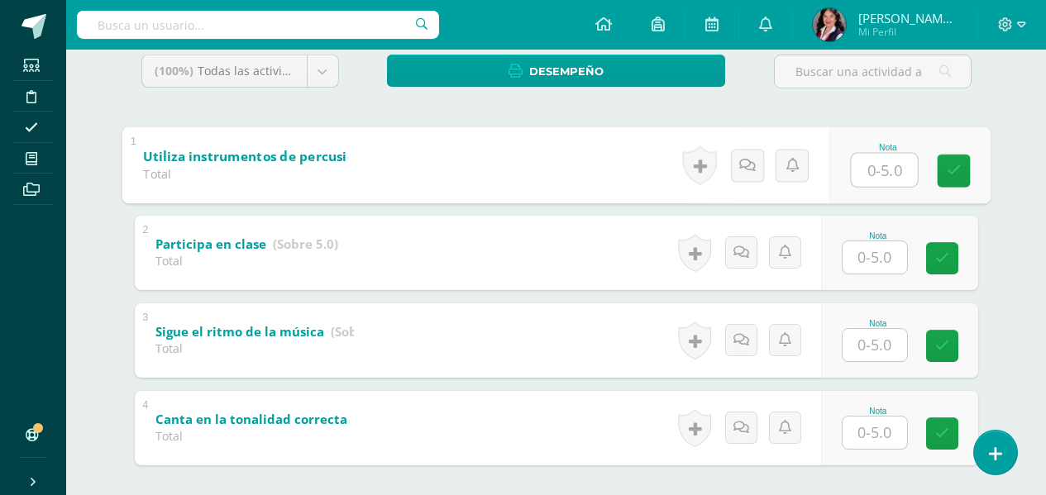
scroll to position [331, 0]
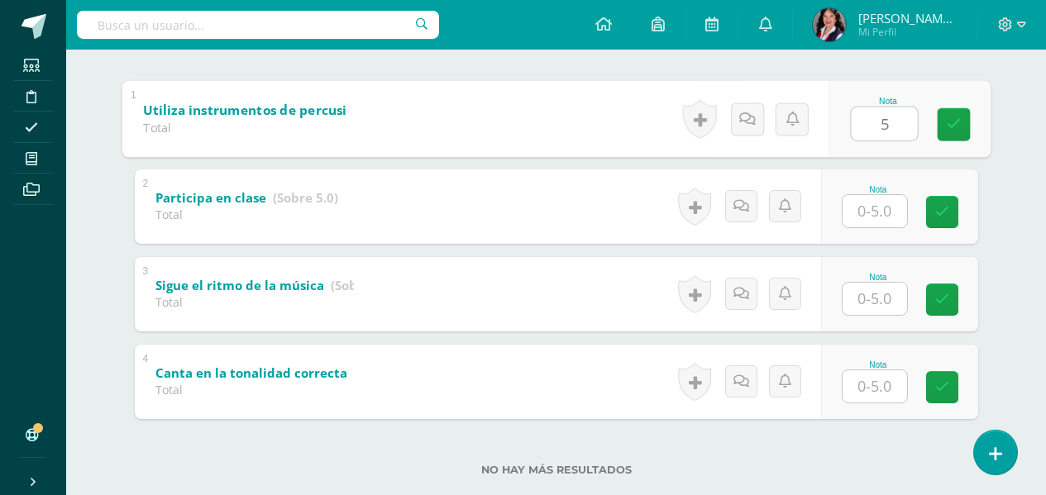
type input "5"
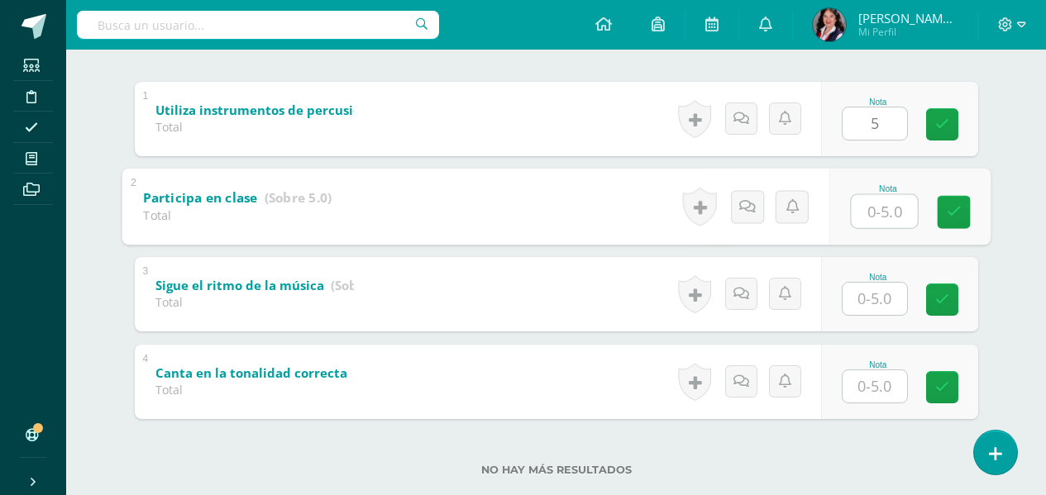
click at [878, 213] on input "text" at bounding box center [884, 210] width 66 height 33
type input "5"
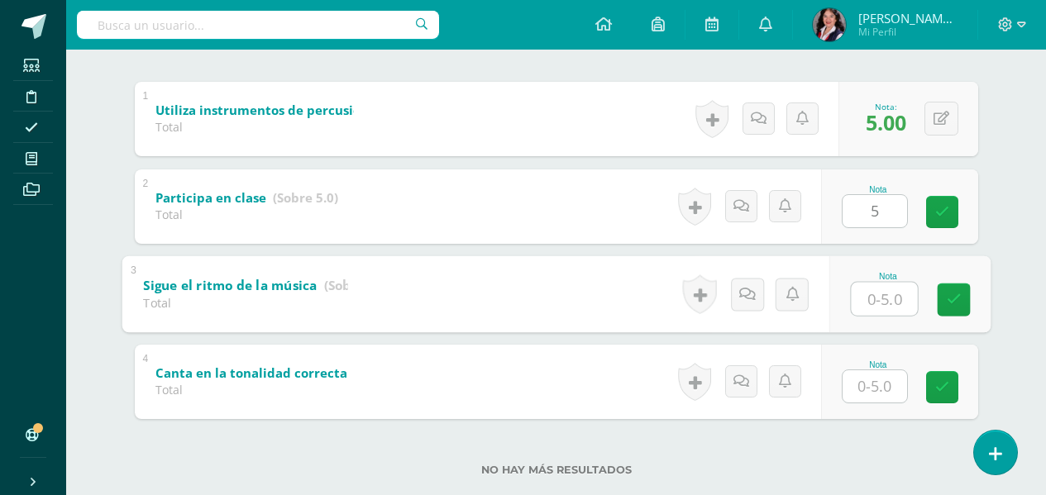
click at [892, 306] on input "text" at bounding box center [884, 298] width 66 height 33
type input "5"
click at [872, 388] on input "text" at bounding box center [874, 386] width 64 height 32
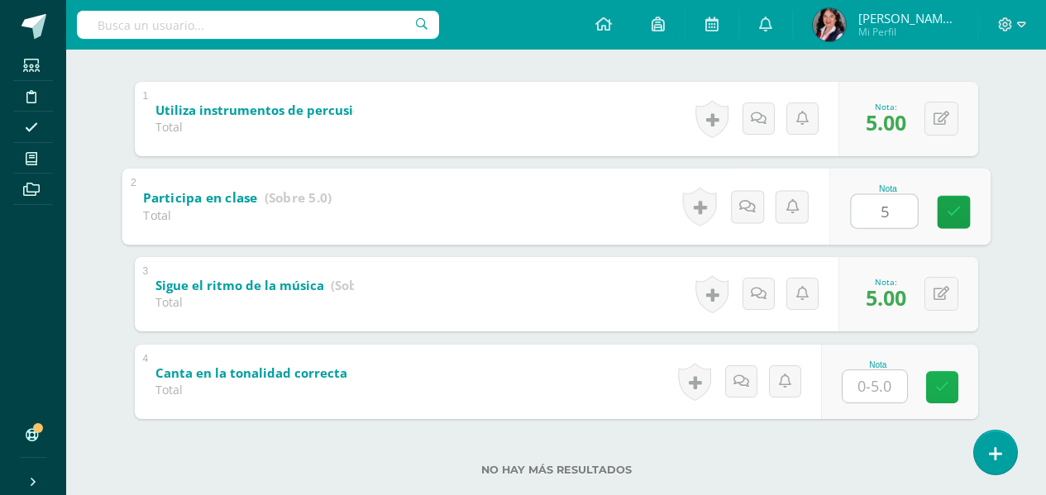
click at [946, 391] on icon at bounding box center [942, 387] width 14 height 14
type input "5"
click at [951, 222] on link at bounding box center [953, 211] width 33 height 33
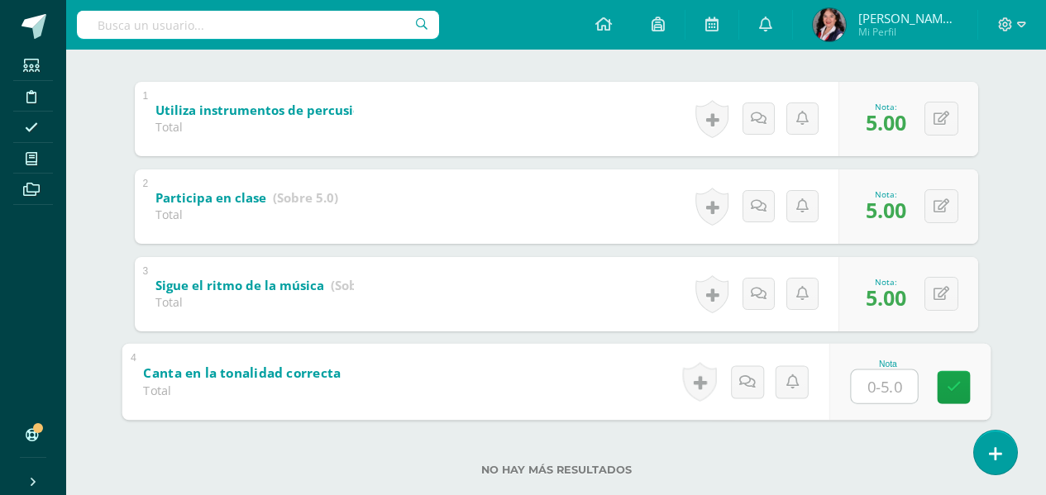
click at [888, 384] on input "text" at bounding box center [884, 386] width 66 height 33
type input "5"
click at [950, 386] on icon at bounding box center [953, 387] width 15 height 14
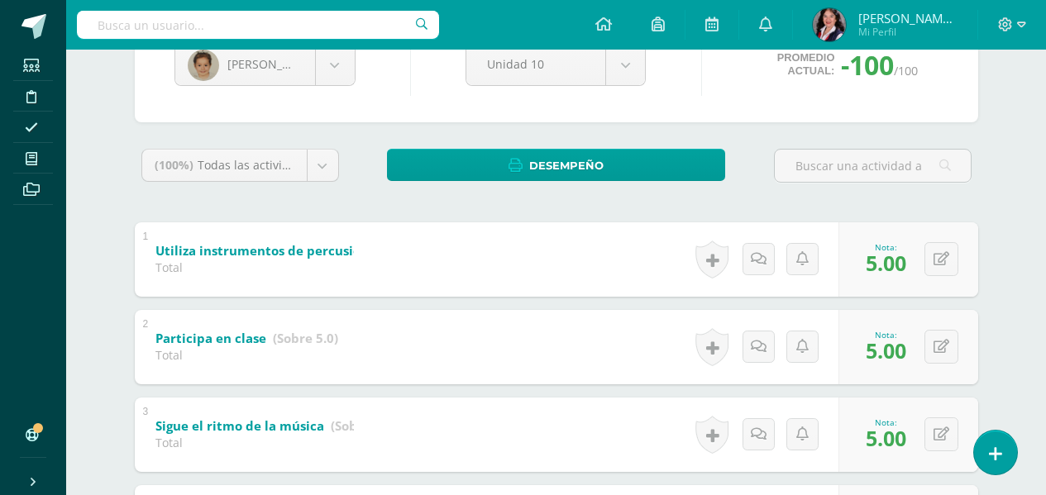
scroll to position [165, 0]
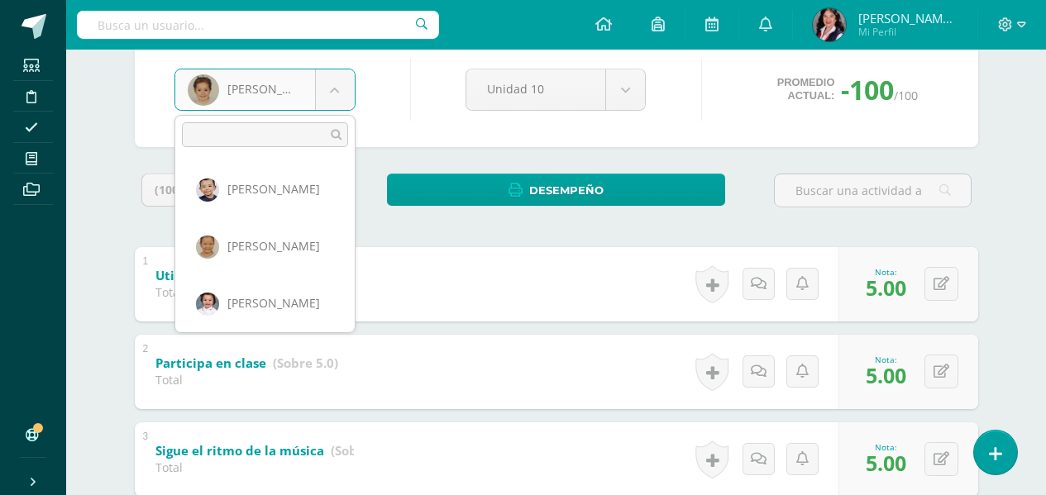
click at [326, 88] on body "La nota fue eliminada con éxito Estudiantes Disciplina Asistencia Mis cursos Ar…" at bounding box center [523, 265] width 1046 height 860
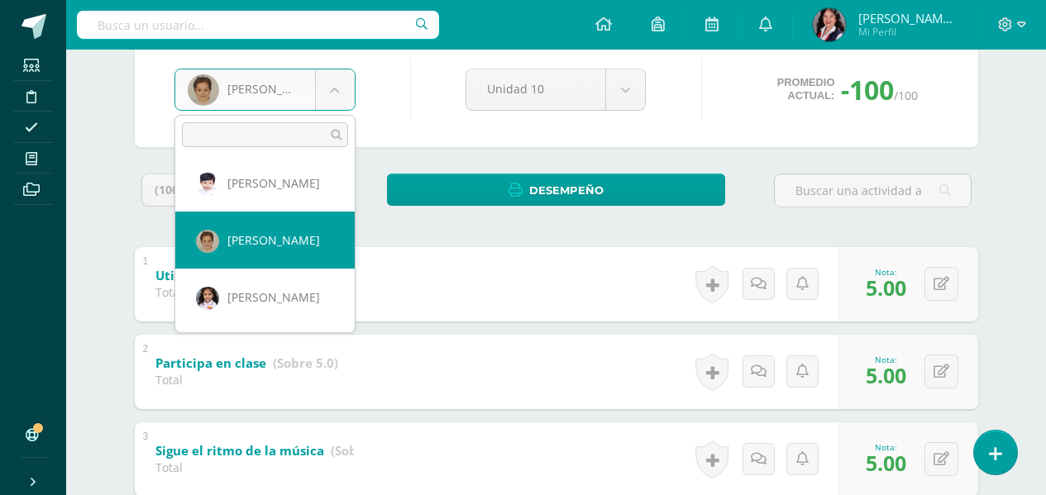
scroll to position [248, 0]
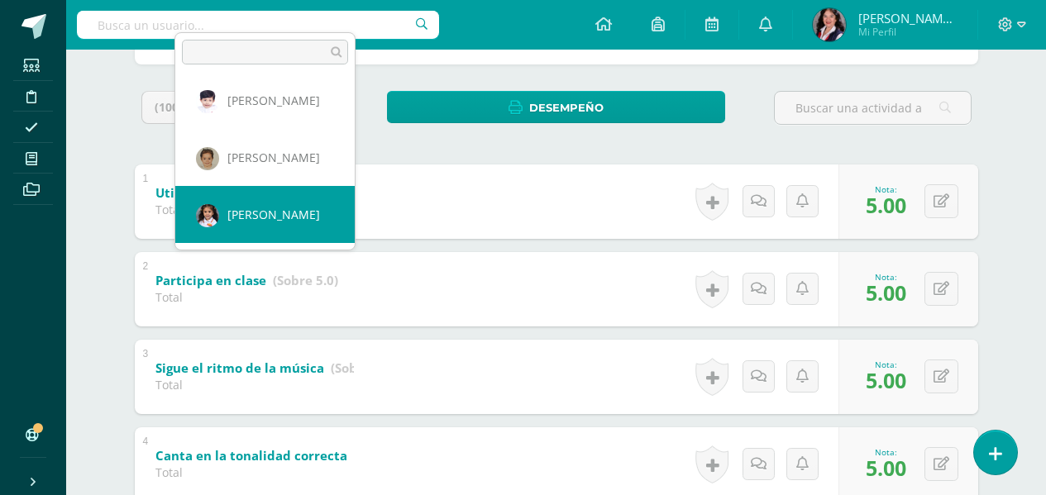
select select "3366"
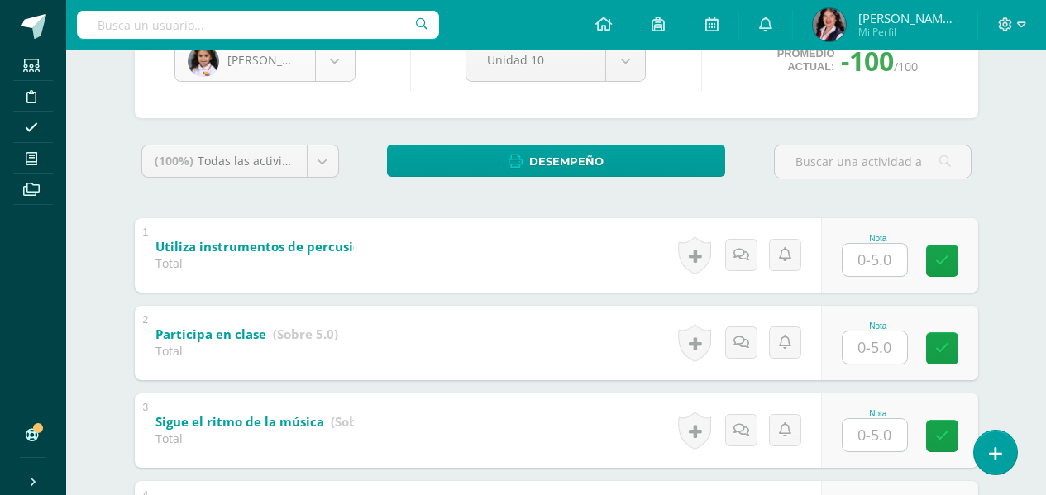
scroll to position [248, 0]
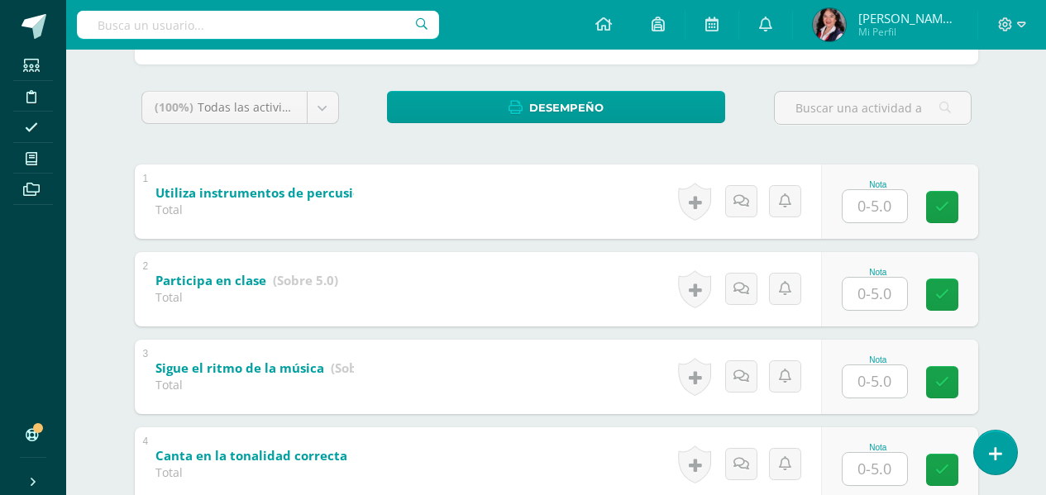
click at [885, 201] on input "text" at bounding box center [874, 206] width 64 height 32
type input "5"
click at [879, 309] on input "text" at bounding box center [884, 293] width 66 height 33
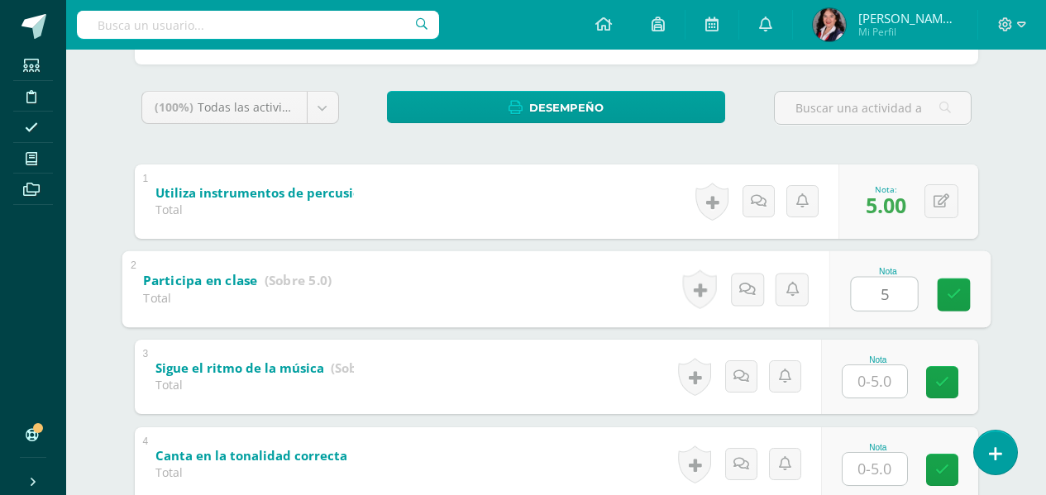
type input "5"
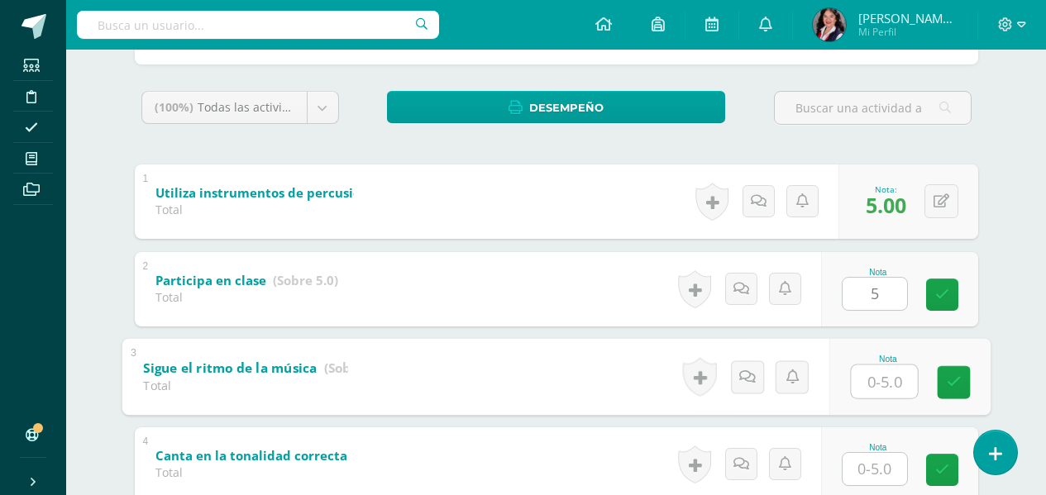
click at [875, 377] on input "text" at bounding box center [884, 381] width 66 height 33
type input "5"
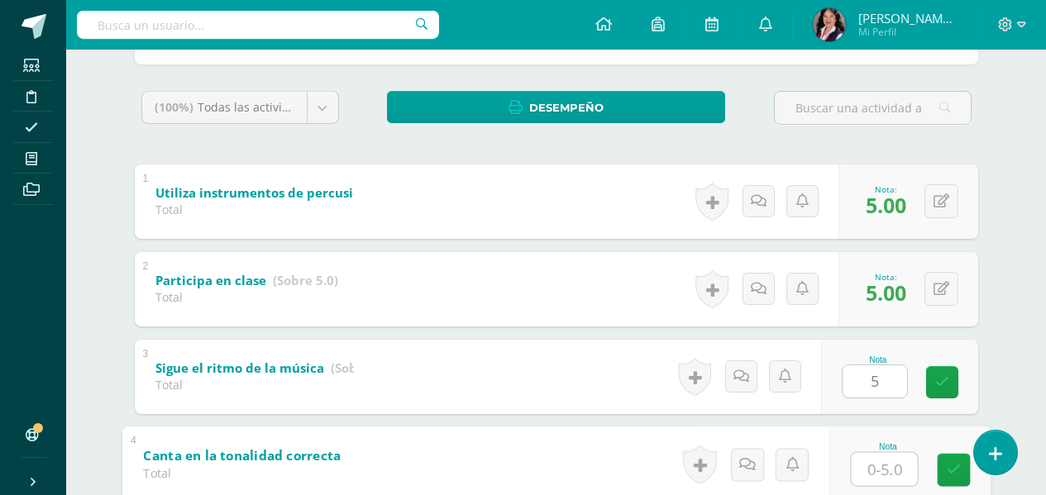
click at [889, 467] on input "text" at bounding box center [884, 468] width 66 height 33
type input "5"
click at [951, 475] on icon at bounding box center [953, 470] width 15 height 14
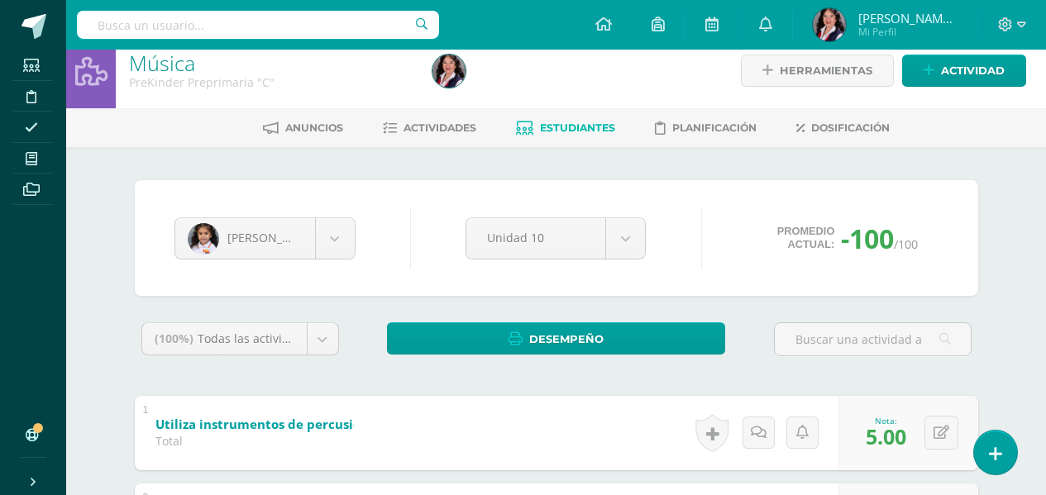
scroll to position [0, 0]
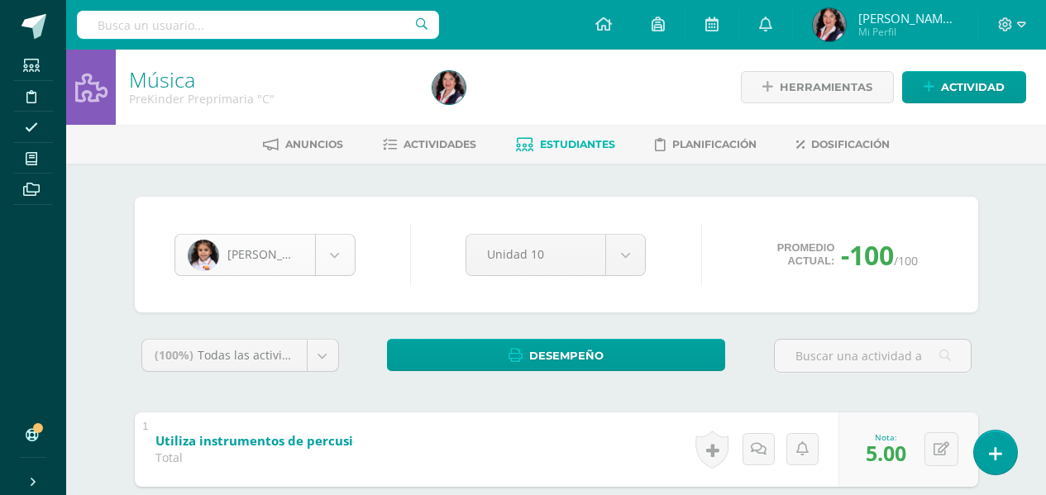
click at [338, 264] on body "Estudiantes Disciplina Asistencia Mis cursos Archivos Soporte Ayuda Reportar un…" at bounding box center [523, 430] width 1046 height 860
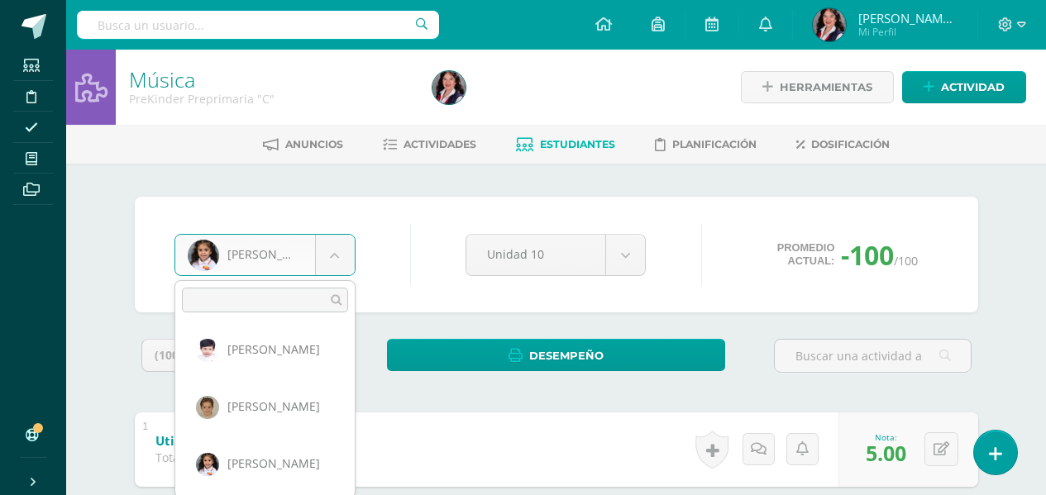
scroll to position [519, 0]
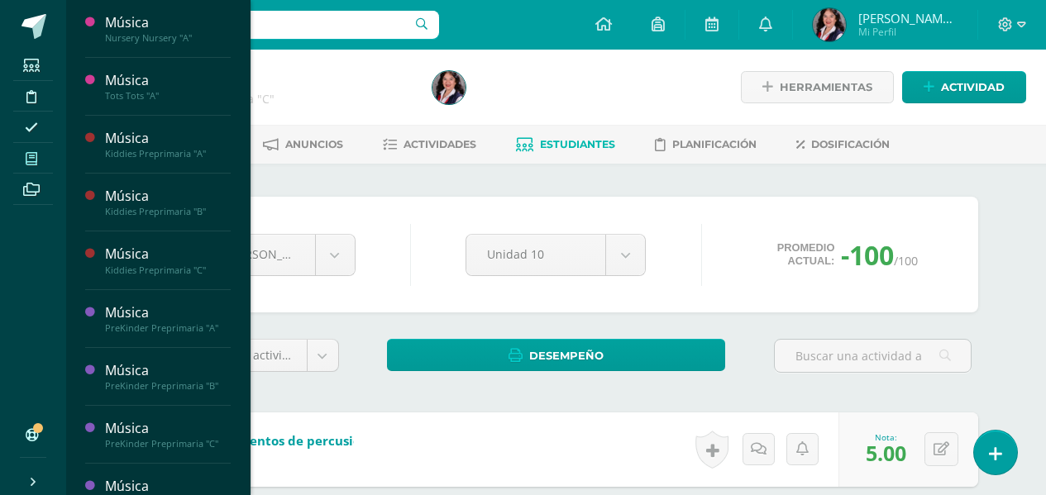
click at [26, 161] on body "Estudiantes Disciplina Asistencia Mis cursos Archivos Soporte Ayuda Reportar un…" at bounding box center [523, 430] width 1046 height 860
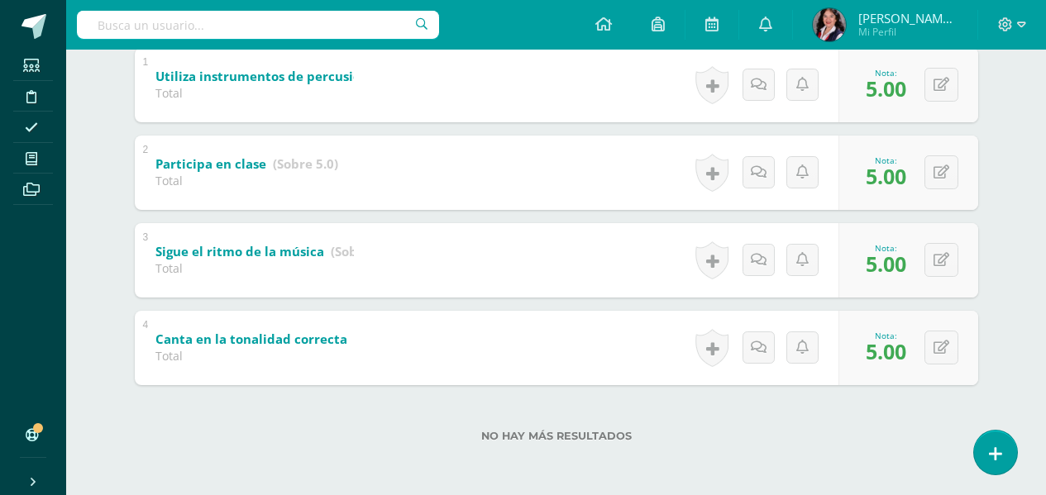
scroll to position [142, 0]
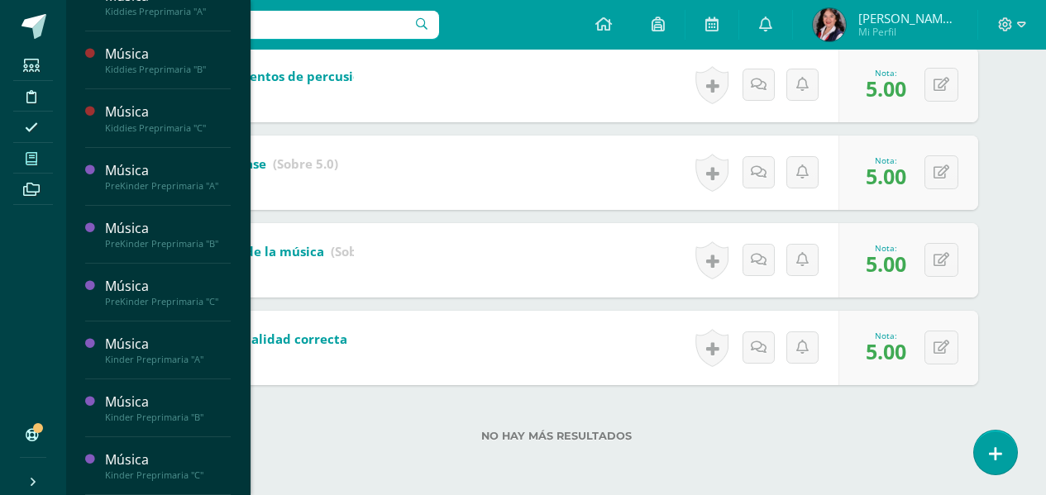
click at [29, 160] on icon at bounding box center [32, 158] width 12 height 13
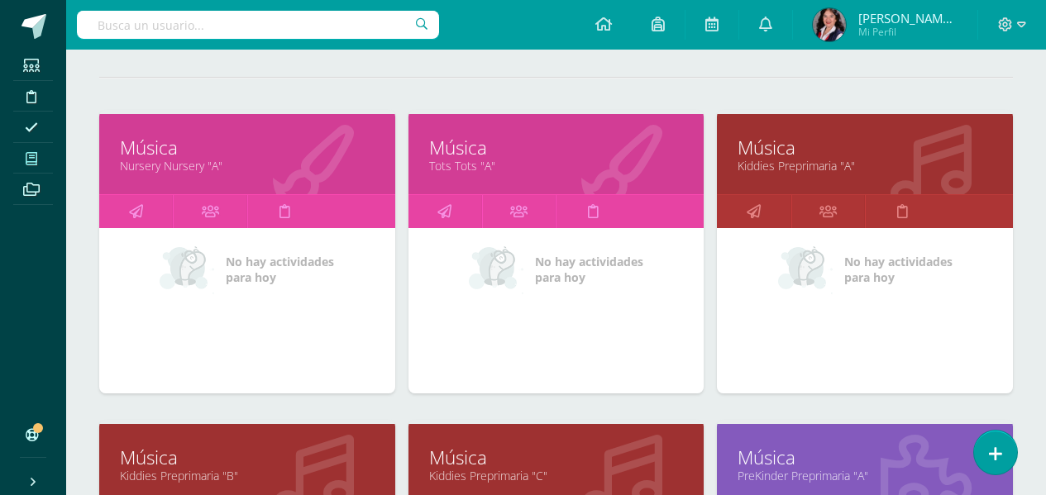
scroll to position [248, 0]
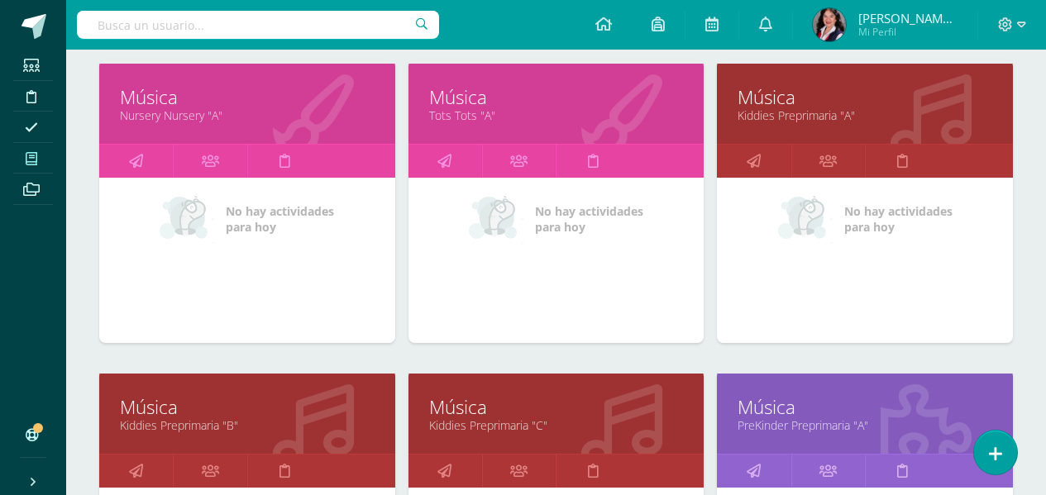
click at [729, 392] on div "Música PreKinder Preprimaria "A"" at bounding box center [865, 414] width 296 height 80
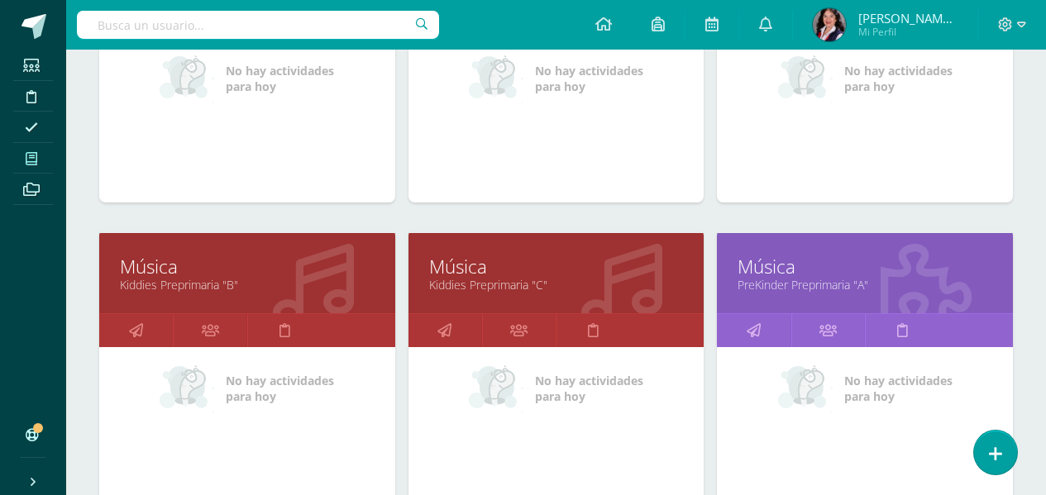
scroll to position [496, 0]
